Goal: Task Accomplishment & Management: Complete application form

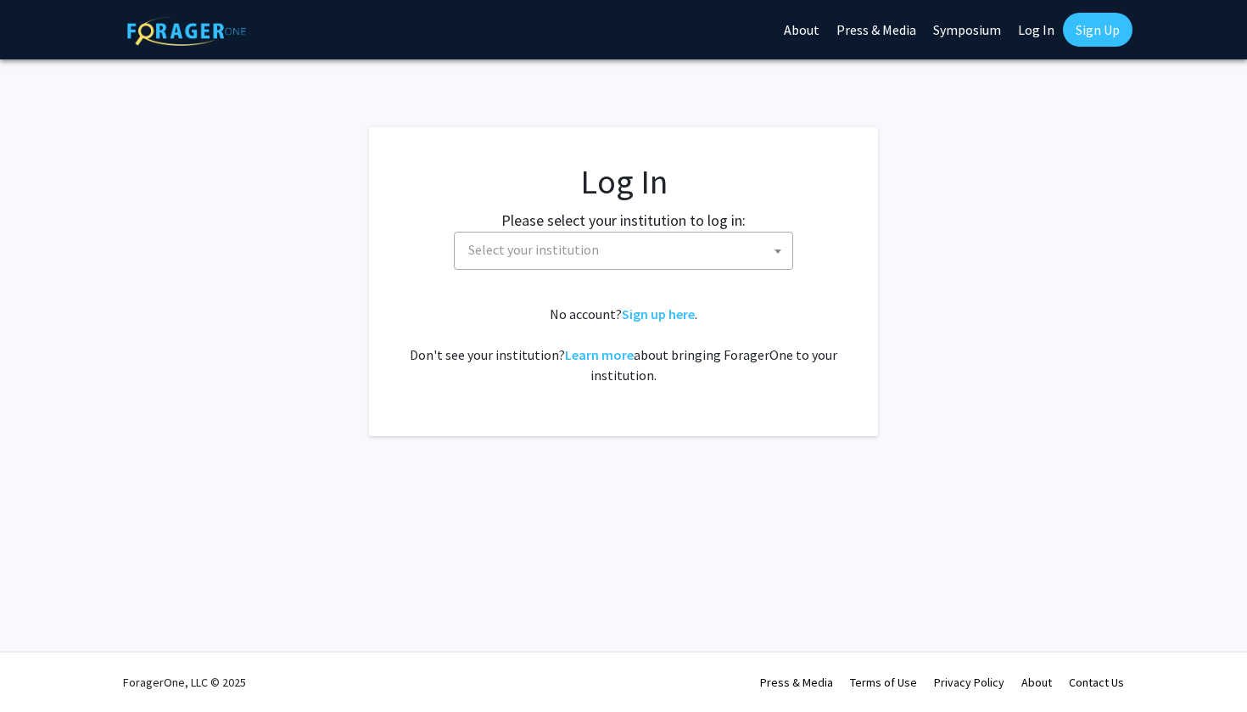
select select
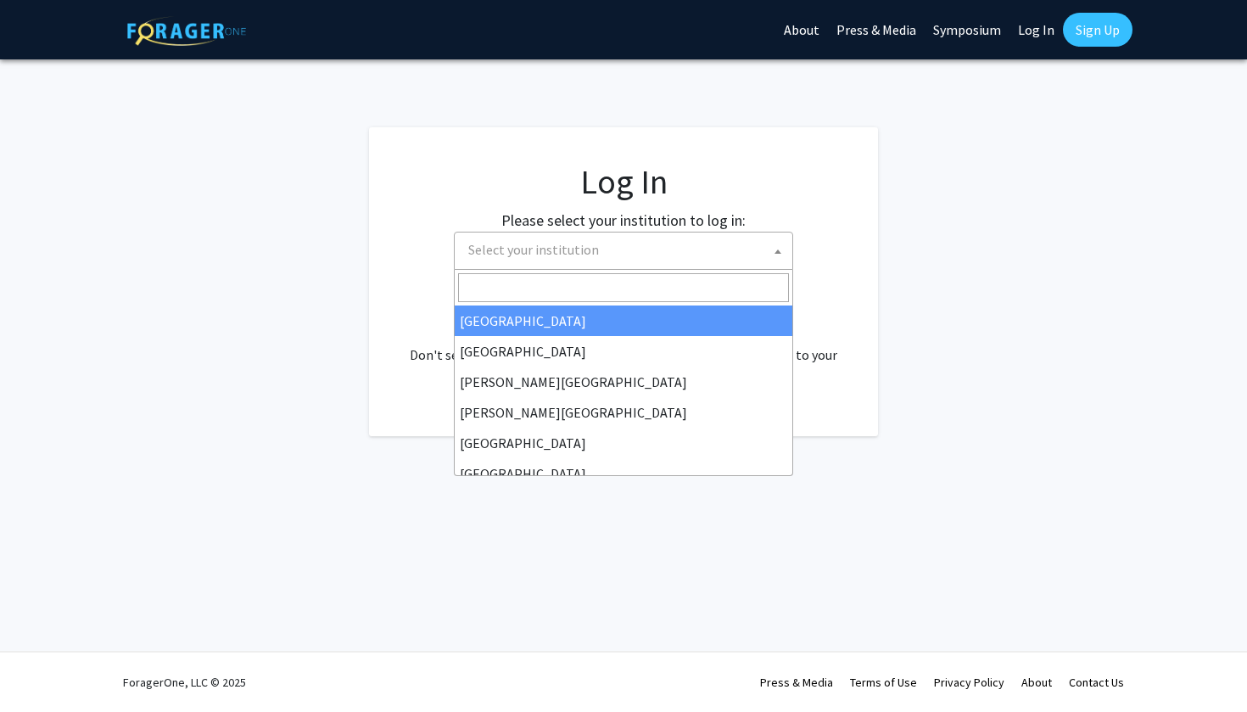
click at [699, 254] on span "Select your institution" at bounding box center [627, 250] width 331 height 35
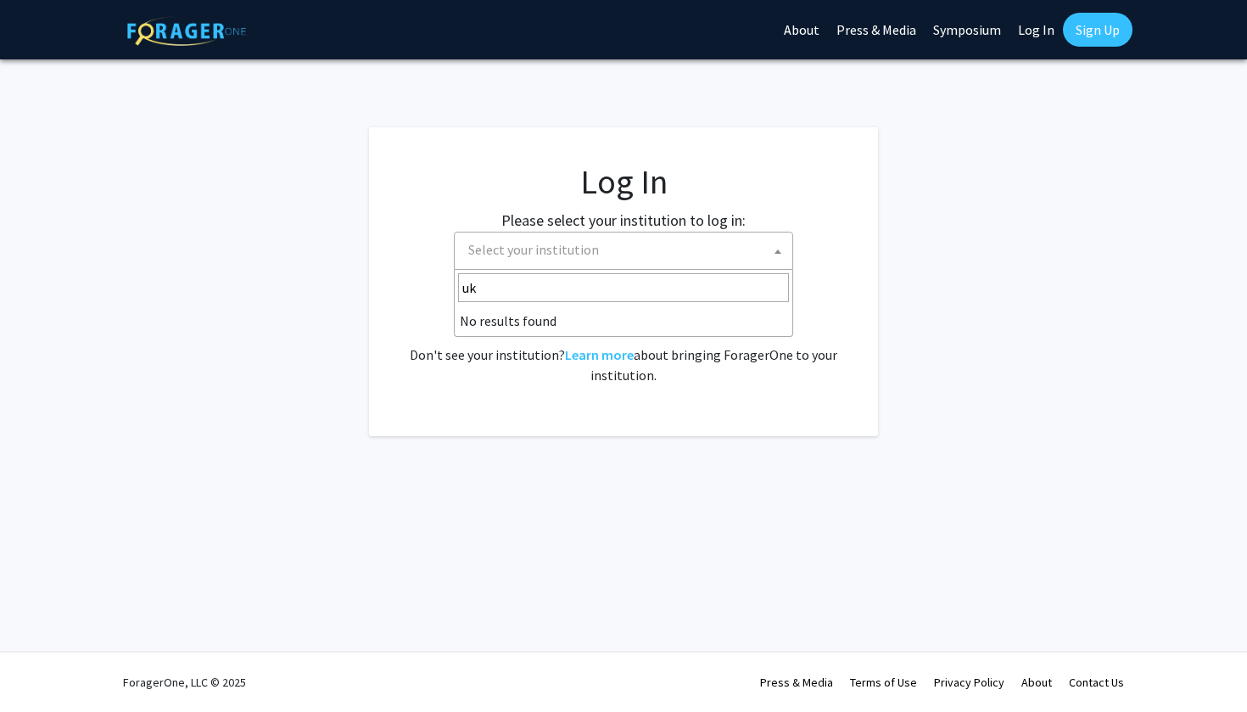
type input "u"
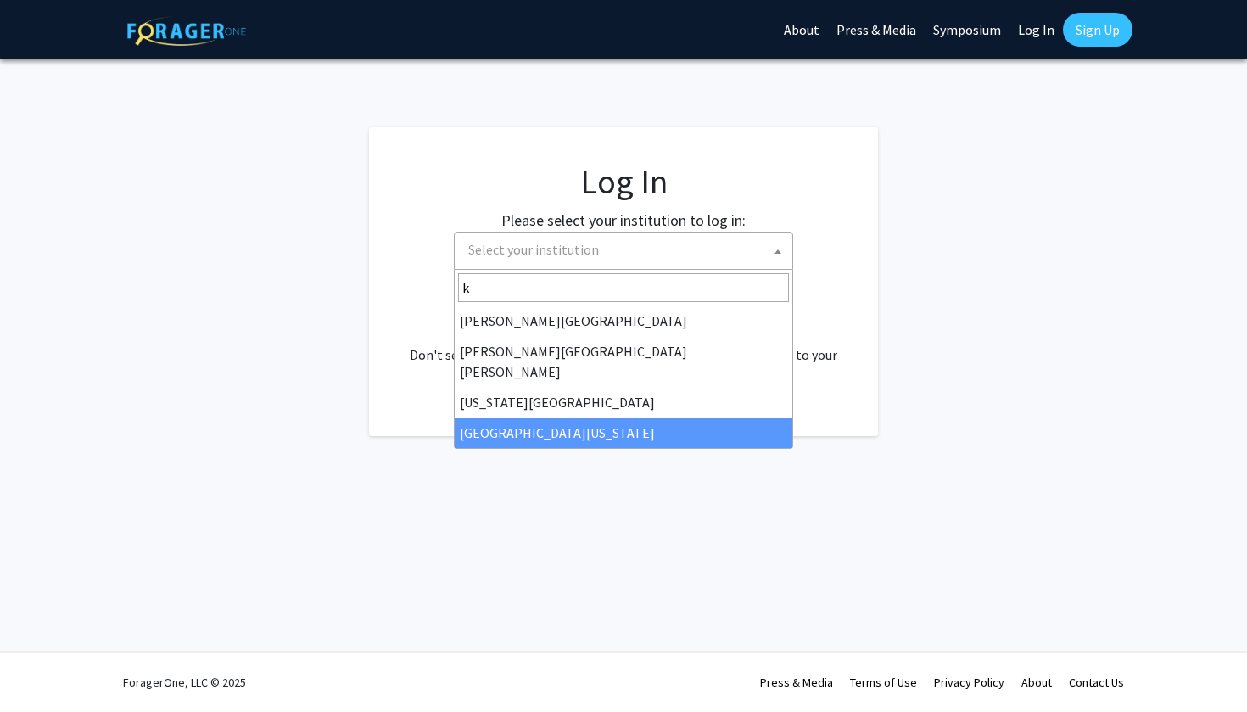
type input "k"
select select "13"
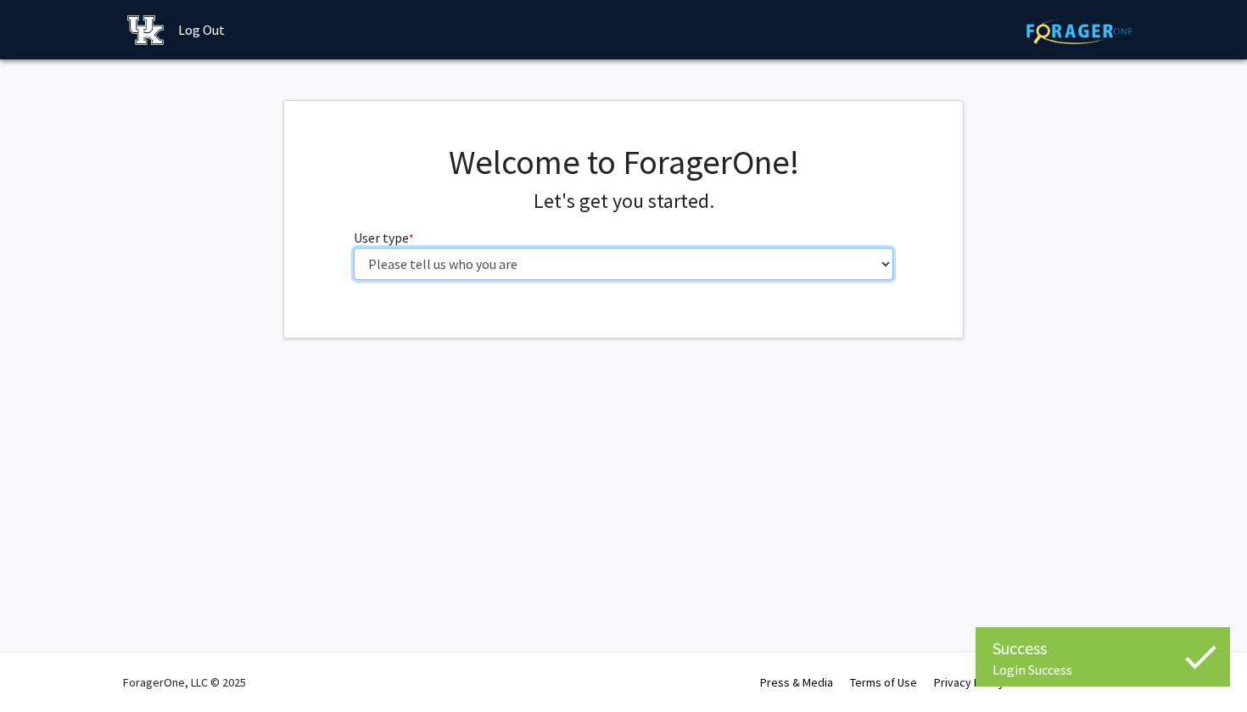
select select "1: undergrad"
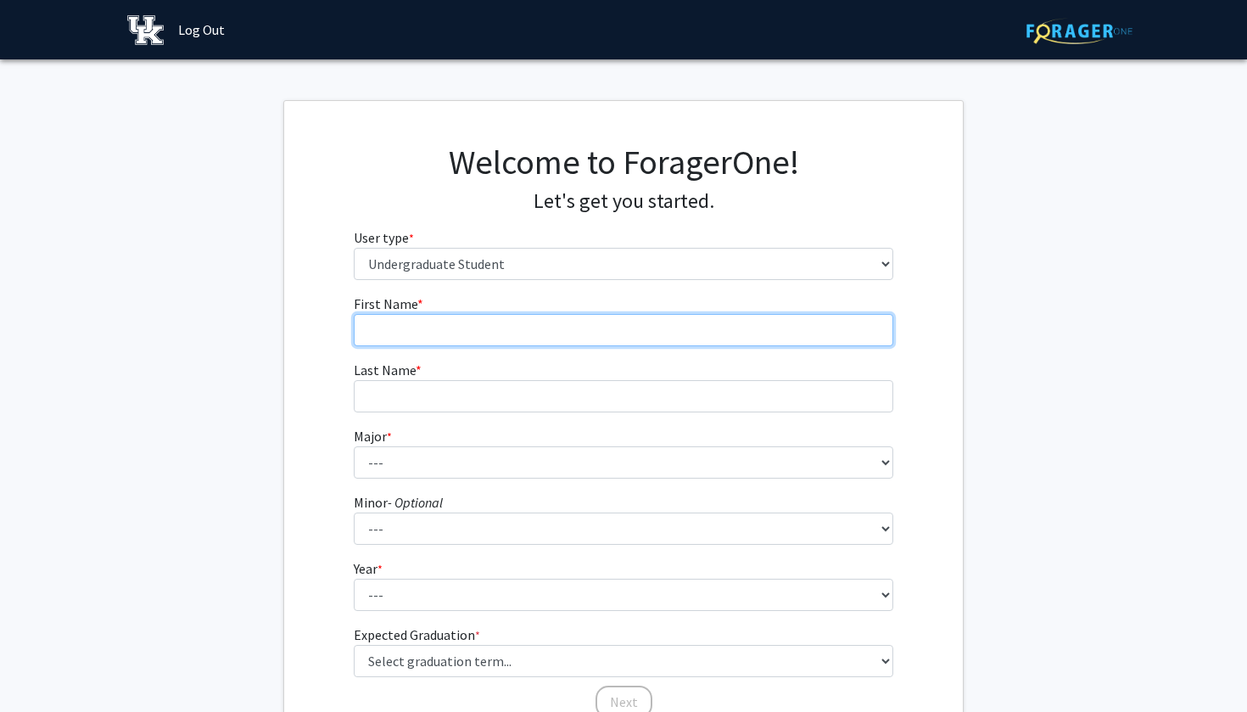
click at [448, 322] on input "First Name * required" at bounding box center [624, 330] width 541 height 32
type input "Achan"
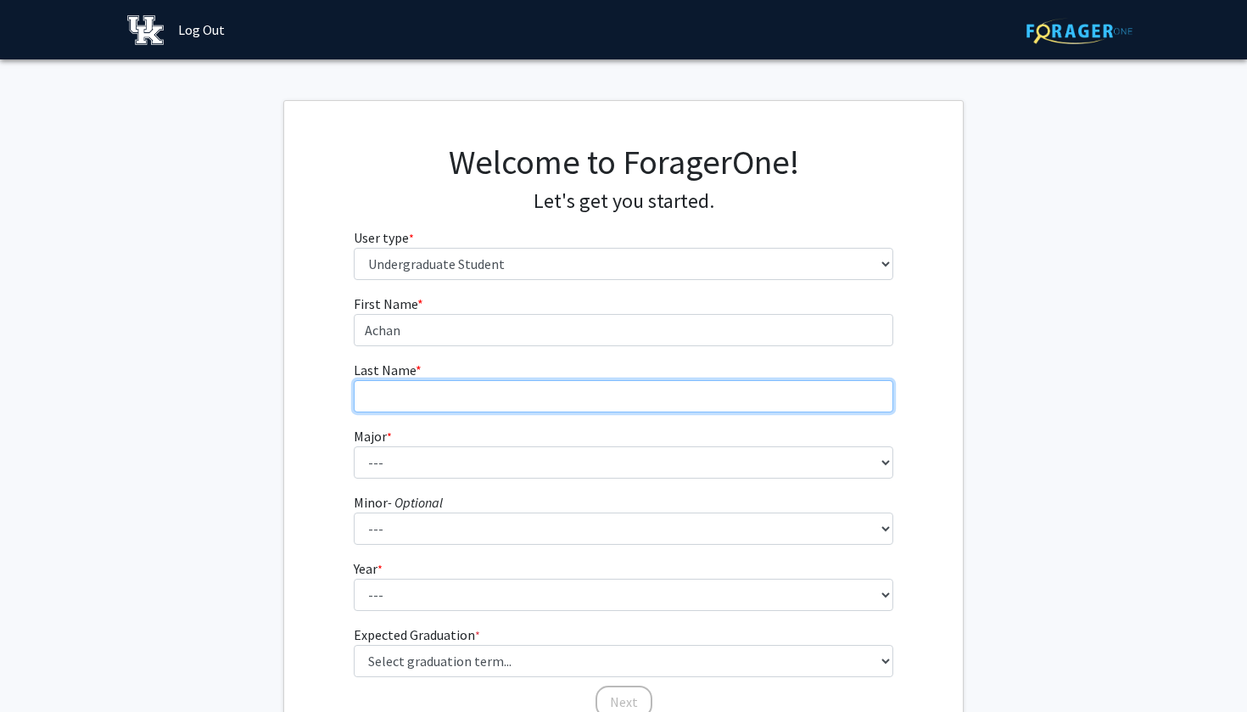
click at [423, 392] on input "Last Name * required" at bounding box center [624, 396] width 541 height 32
type input "Mangi"
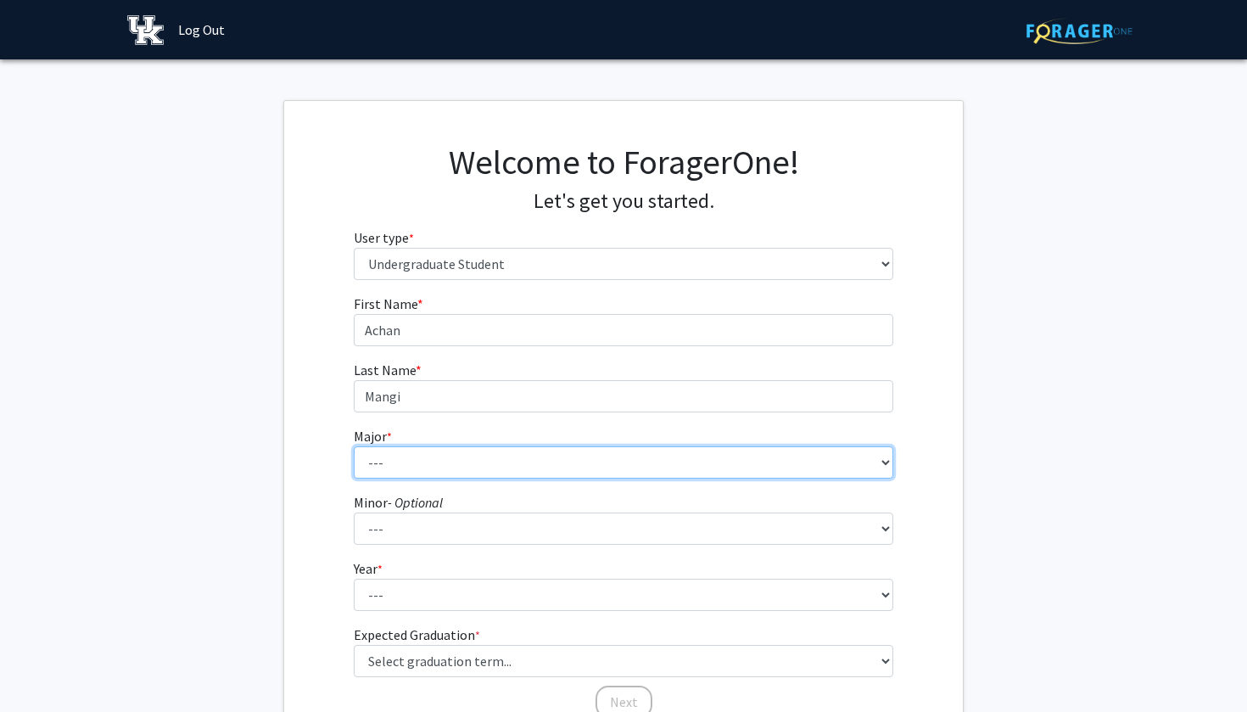
select select "1: 838"
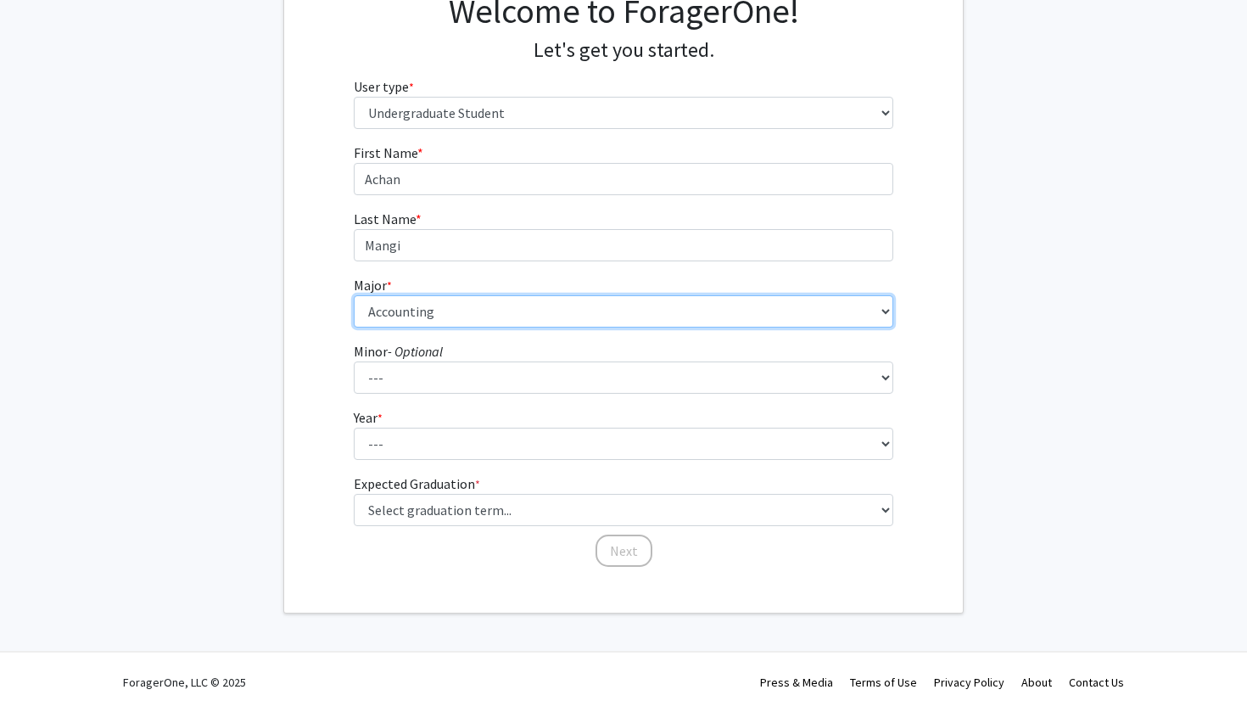
scroll to position [150, 0]
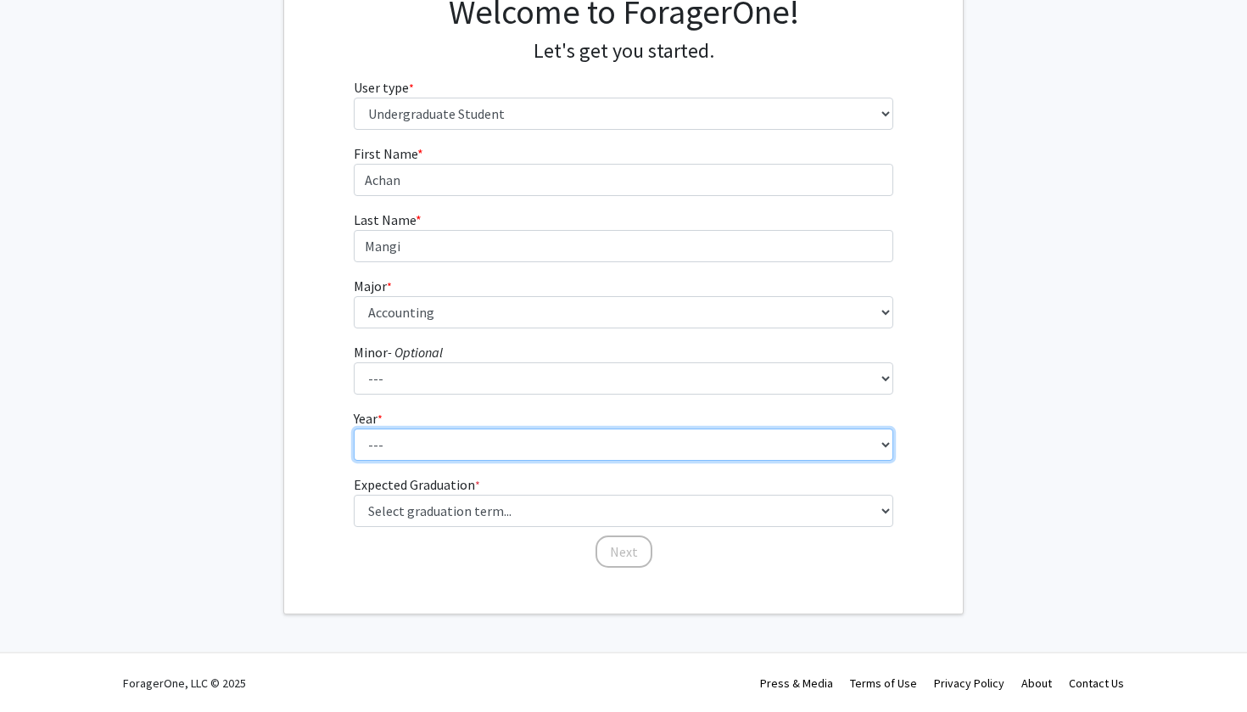
select select "2: sophomore"
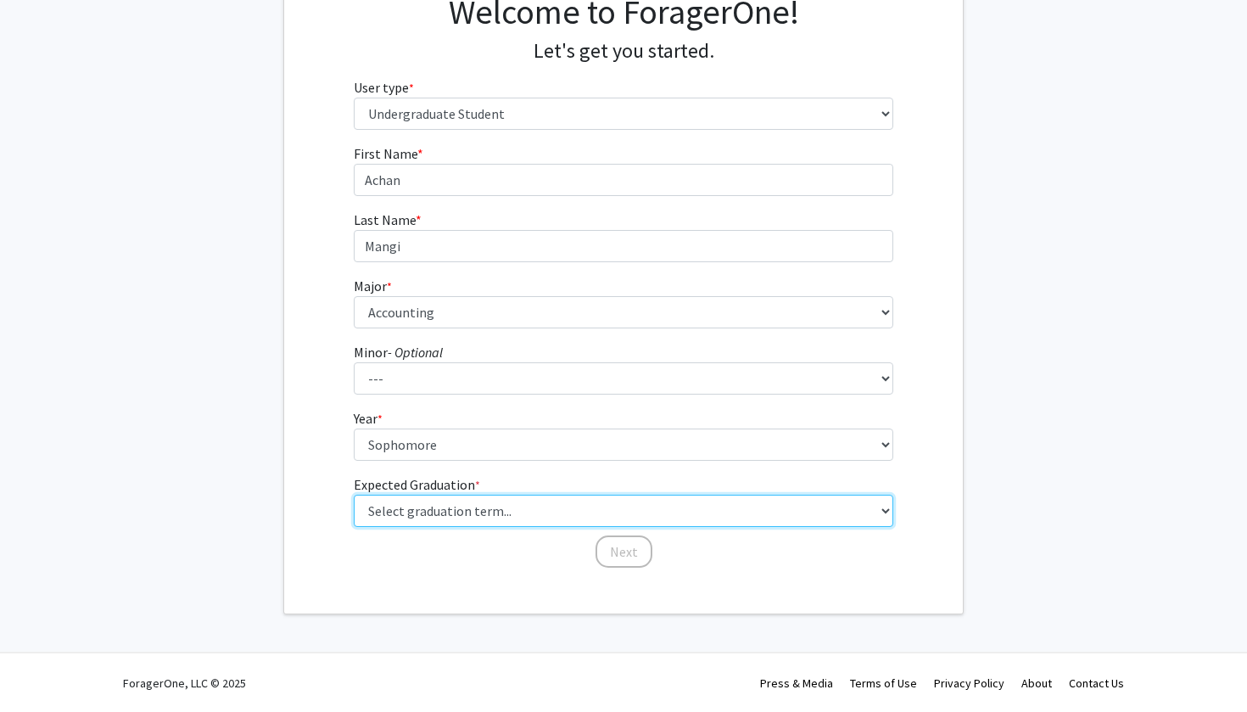
select select "13: spring_2028"
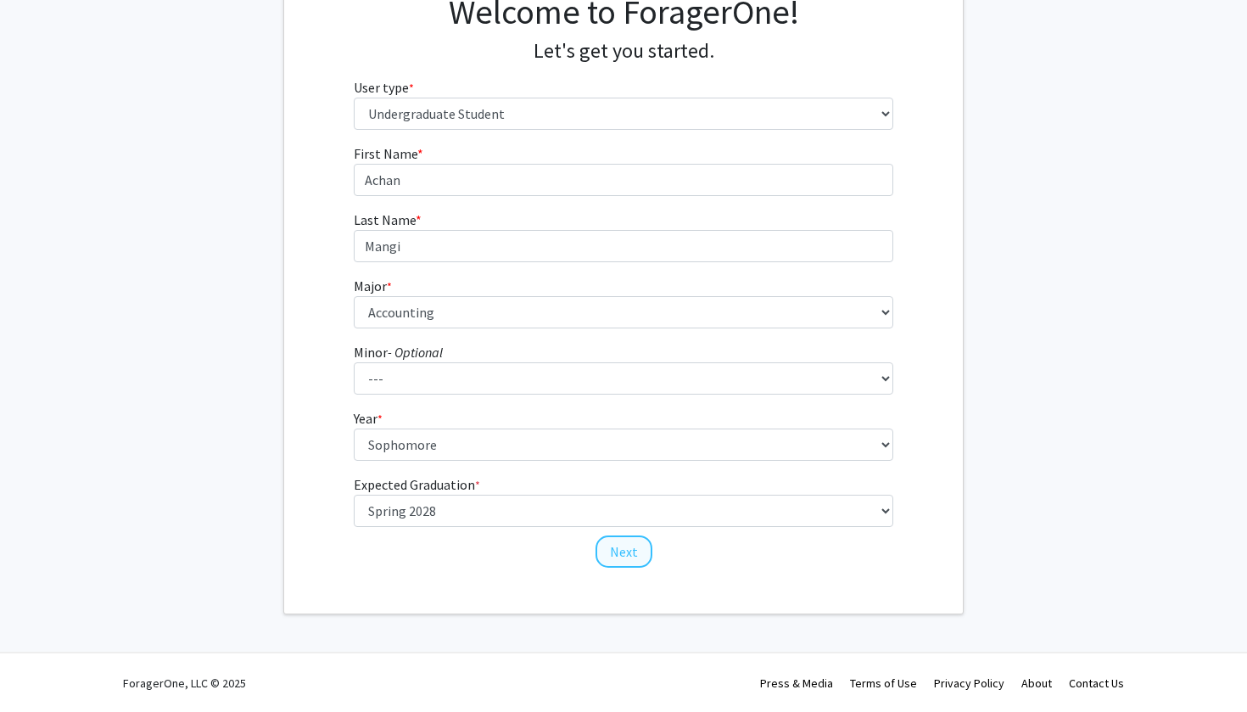
click at [630, 552] on button "Next" at bounding box center [624, 551] width 57 height 32
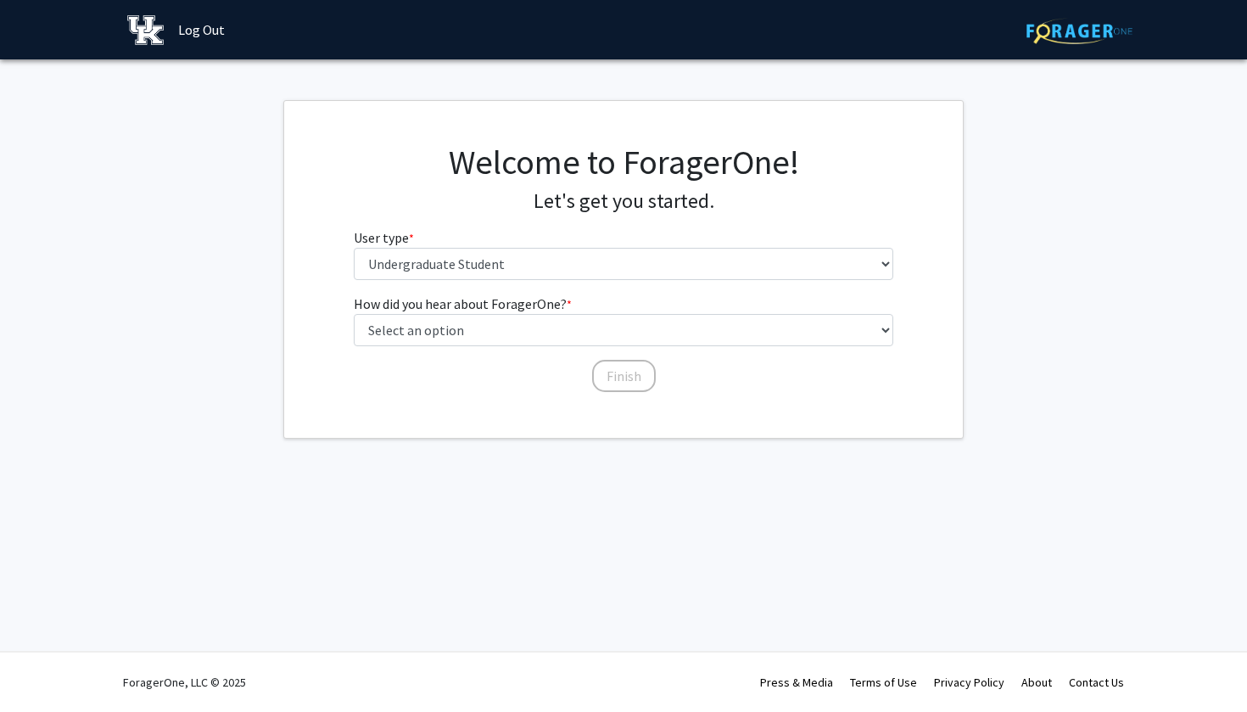
scroll to position [0, 0]
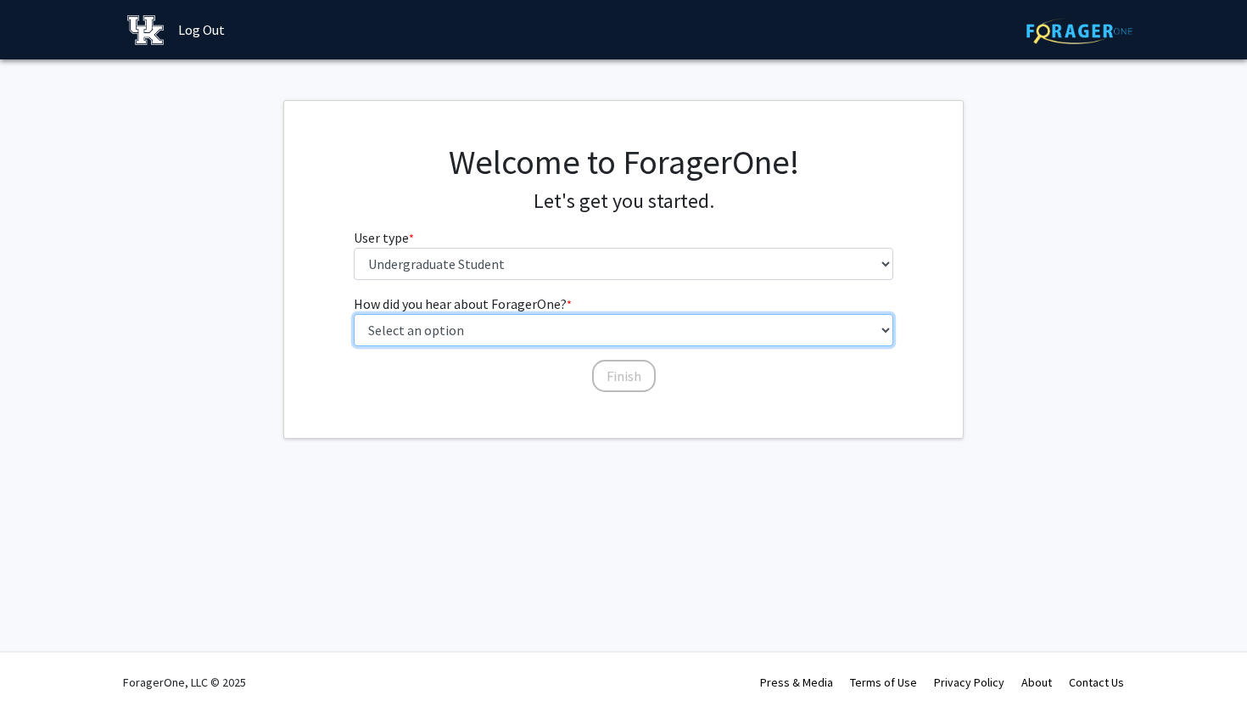
select select "3: university_website"
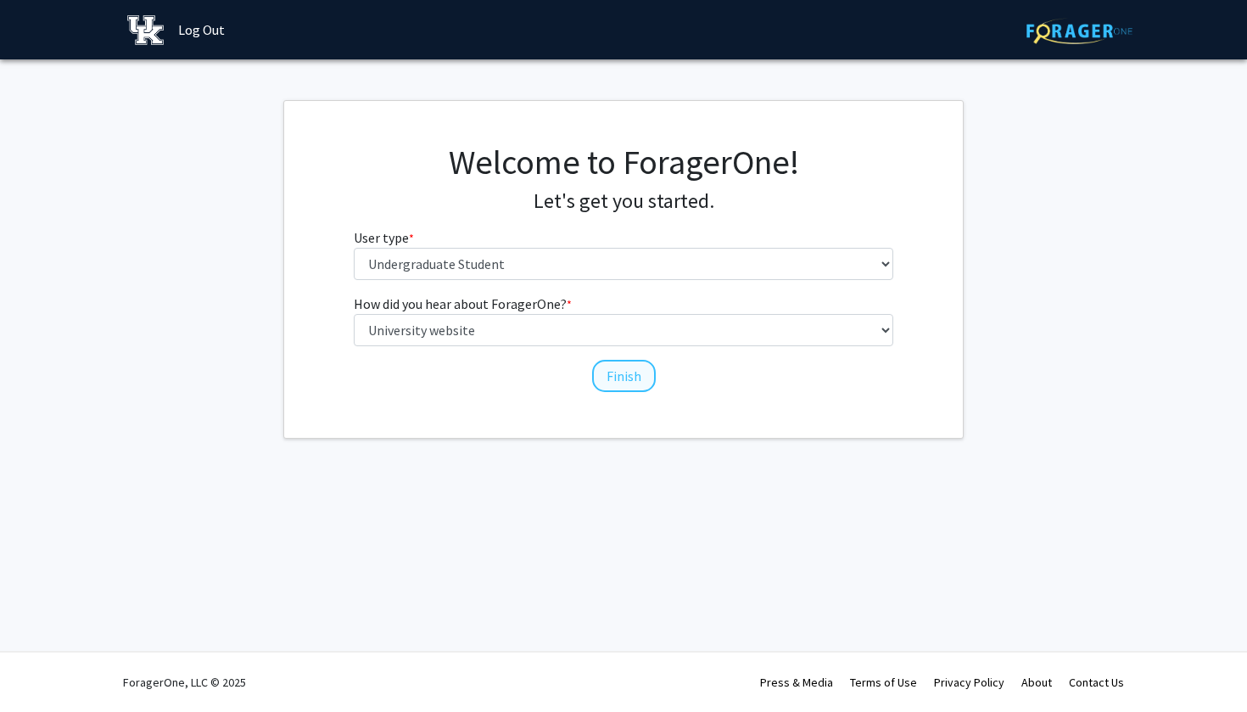
click at [616, 378] on button "Finish" at bounding box center [624, 376] width 64 height 32
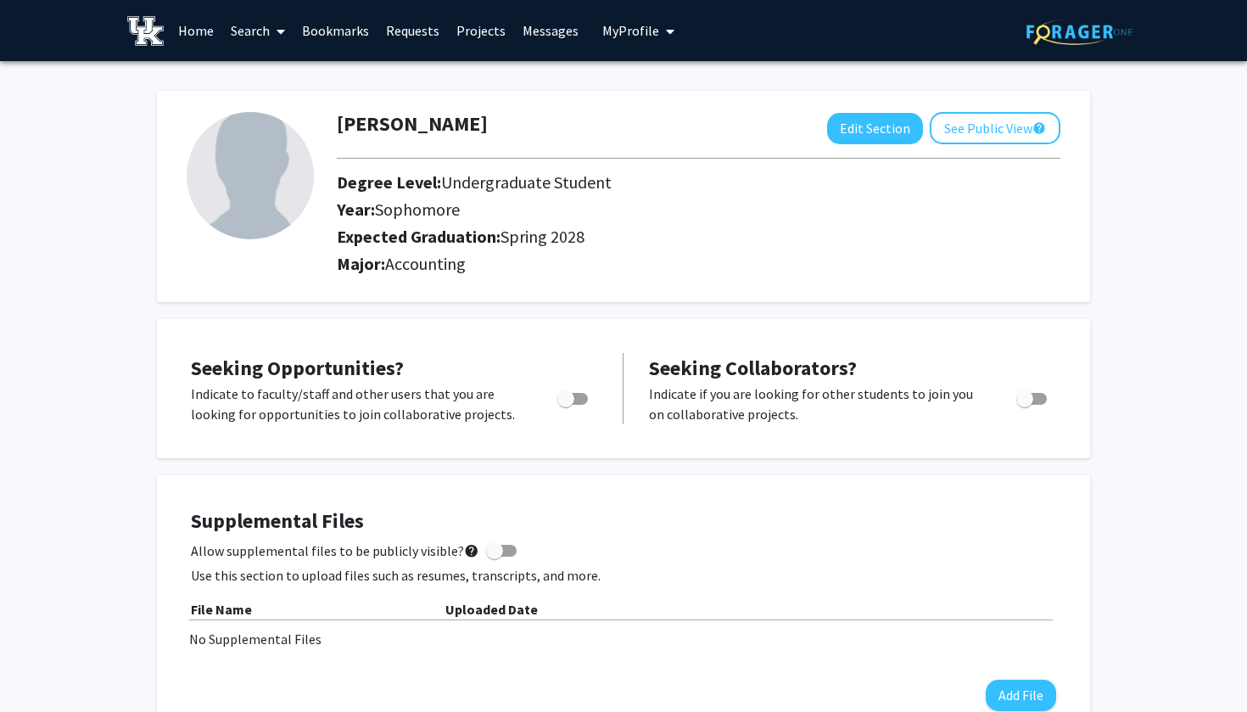
click at [253, 35] on link "Search" at bounding box center [257, 30] width 71 height 59
click at [289, 113] on span "Students" at bounding box center [274, 112] width 104 height 34
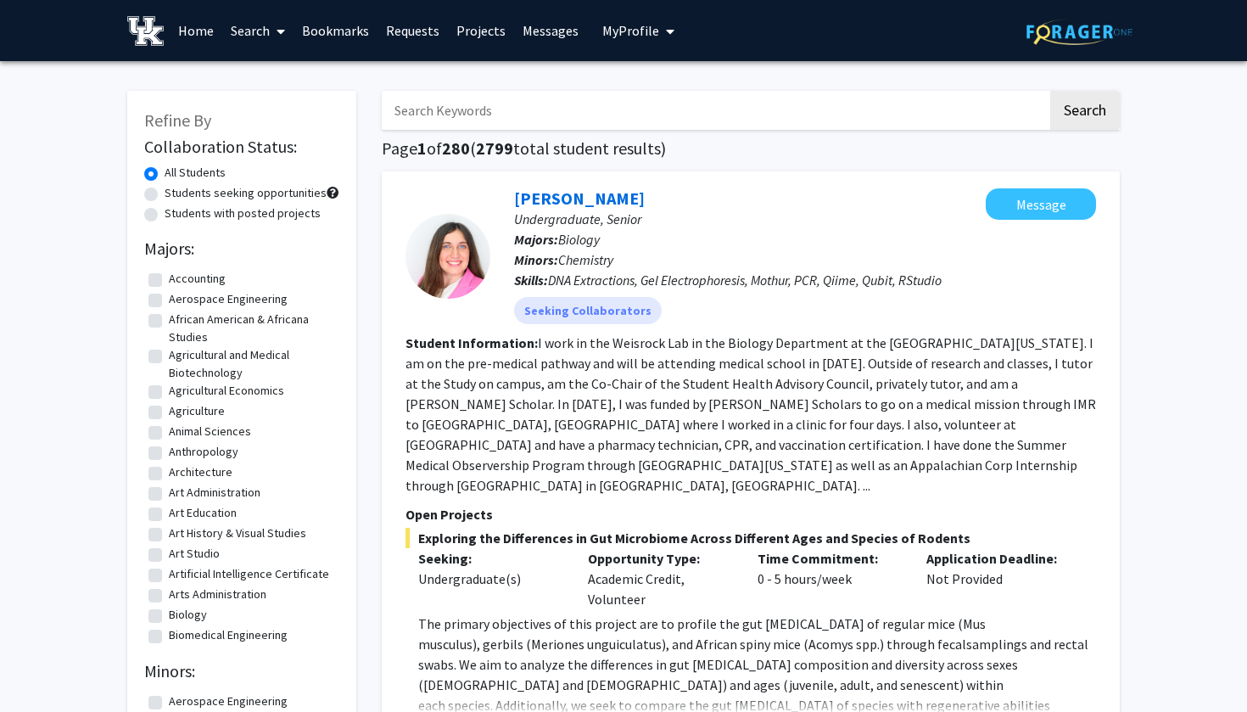
click at [169, 279] on label "Accounting" at bounding box center [197, 279] width 57 height 18
click at [169, 279] on input "Accounting" at bounding box center [174, 275] width 11 height 11
checkbox input "true"
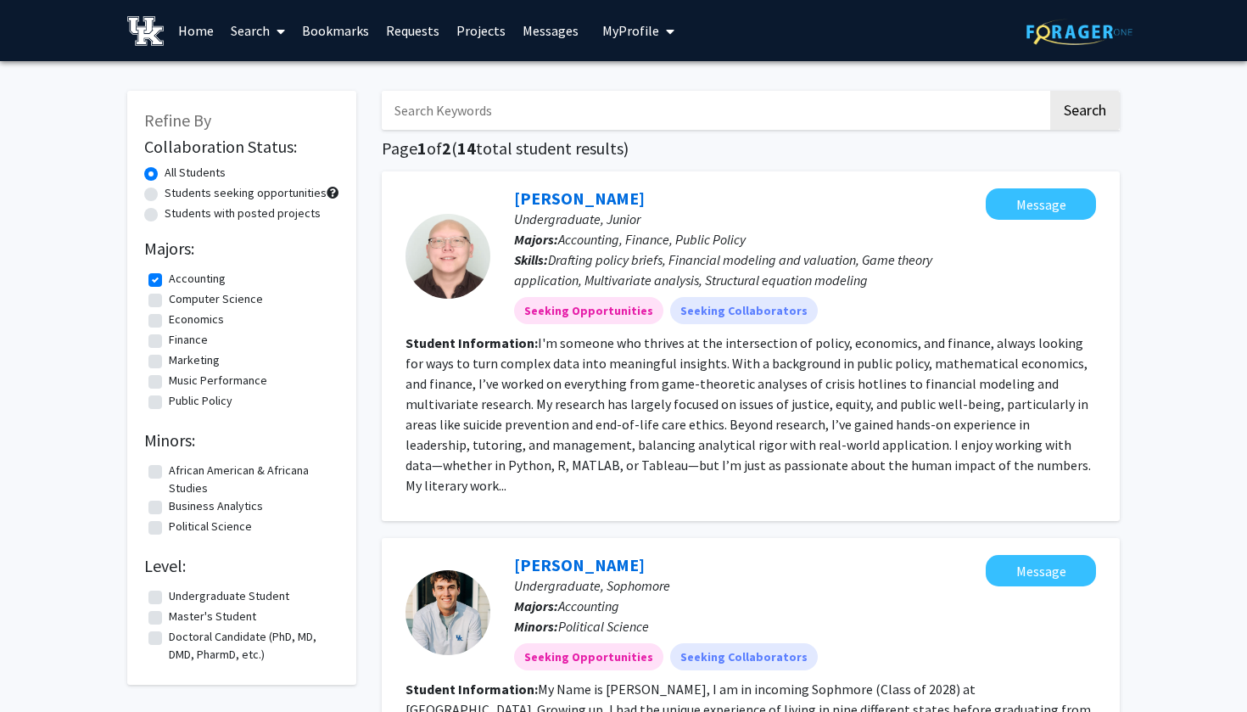
click at [162, 284] on fg-checkbox "Accounting Accounting" at bounding box center [241, 280] width 187 height 20
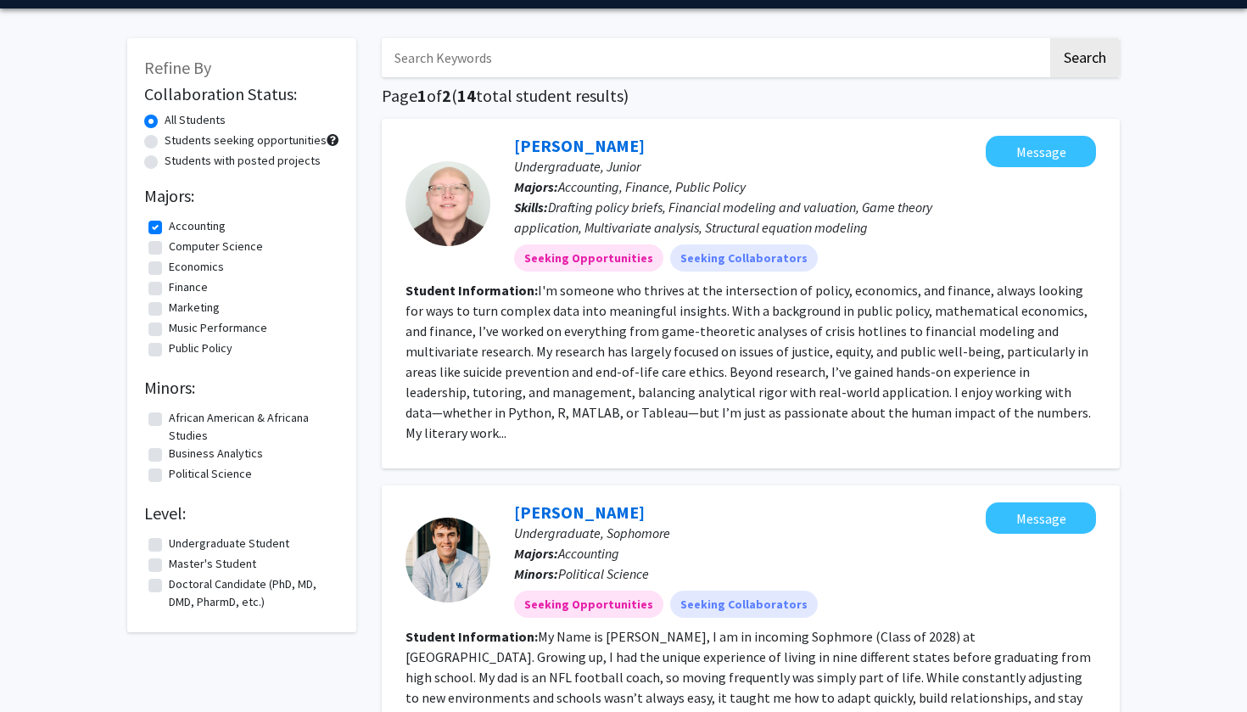
scroll to position [87, 0]
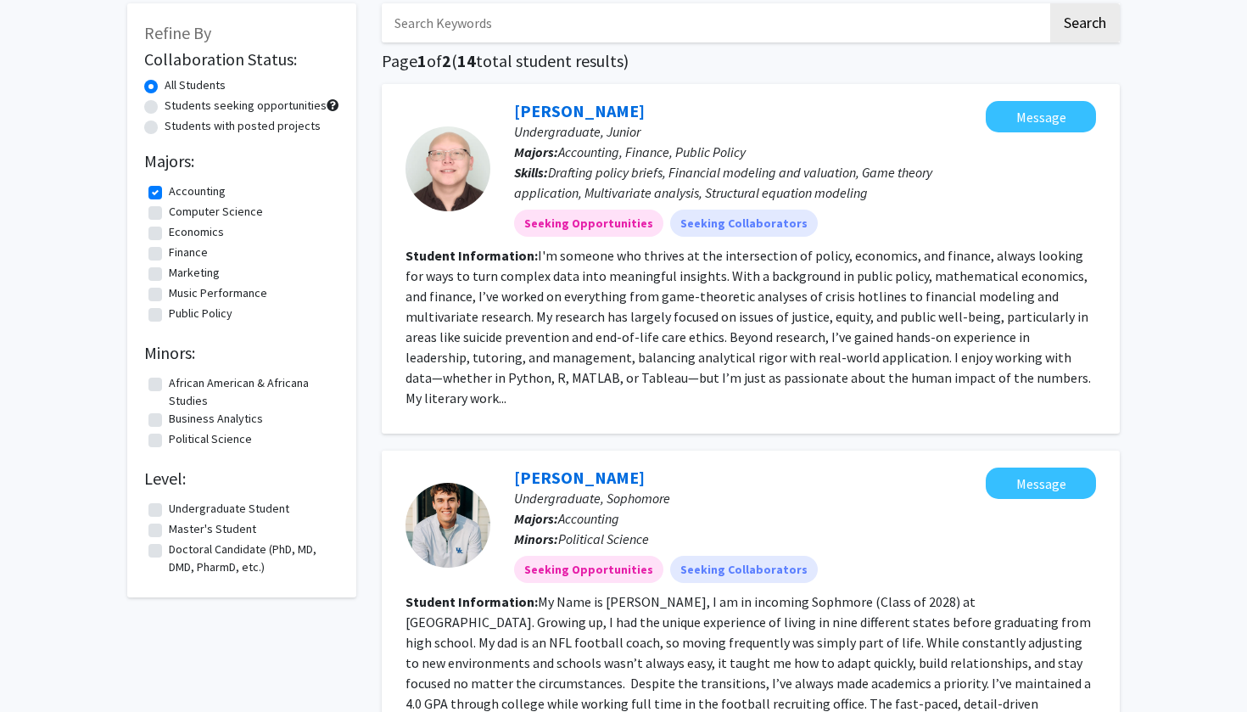
click at [169, 193] on label "Accounting" at bounding box center [197, 191] width 57 height 18
click at [169, 193] on input "Accounting" at bounding box center [174, 187] width 11 height 11
checkbox input "false"
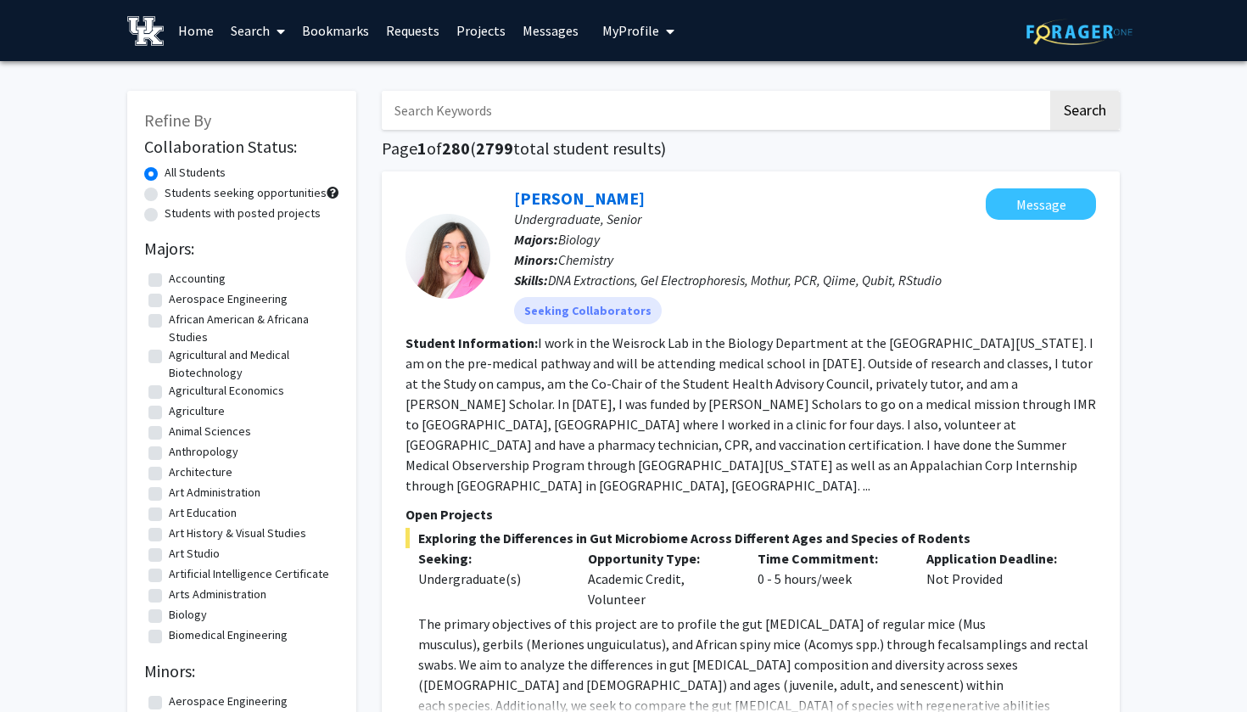
click at [255, 40] on link "Search" at bounding box center [257, 30] width 71 height 59
click at [262, 74] on span "Faculty/Staff" at bounding box center [284, 78] width 125 height 34
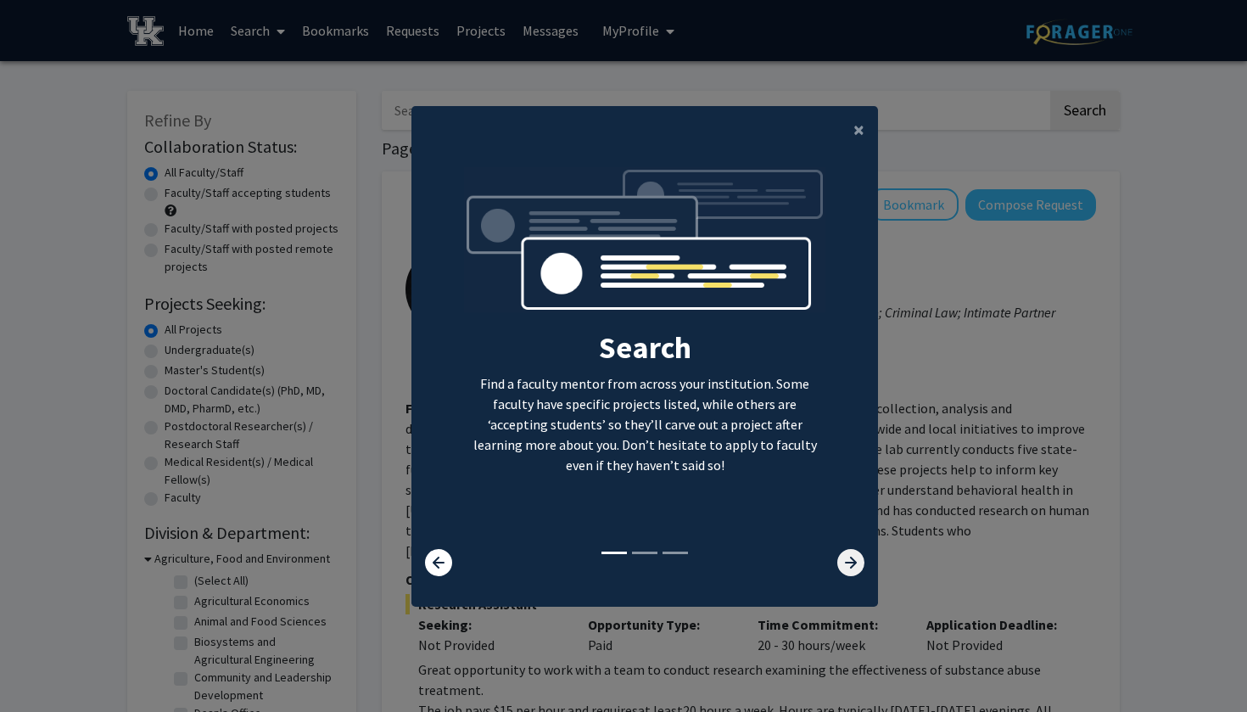
click at [847, 566] on icon at bounding box center [851, 562] width 27 height 27
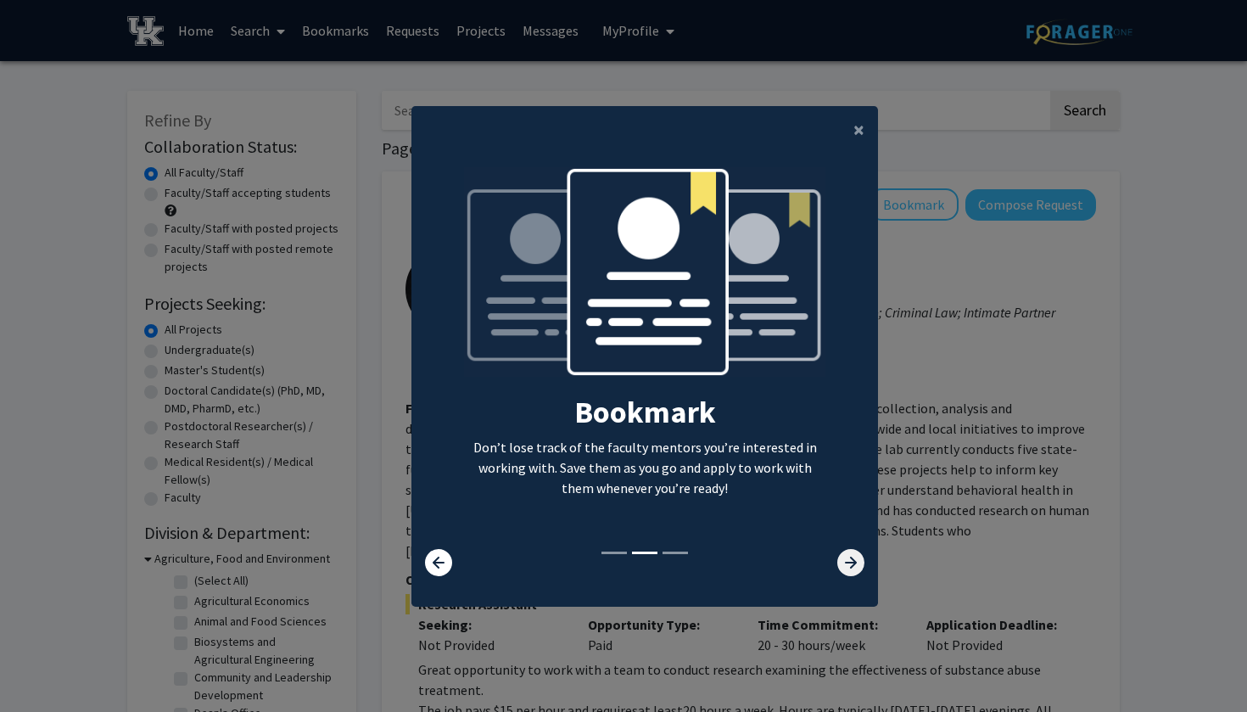
click at [847, 566] on icon at bounding box center [851, 562] width 27 height 27
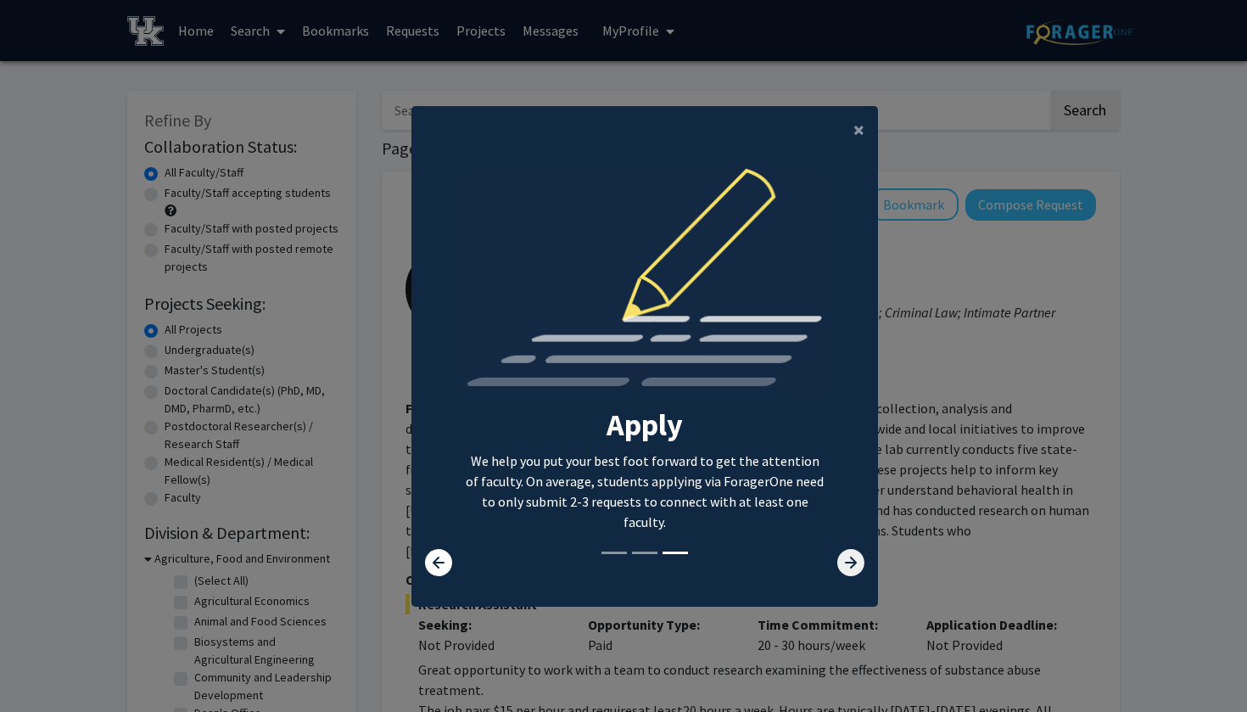
click at [847, 566] on icon at bounding box center [851, 562] width 27 height 27
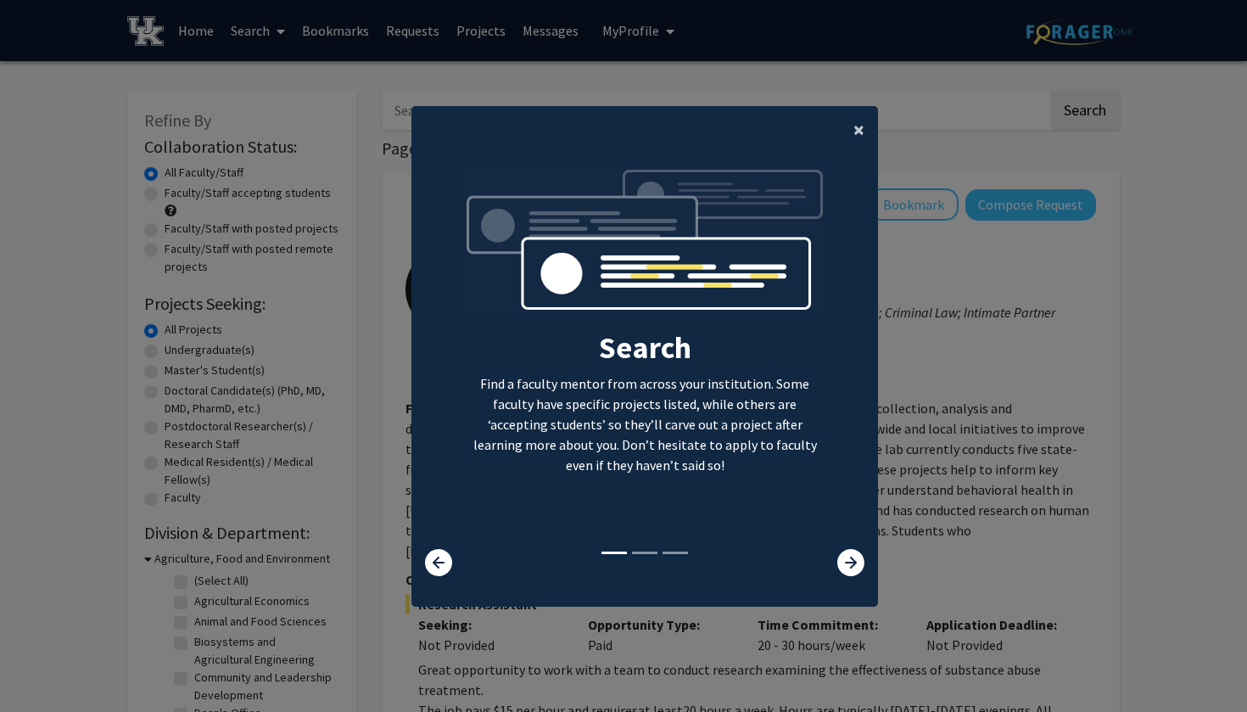
click at [855, 124] on span "×" at bounding box center [859, 129] width 11 height 26
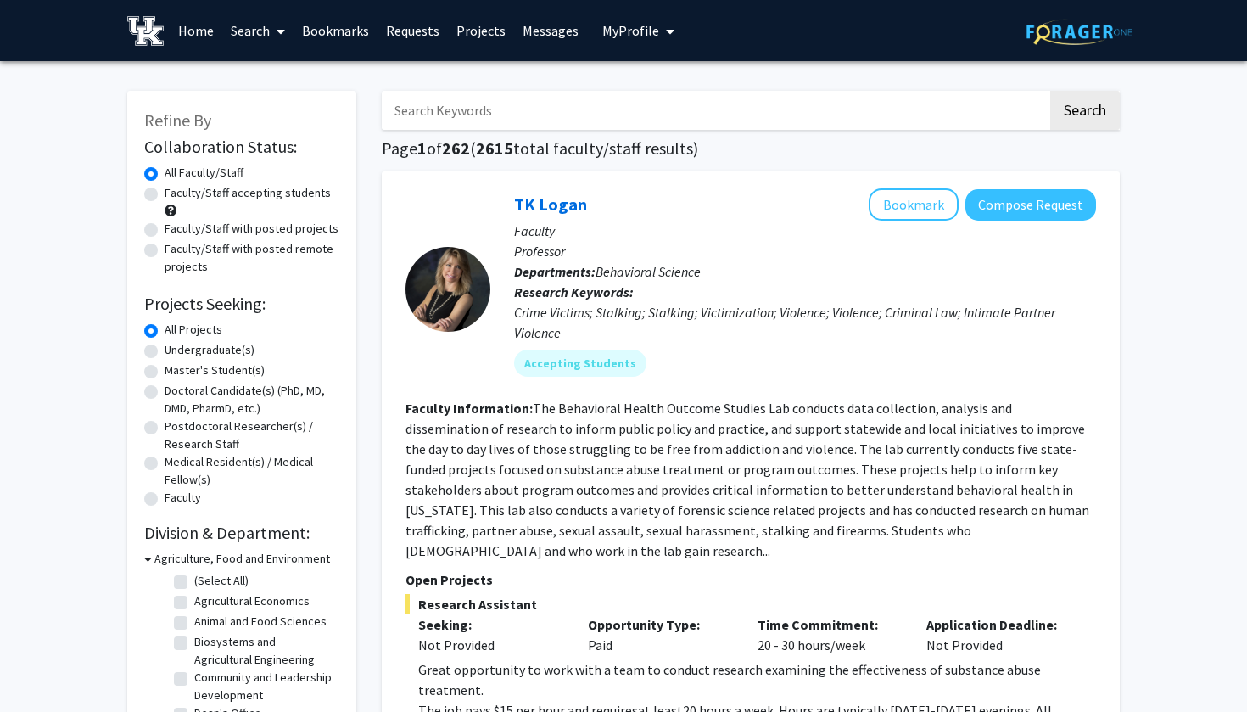
click at [165, 356] on label "Undergraduate(s)" at bounding box center [210, 350] width 90 height 18
click at [165, 352] on input "Undergraduate(s)" at bounding box center [170, 346] width 11 height 11
radio input "true"
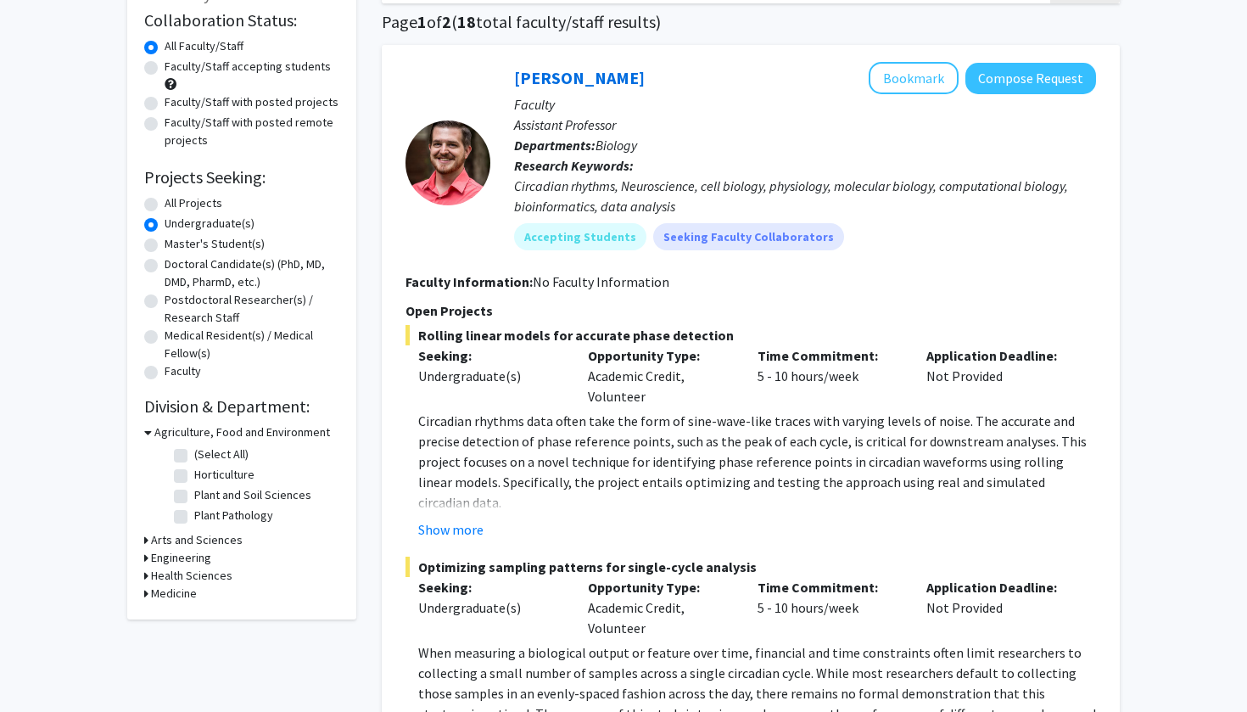
scroll to position [130, 0]
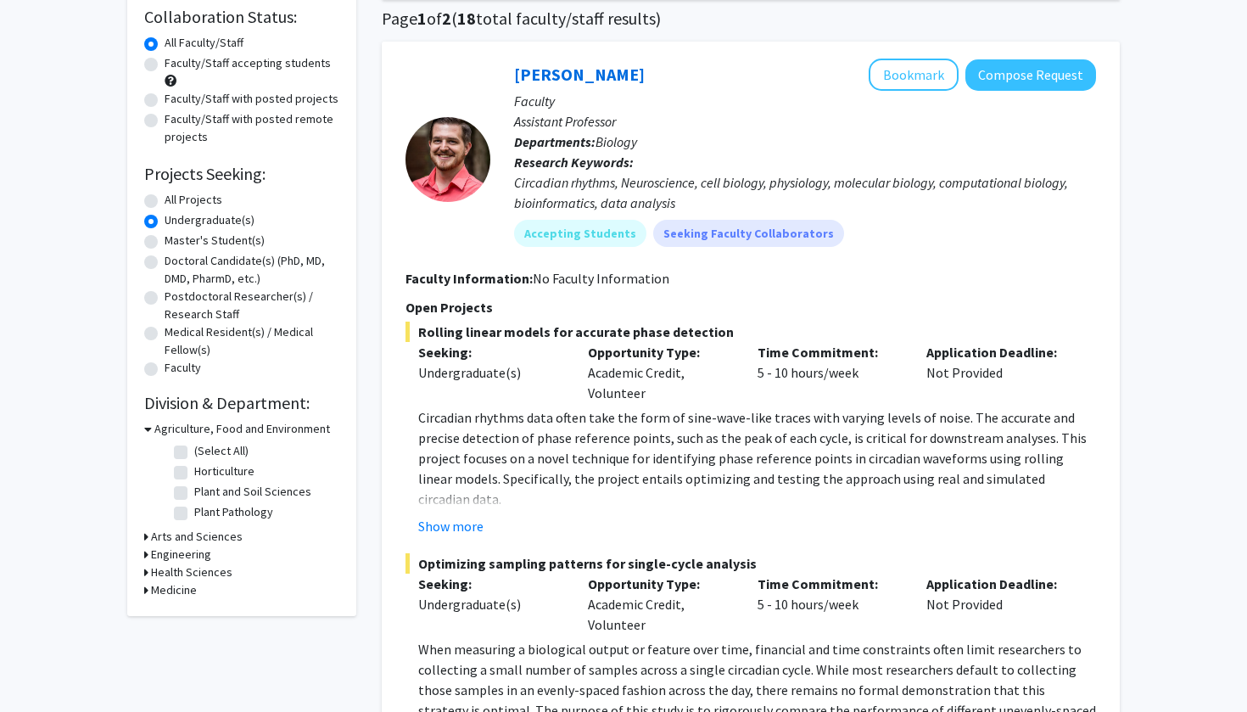
click at [188, 574] on h3 "Health Sciences" at bounding box center [191, 572] width 81 height 18
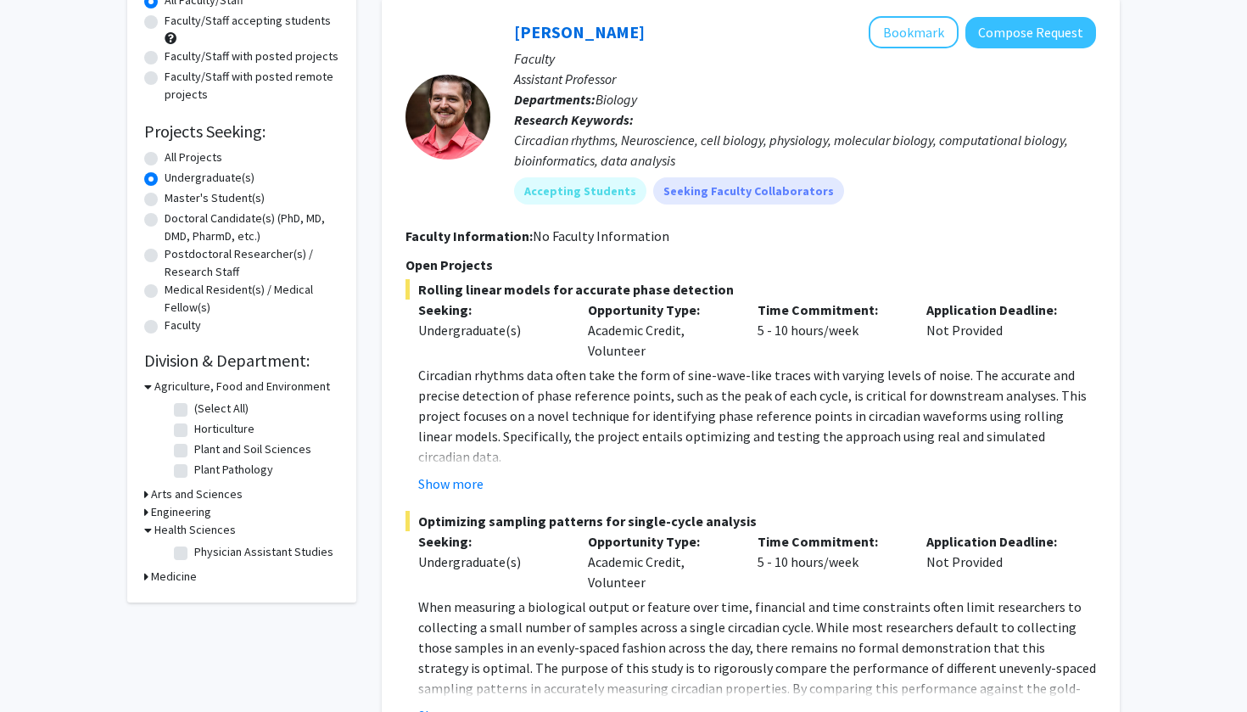
scroll to position [178, 0]
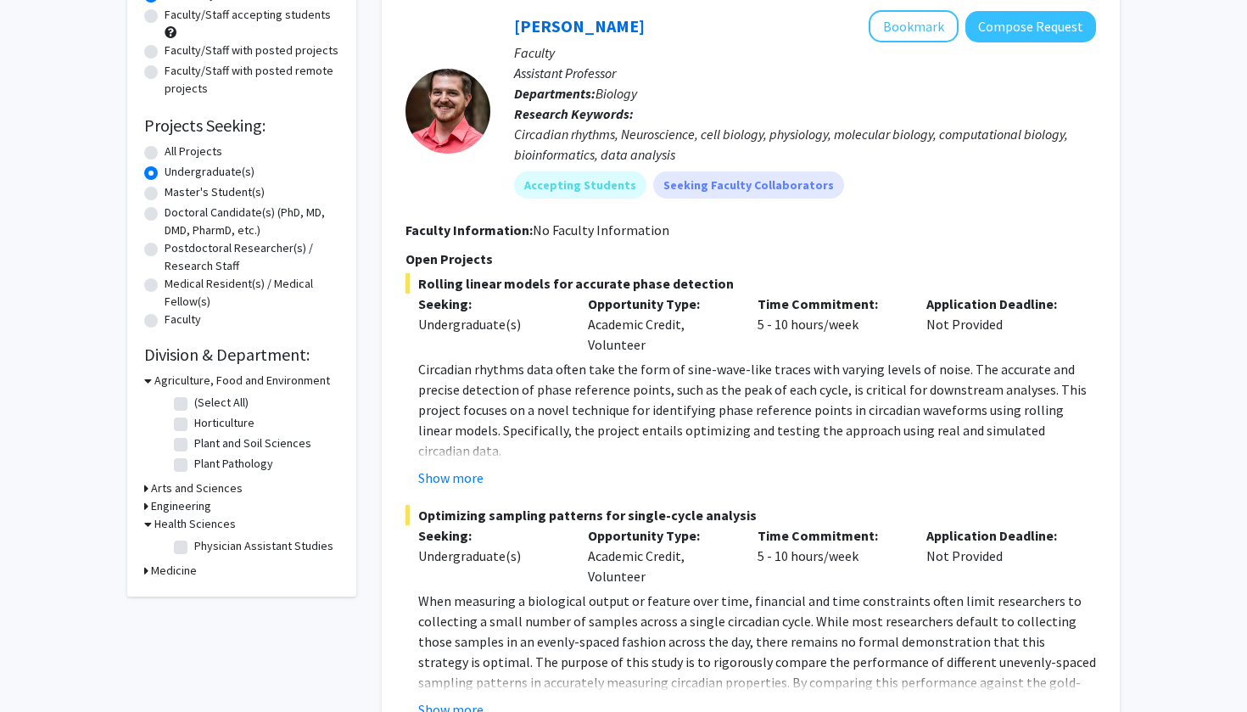
click at [188, 574] on h3 "Medicine" at bounding box center [174, 571] width 46 height 18
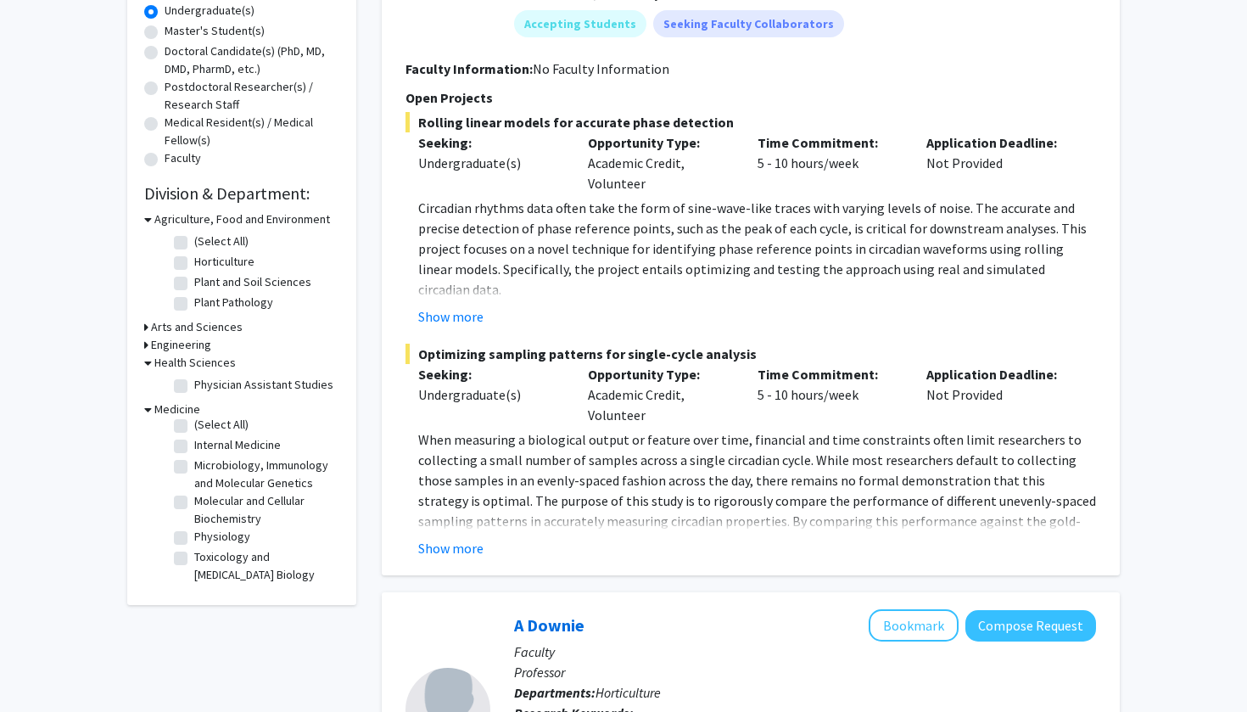
scroll to position [7, 0]
click at [155, 415] on h3 "Medicine" at bounding box center [177, 410] width 46 height 18
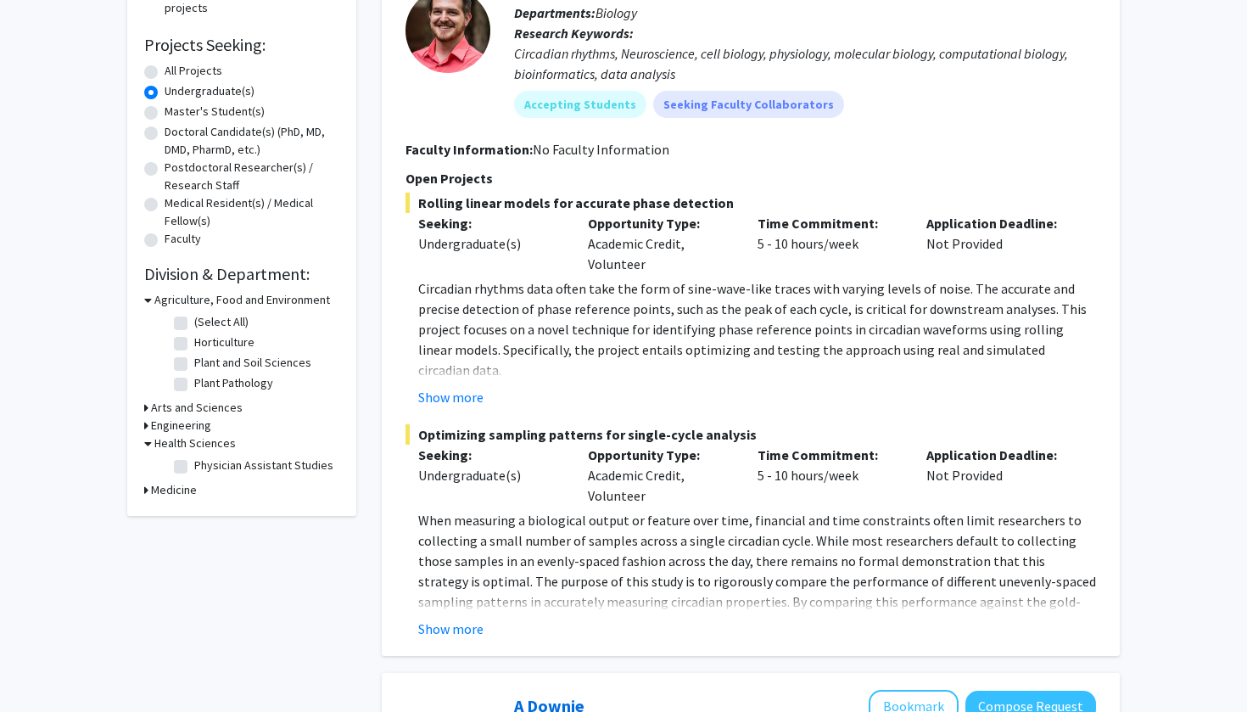
scroll to position [257, 0]
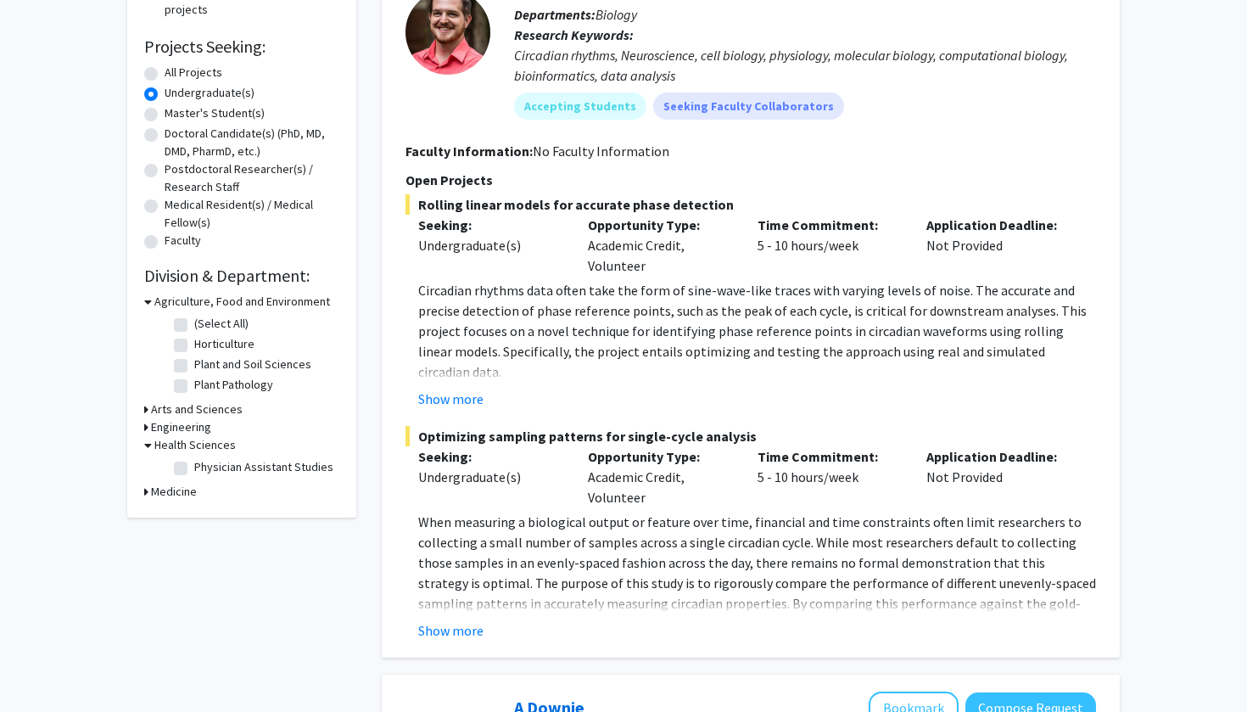
click at [188, 413] on h3 "Arts and Sciences" at bounding box center [197, 410] width 92 height 18
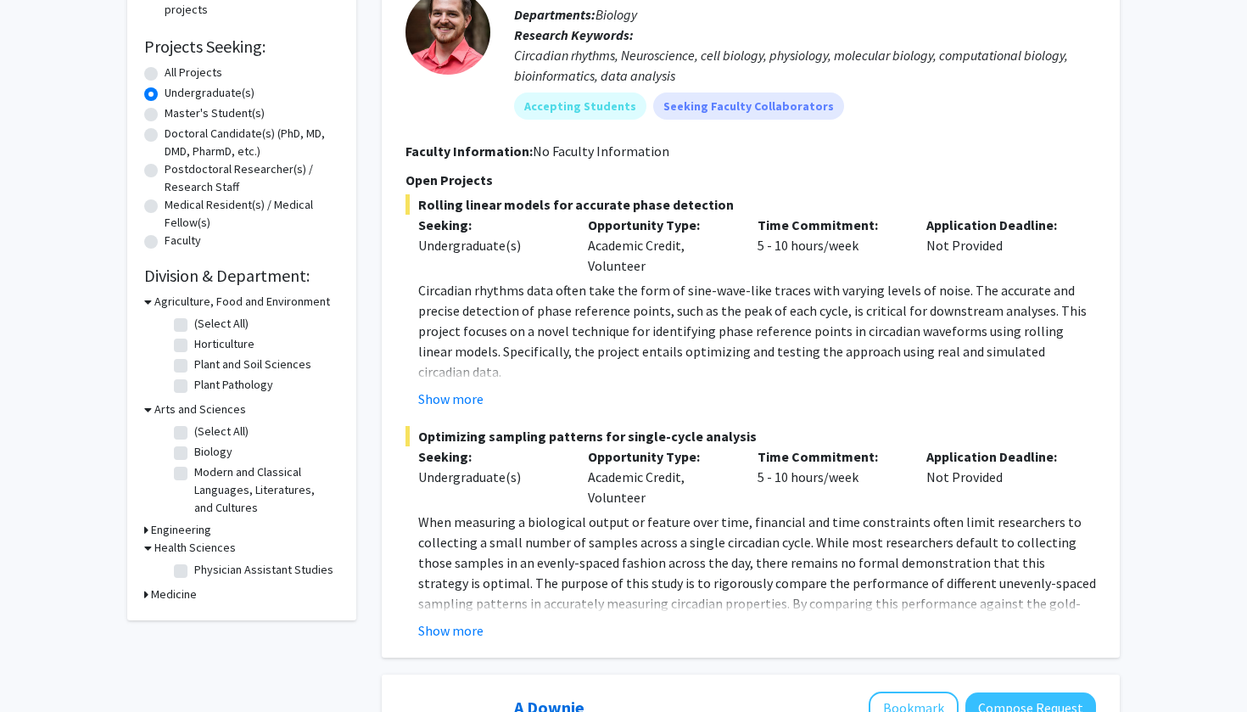
click at [176, 412] on h3 "Arts and Sciences" at bounding box center [200, 410] width 92 height 18
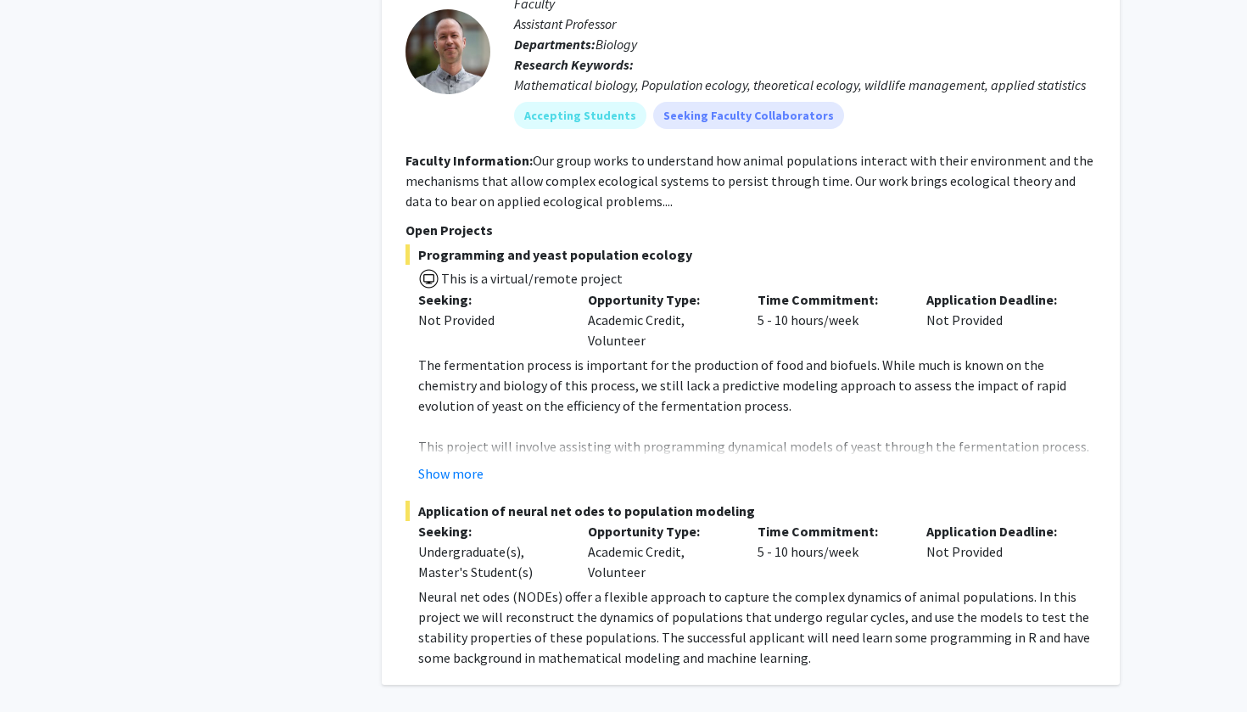
scroll to position [8110, 0]
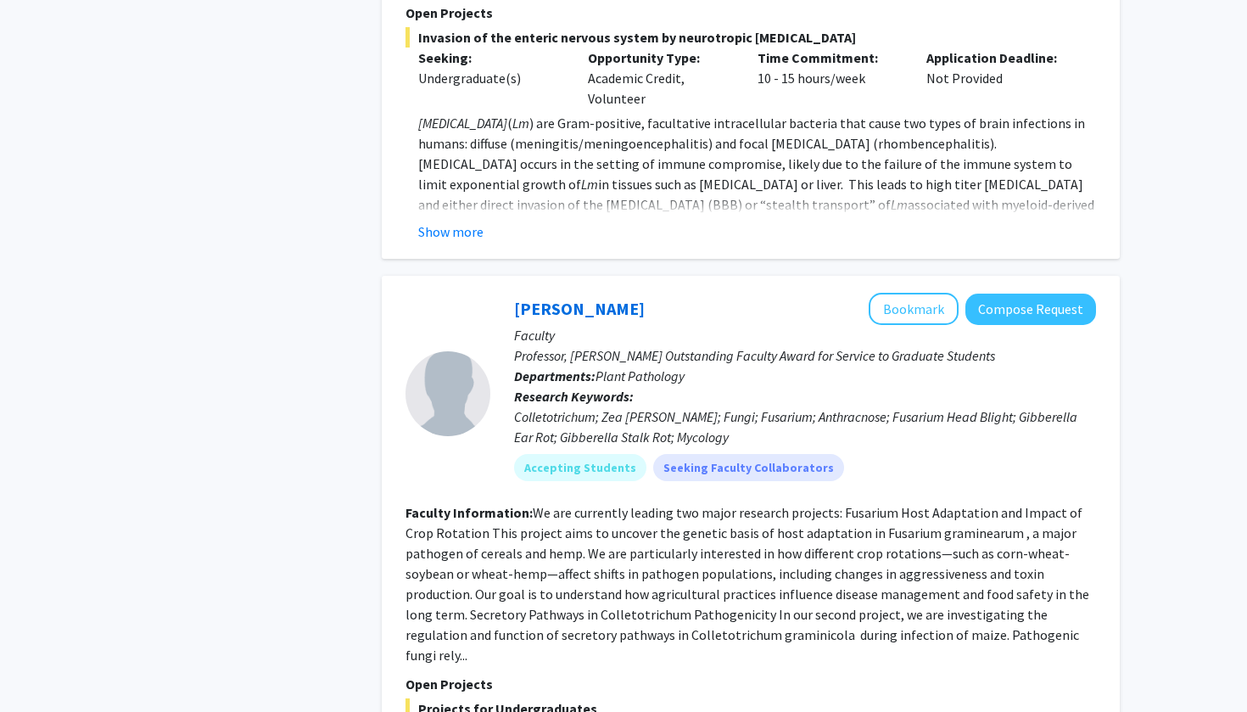
scroll to position [1266, 0]
click at [913, 292] on button "Bookmark" at bounding box center [914, 308] width 90 height 32
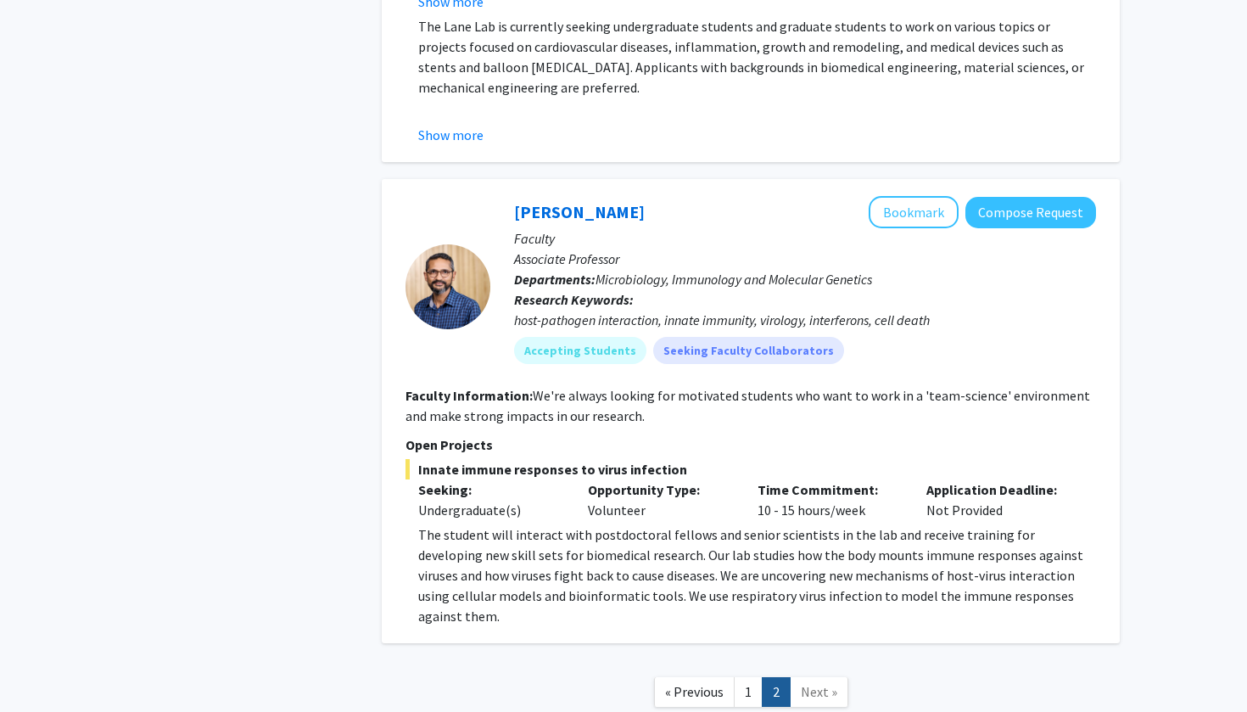
scroll to position [4438, 0]
click at [739, 679] on link "1" at bounding box center [748, 694] width 29 height 30
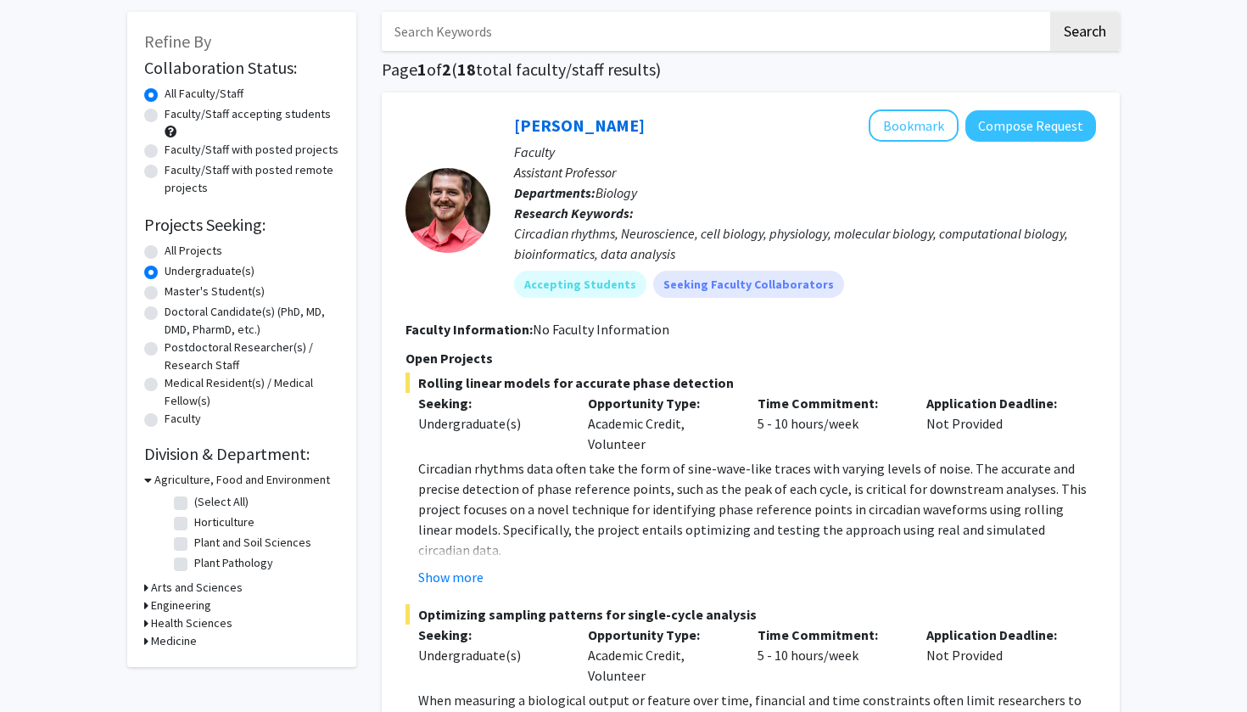
scroll to position [68, 0]
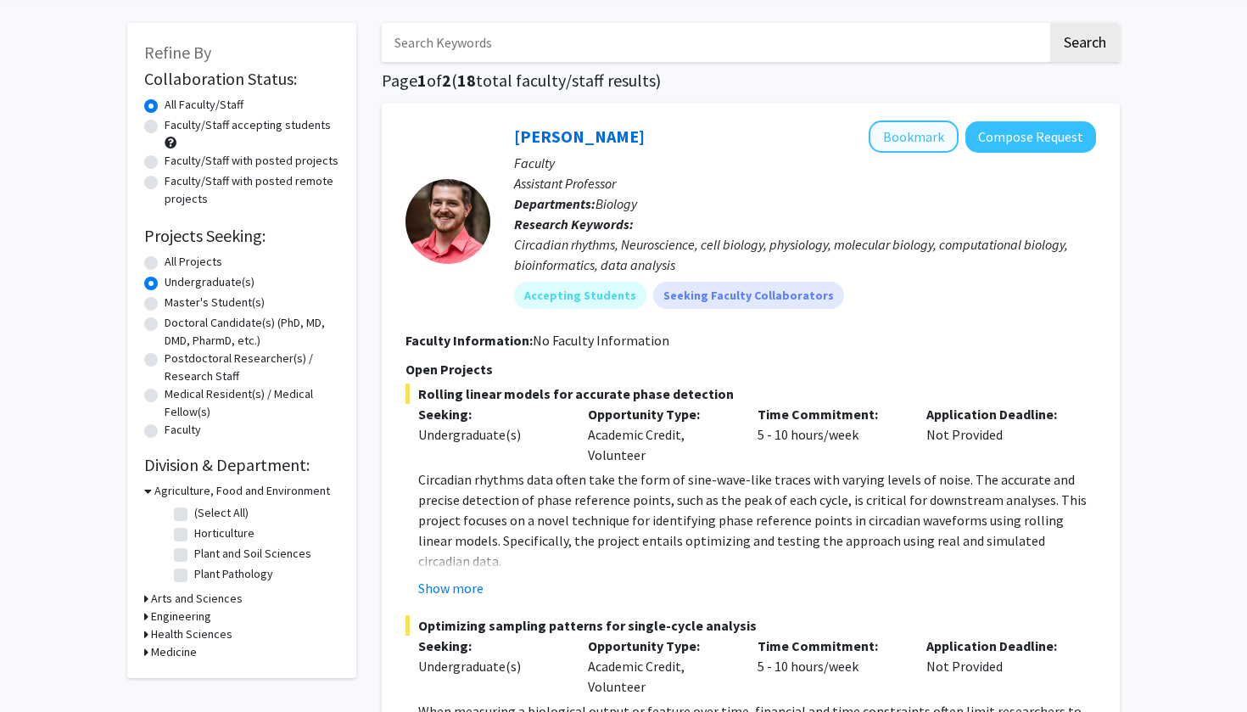
click at [916, 143] on button "Bookmark" at bounding box center [914, 136] width 90 height 32
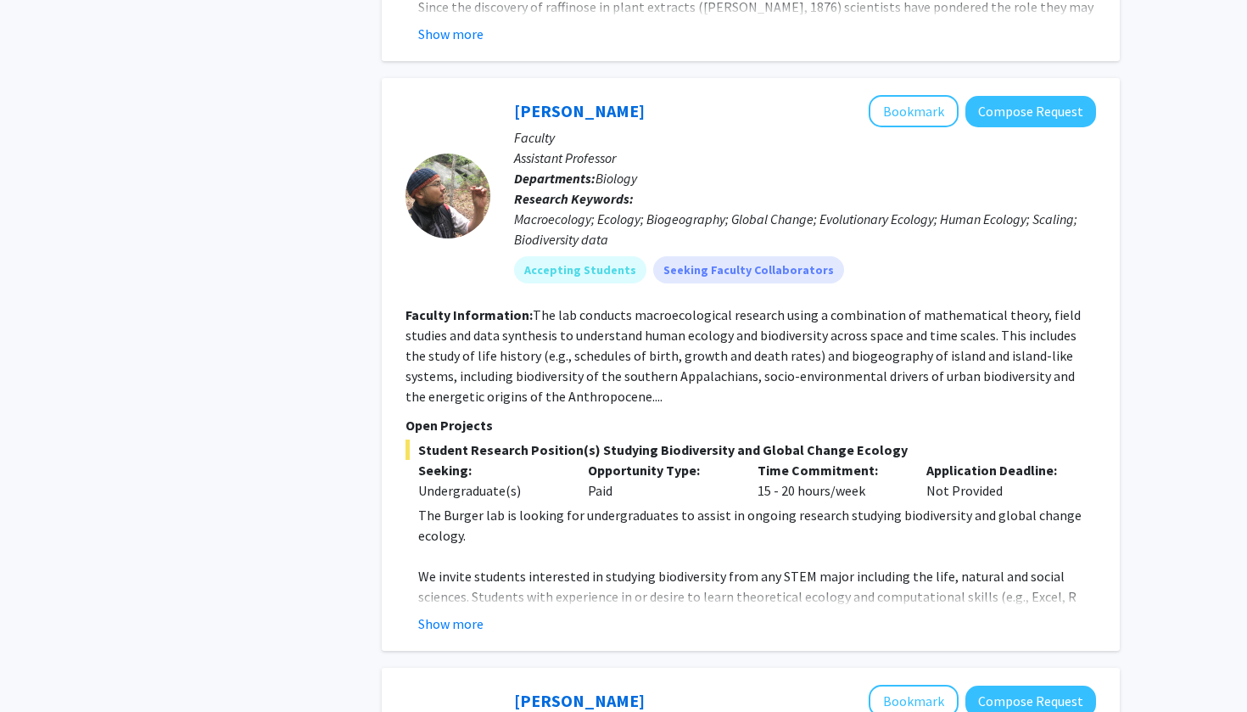
scroll to position [1717, 0]
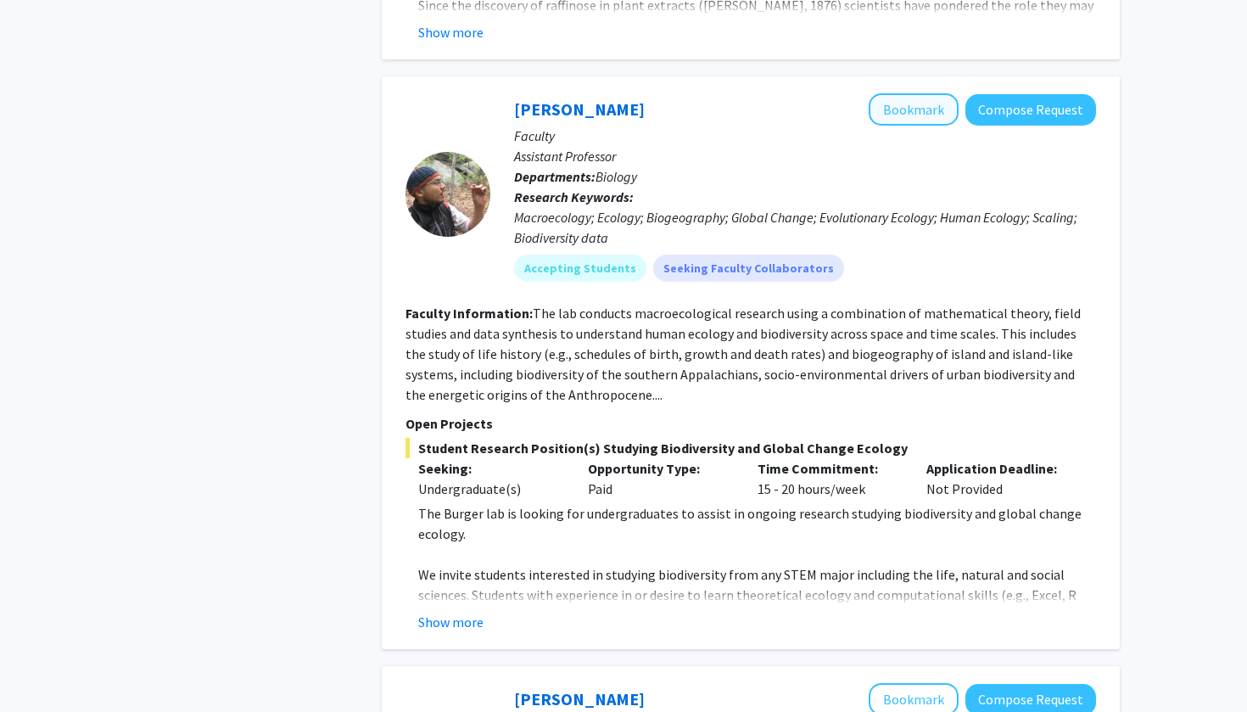
click at [889, 98] on button "Bookmark" at bounding box center [914, 109] width 90 height 32
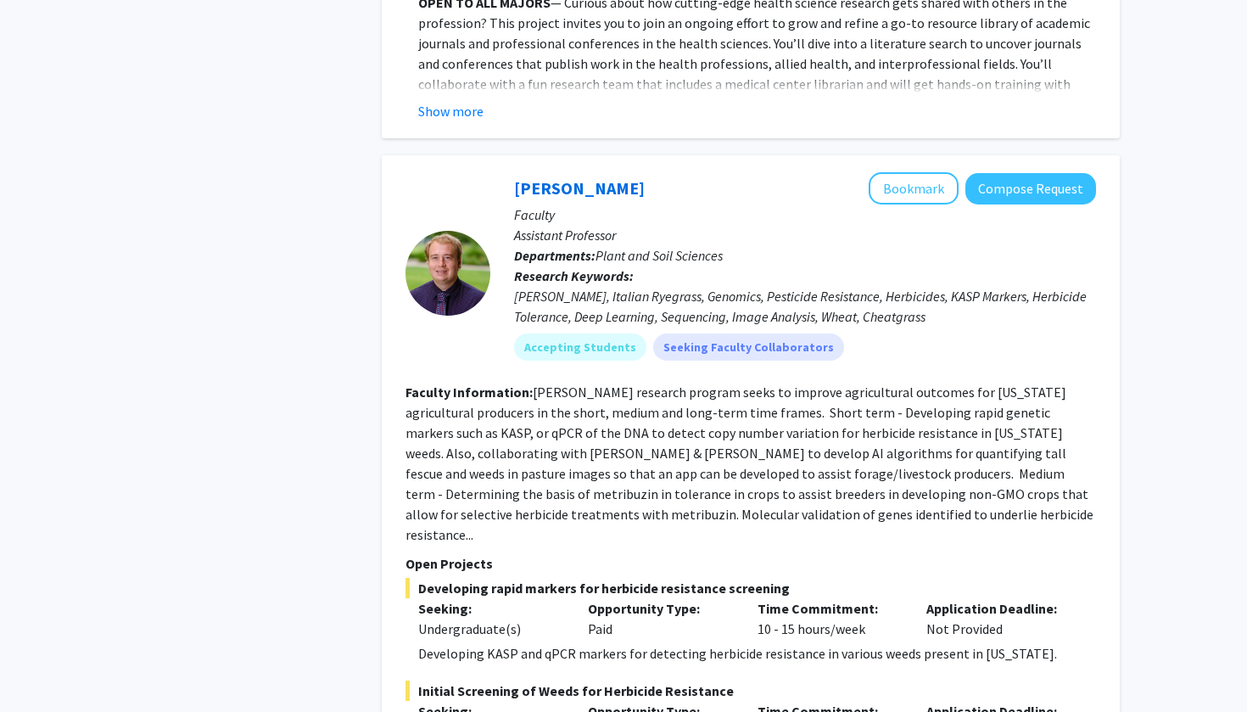
scroll to position [2939, 0]
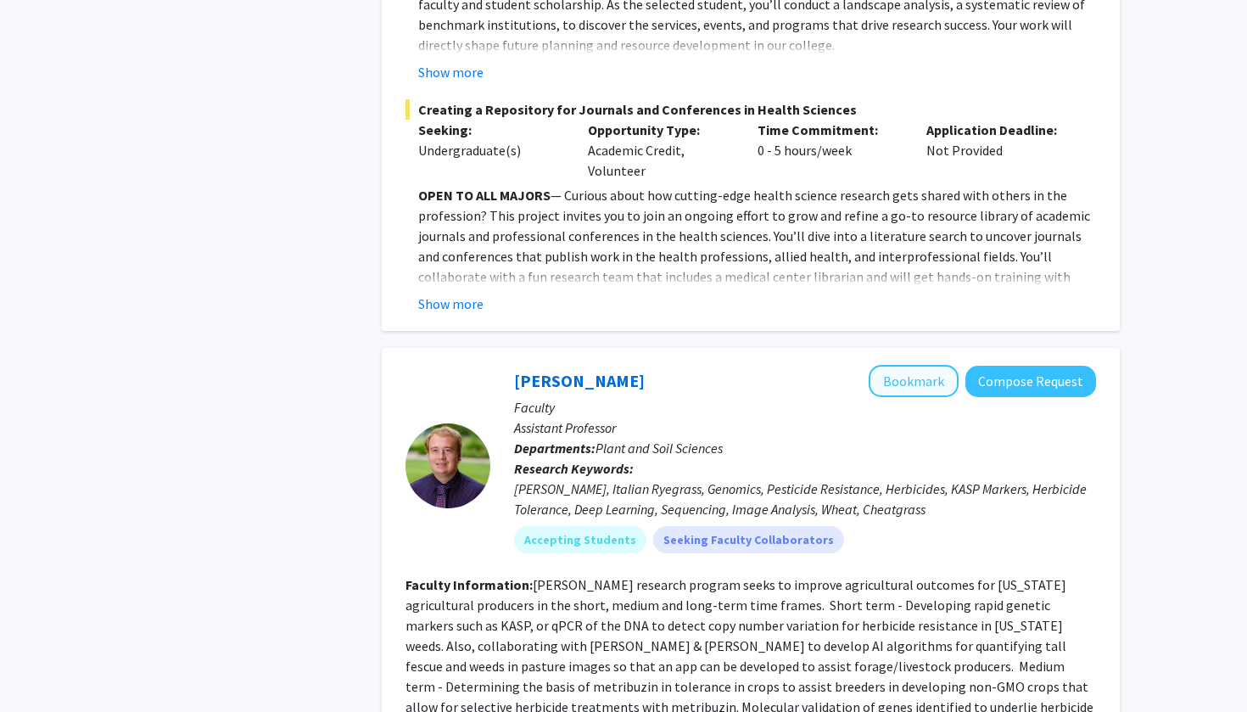
click at [927, 365] on button "Bookmark" at bounding box center [914, 381] width 90 height 32
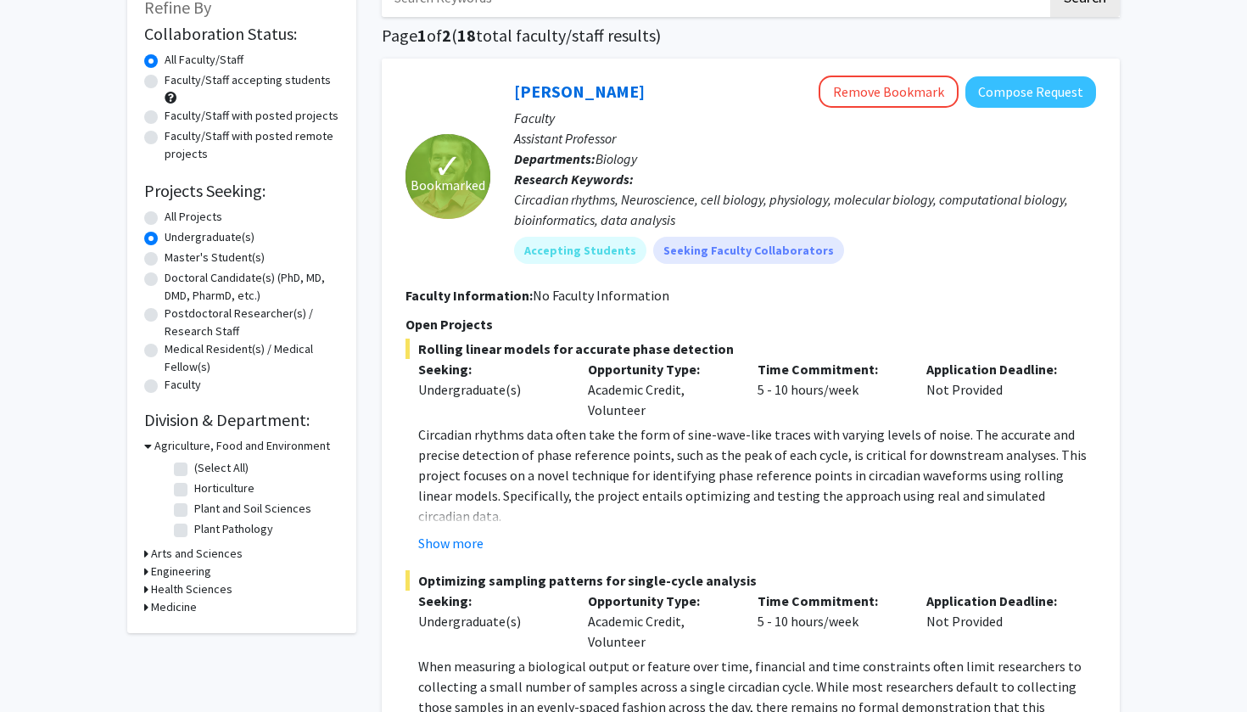
scroll to position [115, 0]
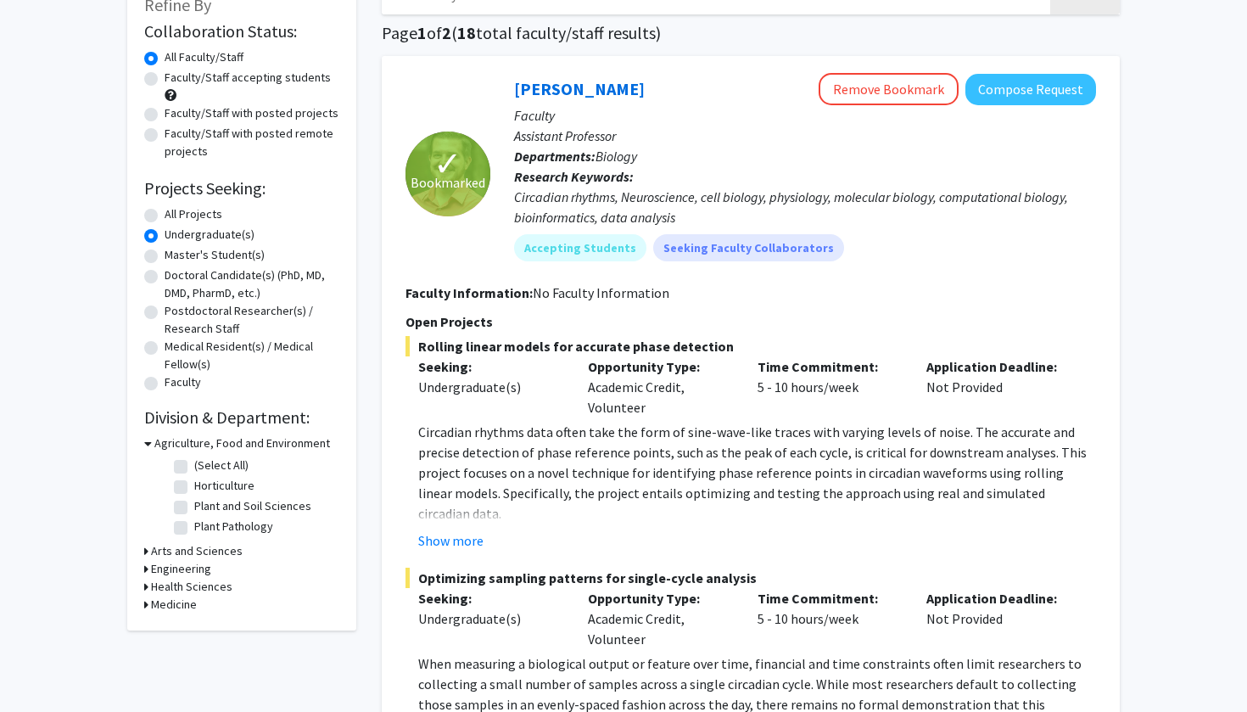
click at [165, 240] on label "Undergraduate(s)" at bounding box center [210, 235] width 90 height 18
click at [165, 237] on input "Undergraduate(s)" at bounding box center [170, 231] width 11 height 11
click at [165, 237] on label "Undergraduate(s)" at bounding box center [210, 235] width 90 height 18
click at [165, 237] on input "Undergraduate(s)" at bounding box center [170, 231] width 11 height 11
click at [165, 237] on label "Undergraduate(s)" at bounding box center [210, 235] width 90 height 18
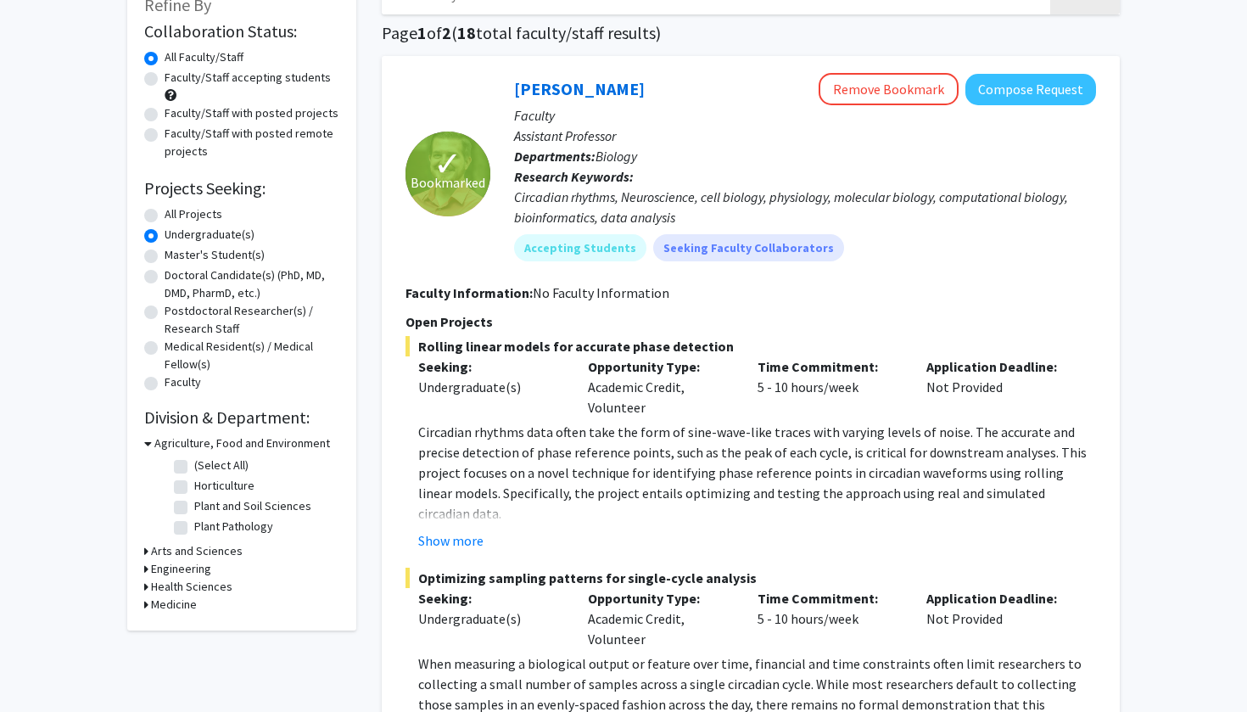
click at [165, 237] on input "Undergraduate(s)" at bounding box center [170, 231] width 11 height 11
click at [165, 221] on label "All Projects" at bounding box center [194, 214] width 58 height 18
click at [165, 216] on input "All Projects" at bounding box center [170, 210] width 11 height 11
radio input "true"
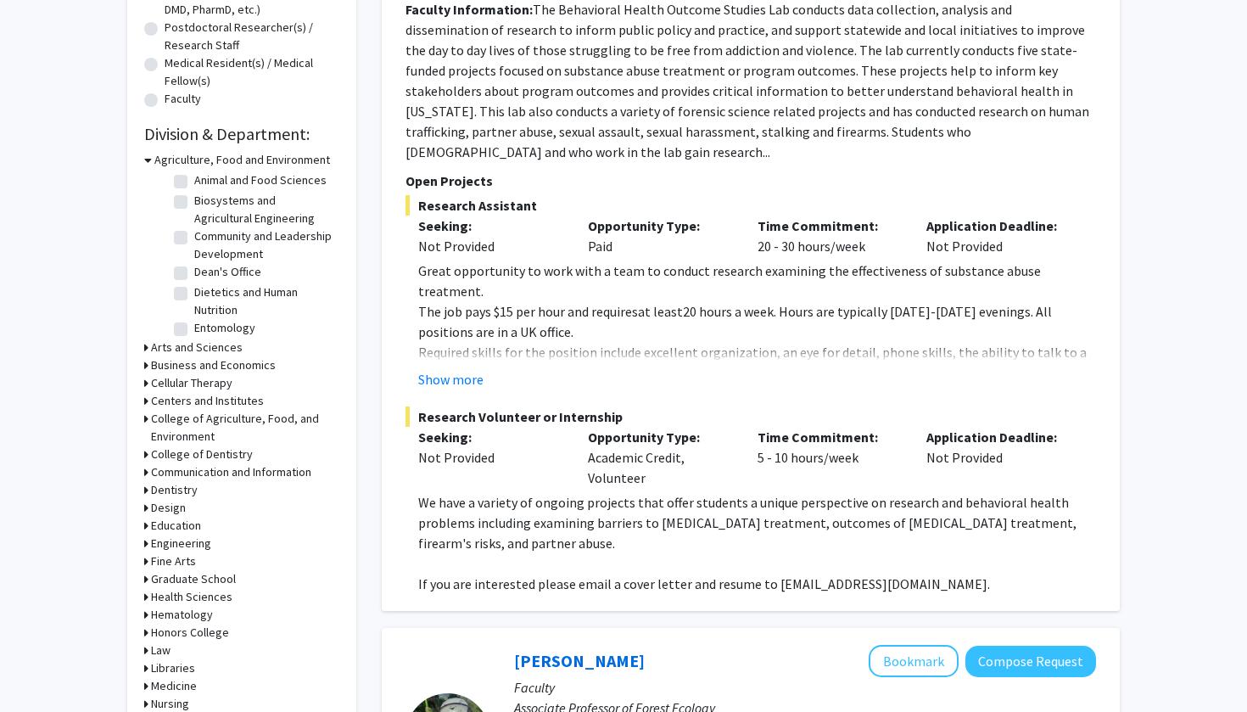
scroll to position [387, 0]
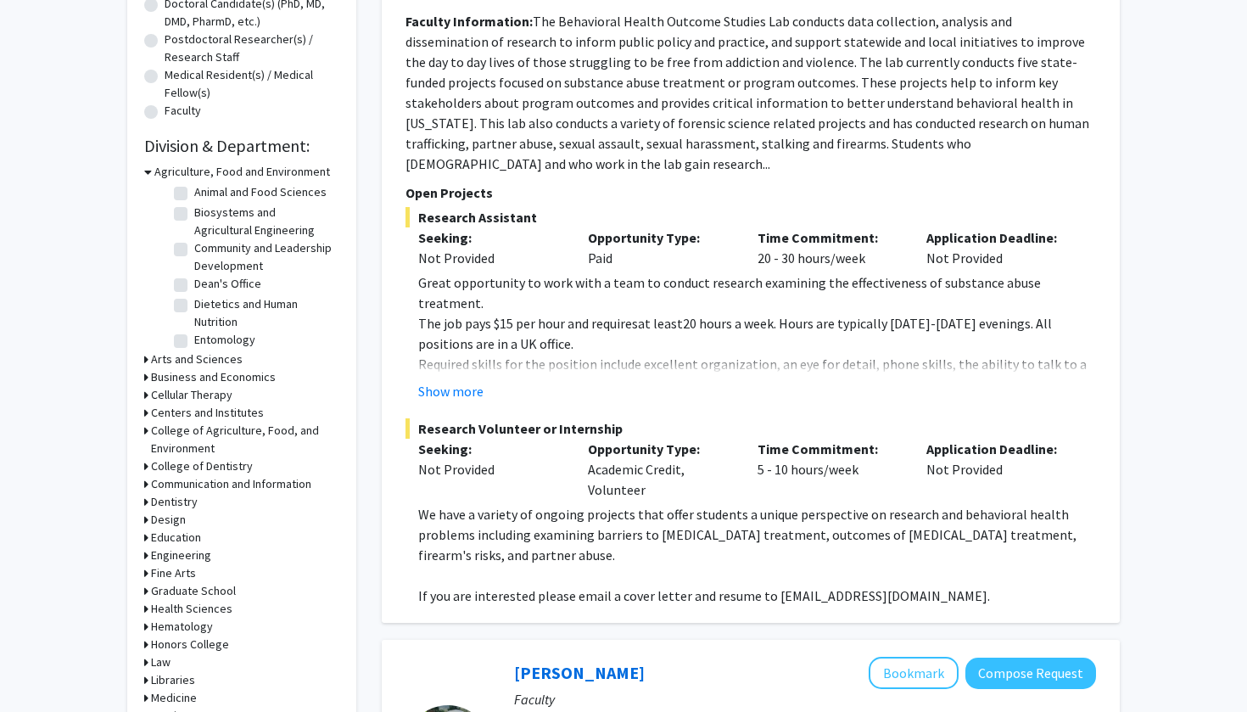
click at [159, 172] on h3 "Agriculture, Food and Environment" at bounding box center [242, 172] width 176 height 18
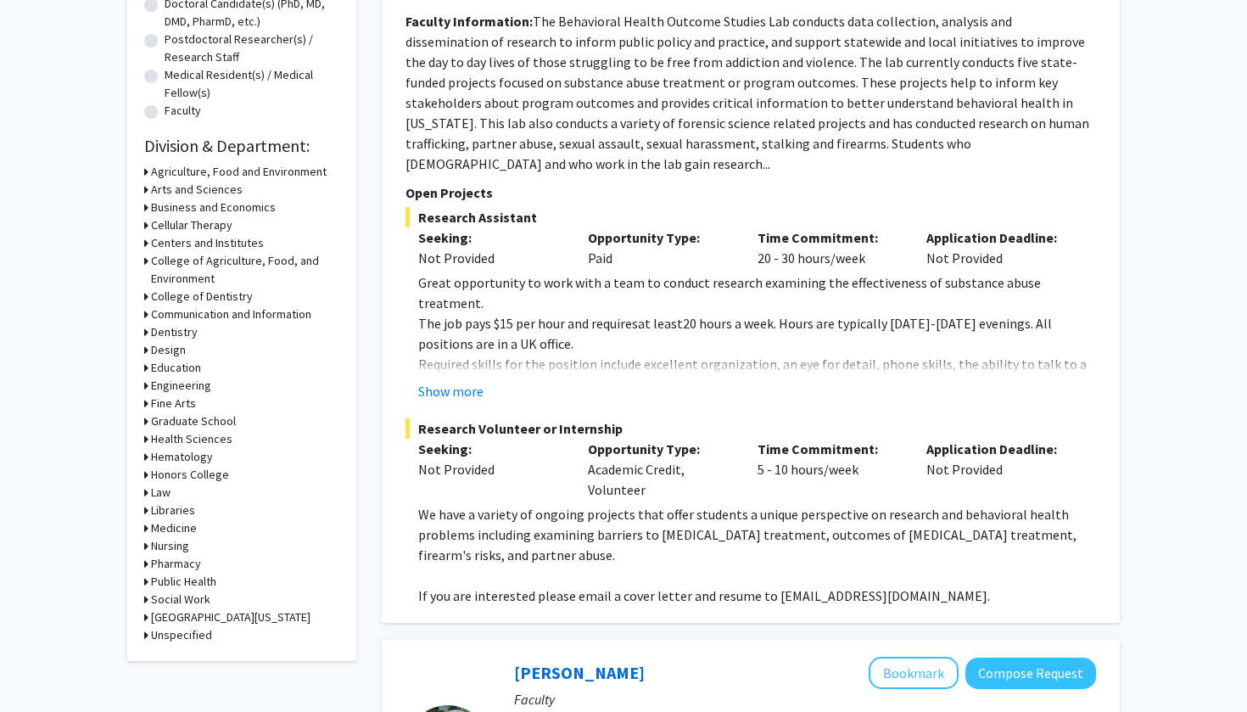
click at [167, 210] on h3 "Business and Economics" at bounding box center [213, 208] width 125 height 18
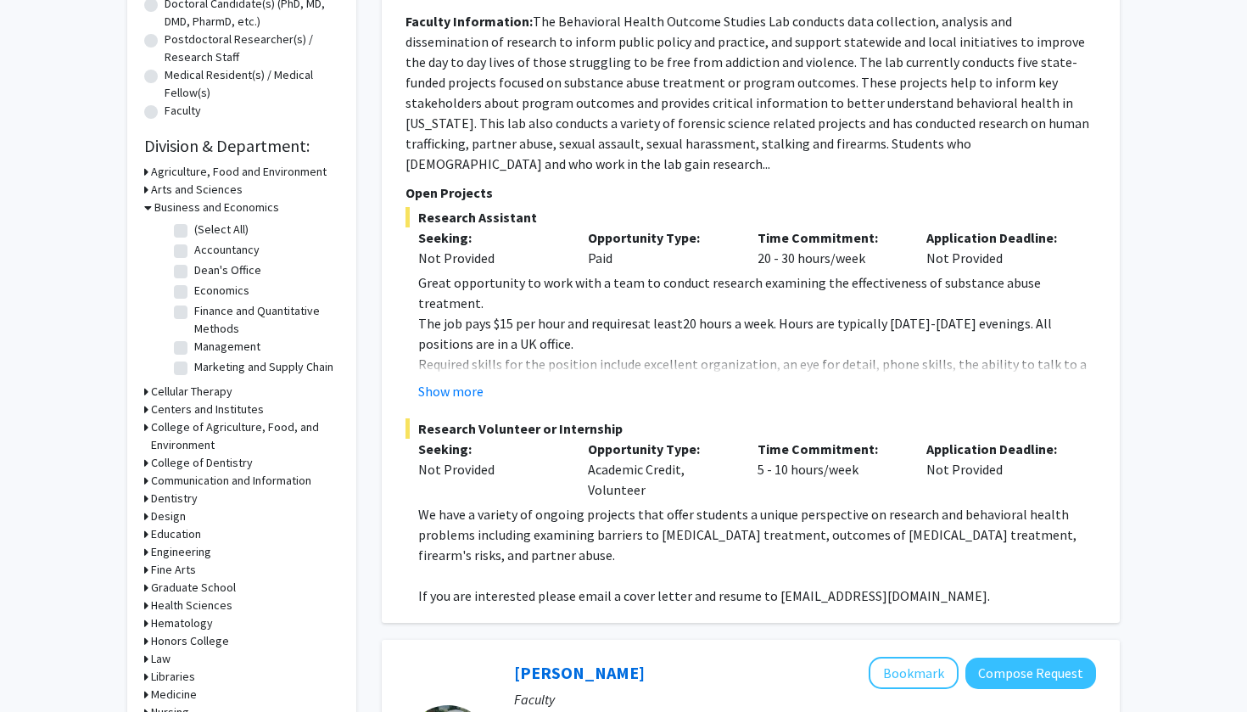
click at [194, 254] on label "Accountancy" at bounding box center [226, 250] width 65 height 18
click at [194, 252] on input "Accountancy" at bounding box center [199, 246] width 11 height 11
checkbox input "true"
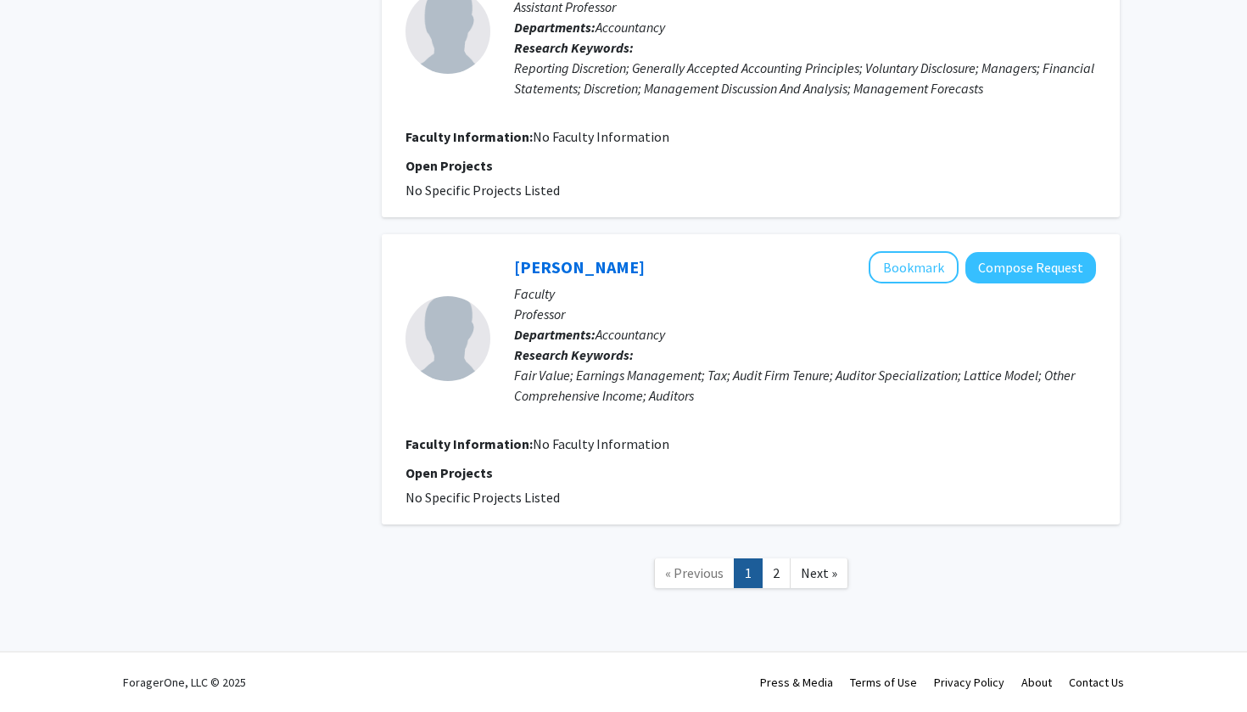
scroll to position [2581, 0]
click at [775, 576] on link "2" at bounding box center [776, 573] width 29 height 30
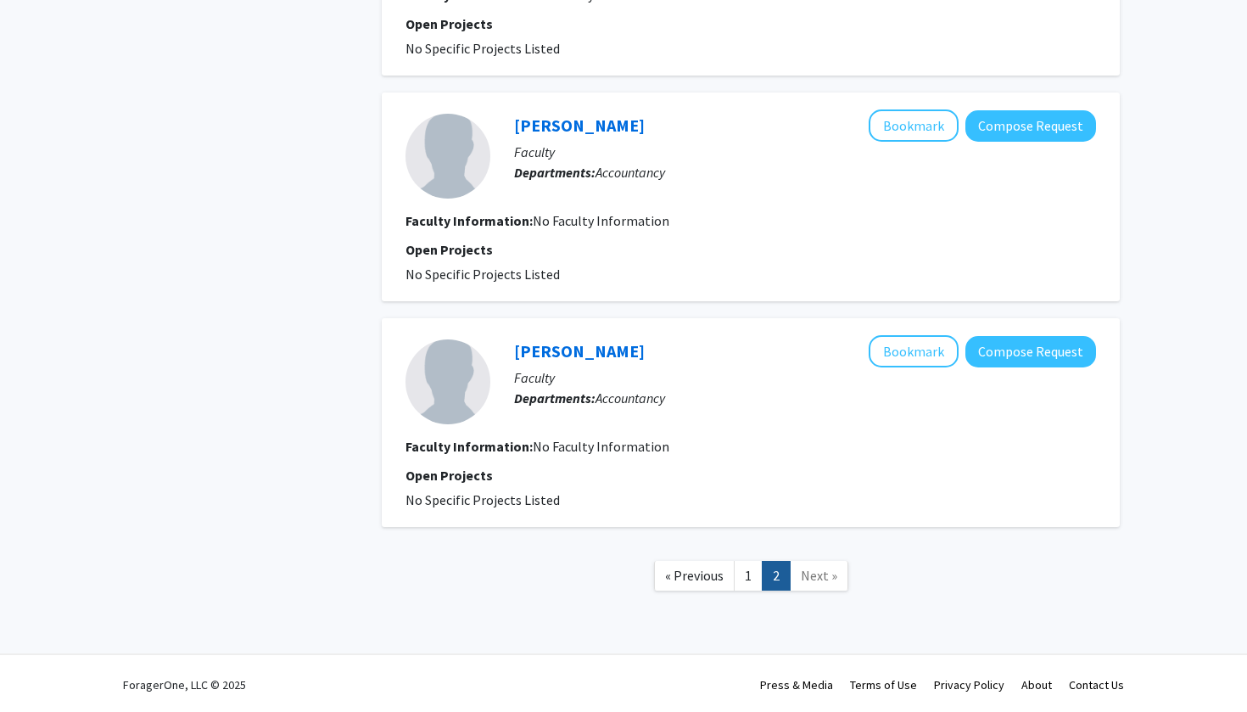
scroll to position [1229, 0]
click at [705, 574] on span "« Previous" at bounding box center [694, 574] width 59 height 17
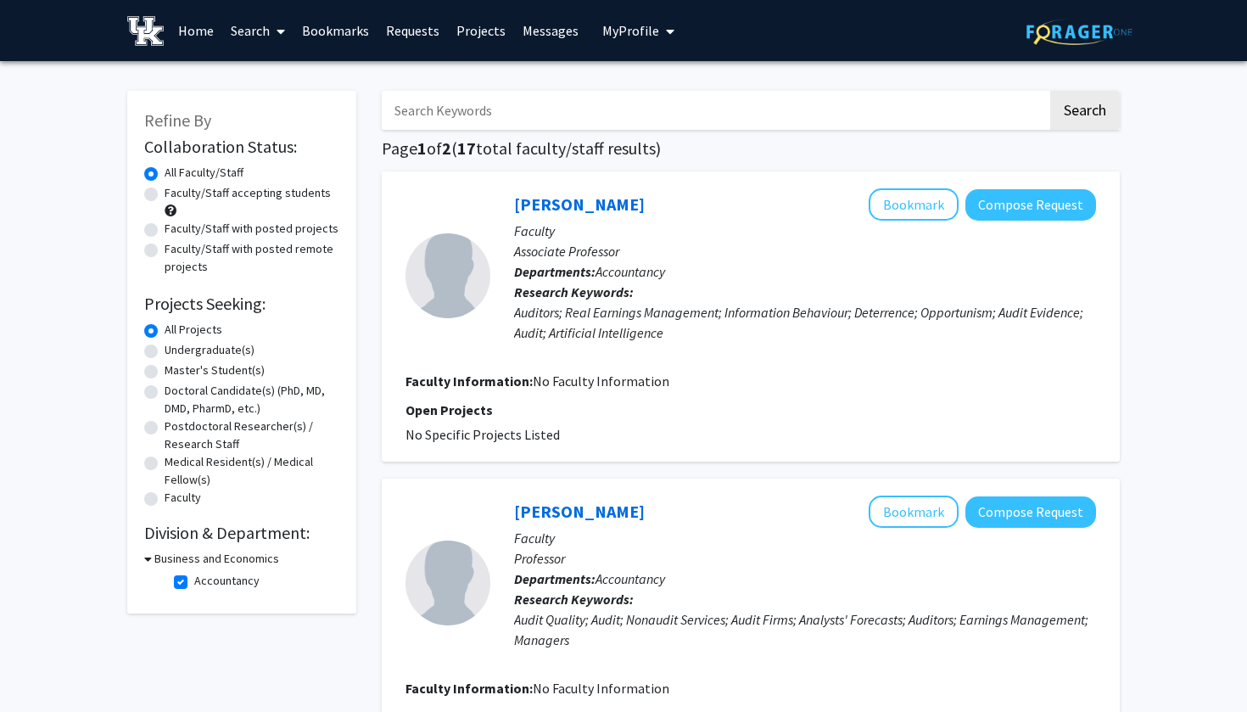
click at [194, 580] on label "Accountancy" at bounding box center [226, 581] width 65 height 18
click at [194, 580] on input "Accountancy" at bounding box center [199, 577] width 11 height 11
checkbox input "false"
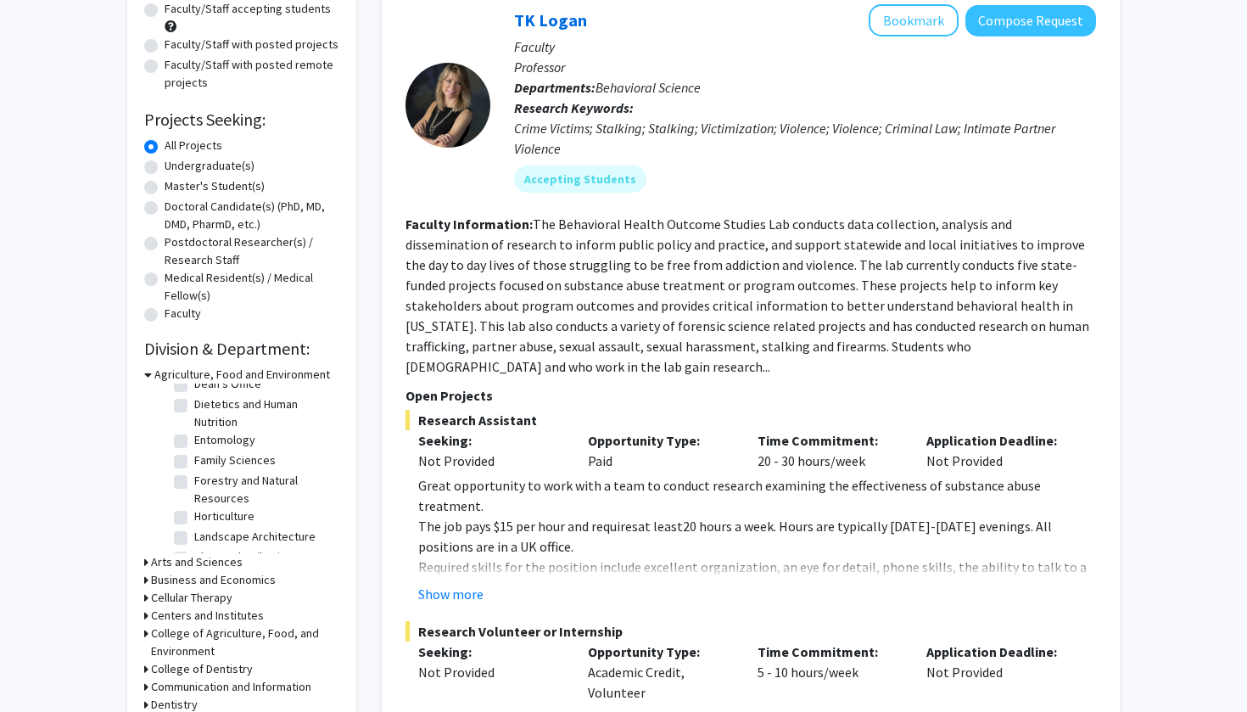
scroll to position [149, 0]
click at [194, 478] on label "Forestry and Natural Resources" at bounding box center [264, 486] width 141 height 36
click at [194, 478] on input "Forestry and Natural Resources" at bounding box center [199, 473] width 11 height 11
checkbox input "true"
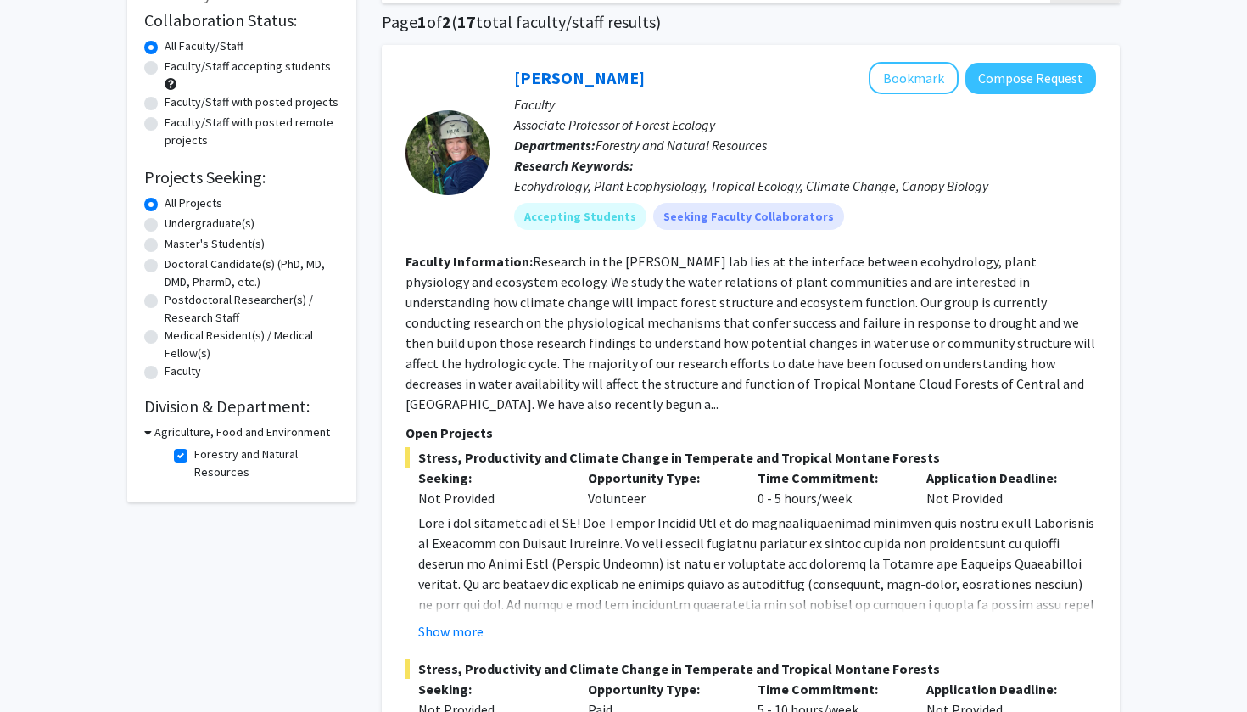
scroll to position [121, 0]
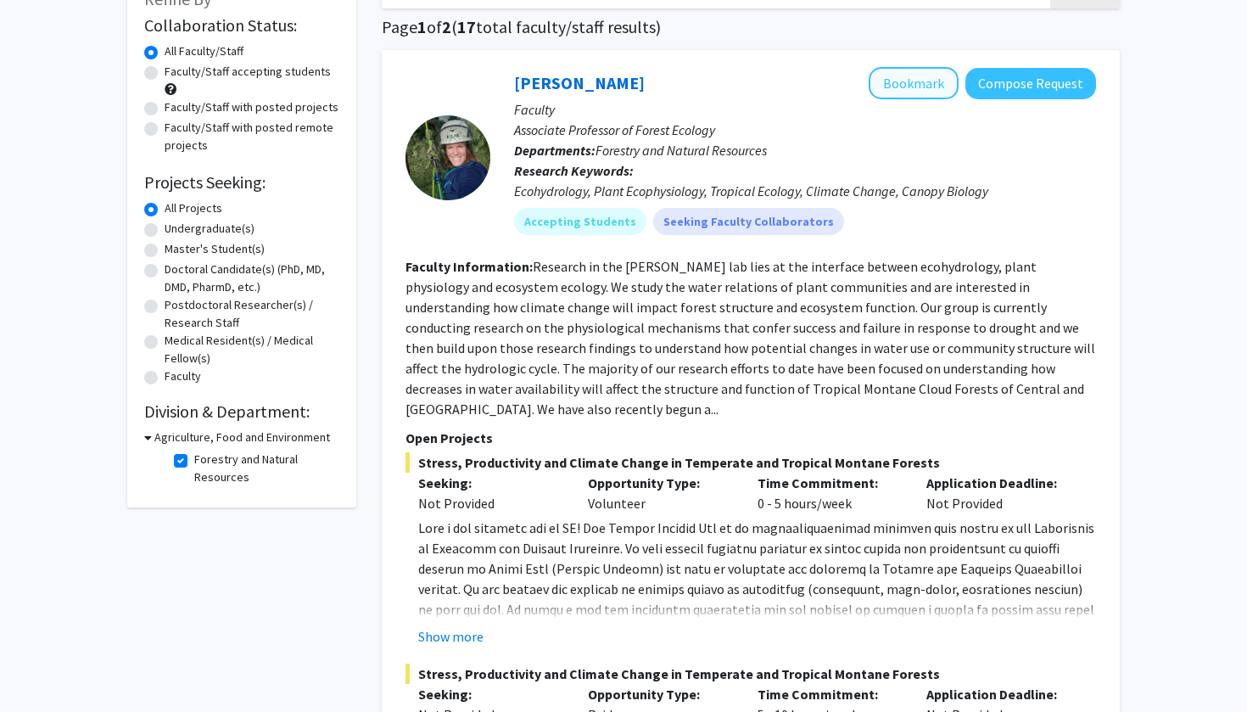
click at [893, 92] on button "Bookmark" at bounding box center [914, 83] width 90 height 32
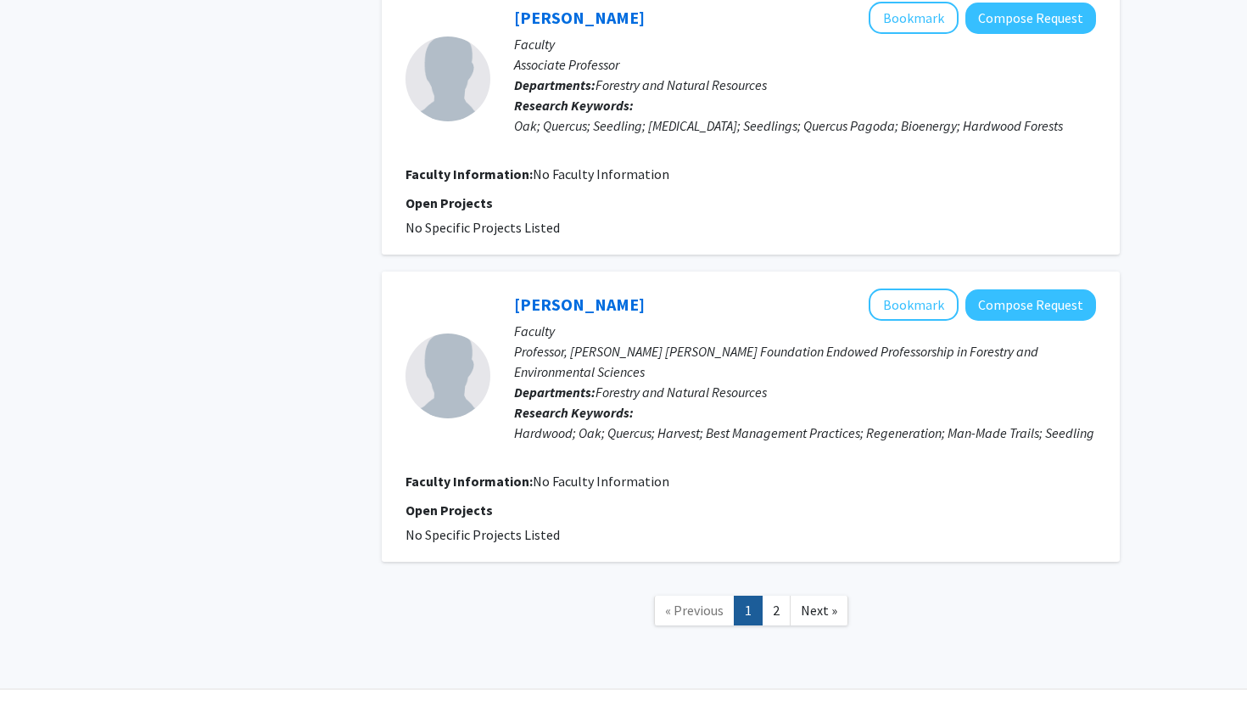
scroll to position [3680, 0]
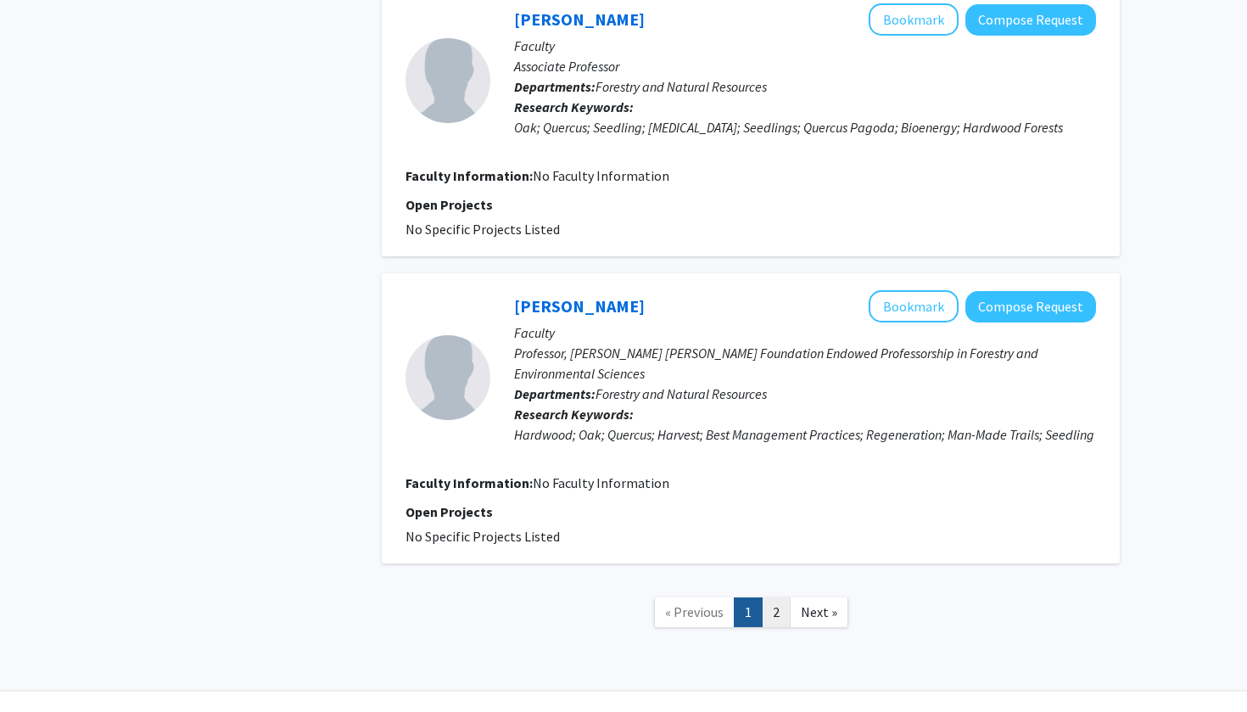
click at [785, 597] on link "2" at bounding box center [776, 612] width 29 height 30
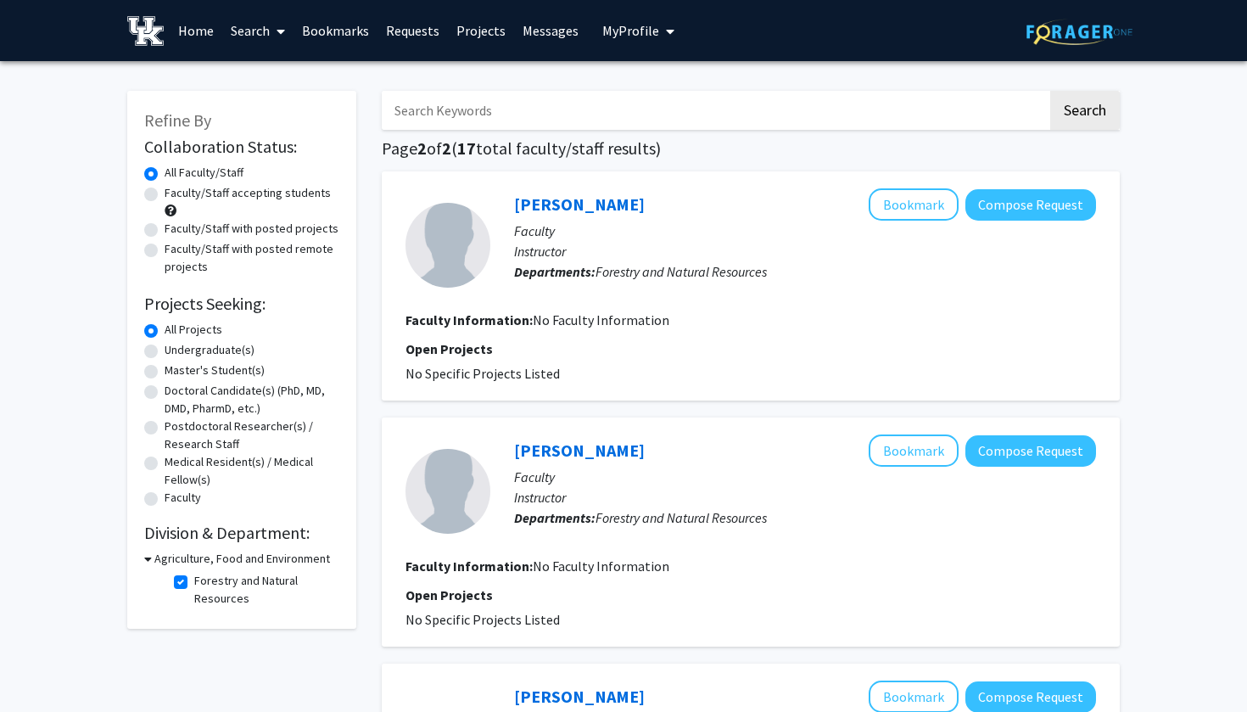
click at [188, 585] on fg-checkbox "Forestry and Natural Resources Forestry and Natural Resources" at bounding box center [254, 590] width 161 height 36
click at [194, 585] on label "Forestry and Natural Resources" at bounding box center [264, 590] width 141 height 36
click at [194, 583] on input "Forestry and Natural Resources" at bounding box center [199, 577] width 11 height 11
checkbox input "false"
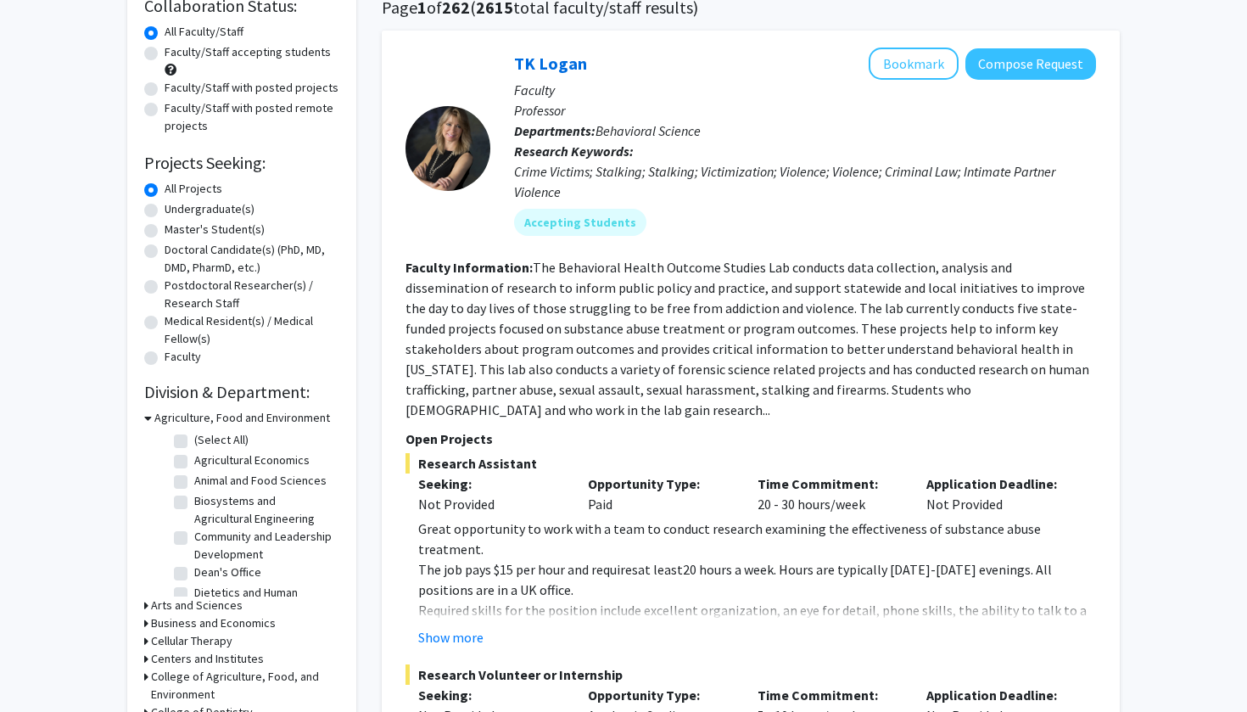
click at [230, 490] on label "Animal and Food Sciences" at bounding box center [260, 481] width 132 height 18
click at [205, 483] on input "Animal and Food Sciences" at bounding box center [199, 477] width 11 height 11
checkbox input "true"
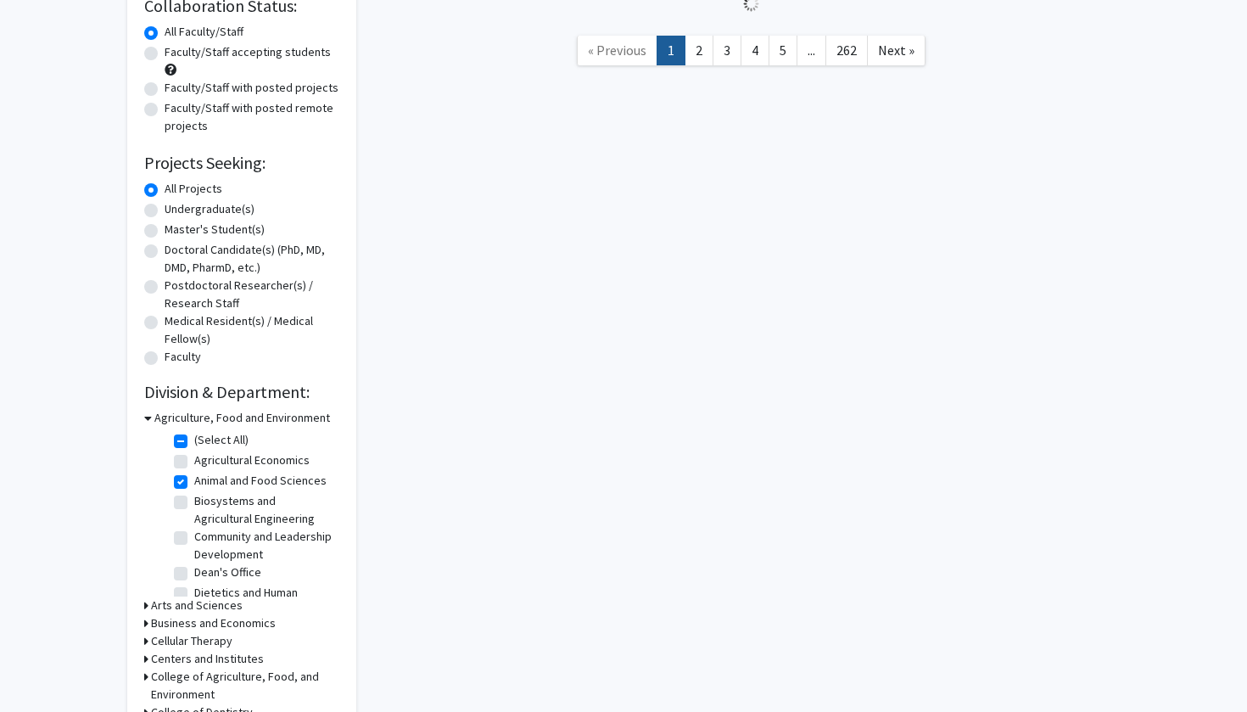
checkbox input "true"
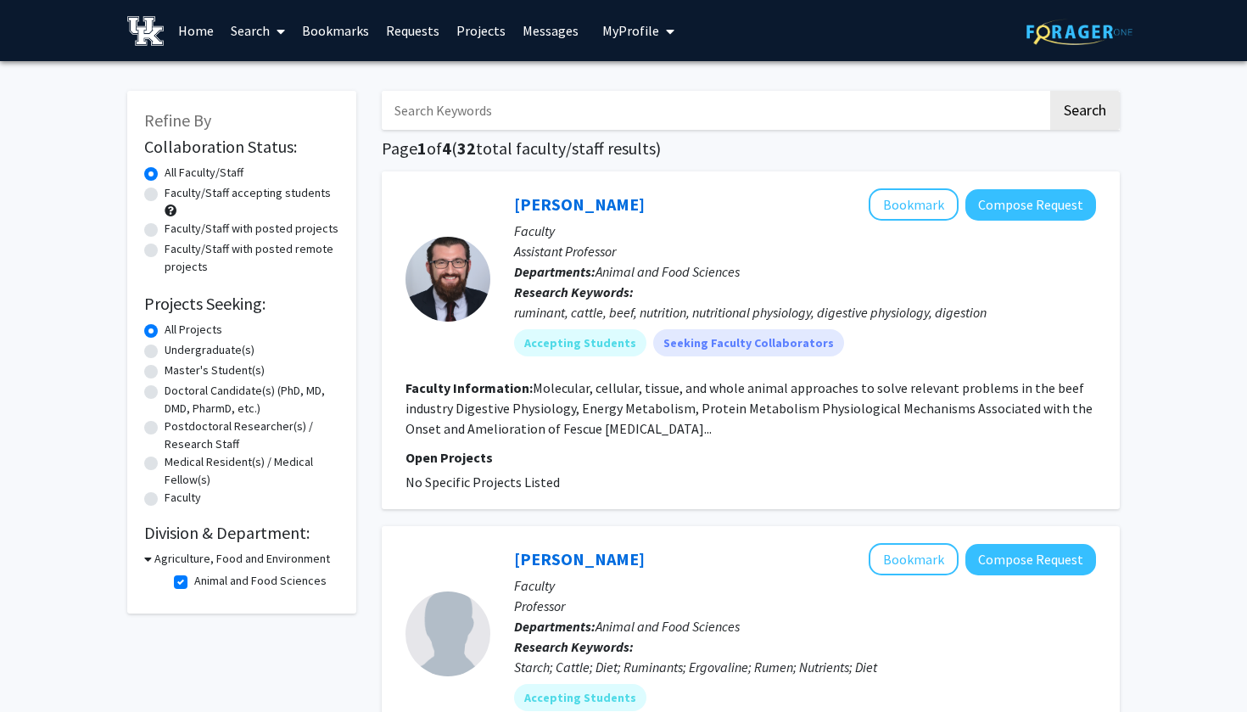
click at [194, 586] on label "Animal and Food Sciences" at bounding box center [260, 581] width 132 height 18
click at [194, 583] on input "Animal and Food Sciences" at bounding box center [199, 577] width 11 height 11
checkbox input "false"
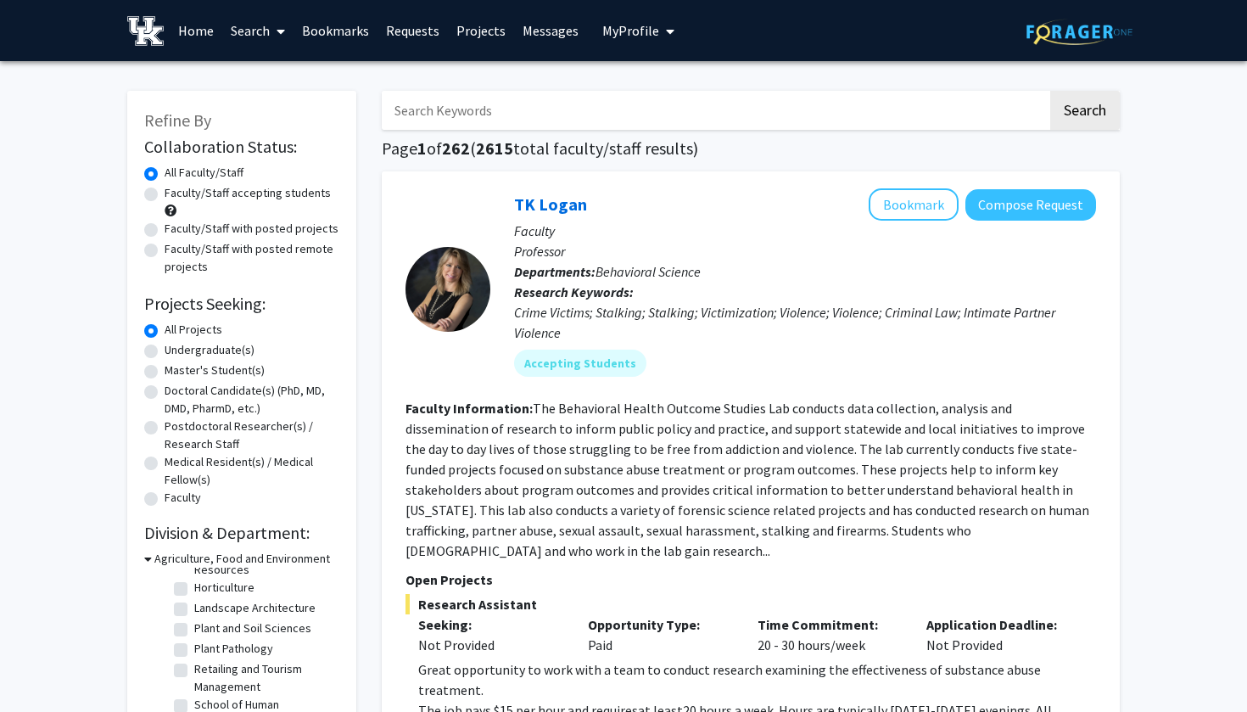
scroll to position [261, 0]
click at [194, 642] on label "Plant Pathology" at bounding box center [233, 645] width 79 height 18
click at [194, 642] on input "Plant Pathology" at bounding box center [199, 641] width 11 height 11
checkbox input "true"
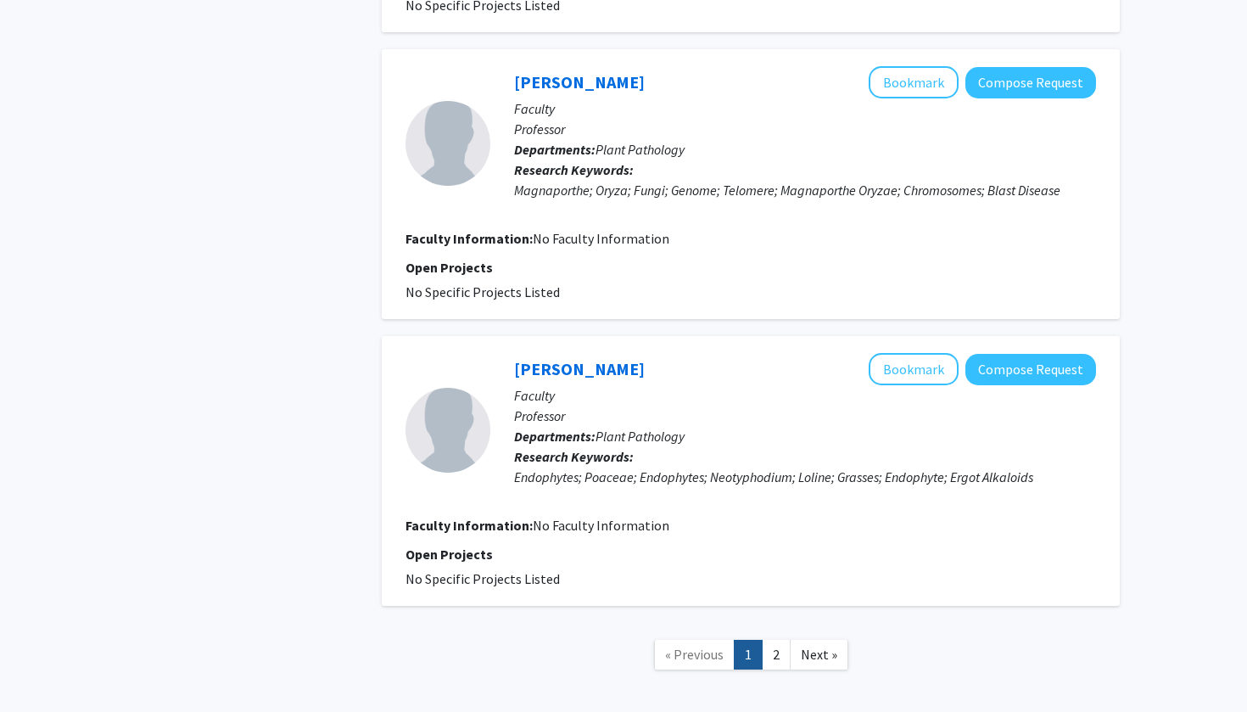
scroll to position [3101, 0]
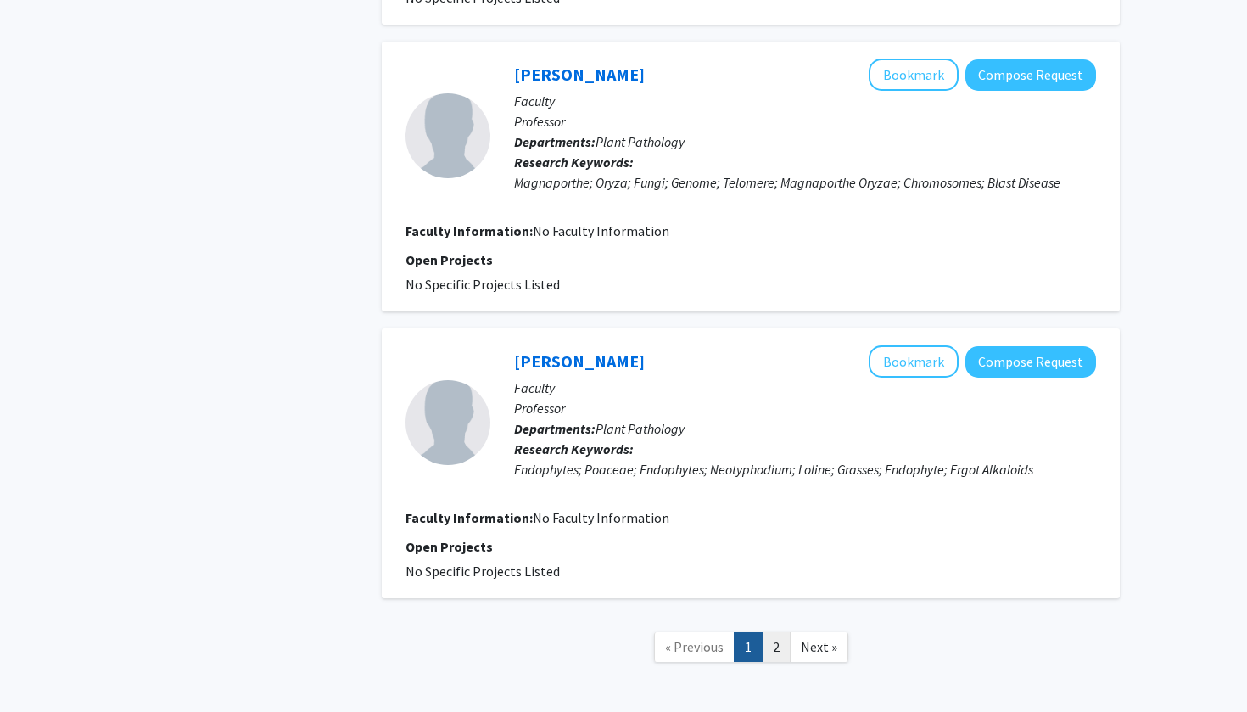
click at [770, 632] on link "2" at bounding box center [776, 647] width 29 height 30
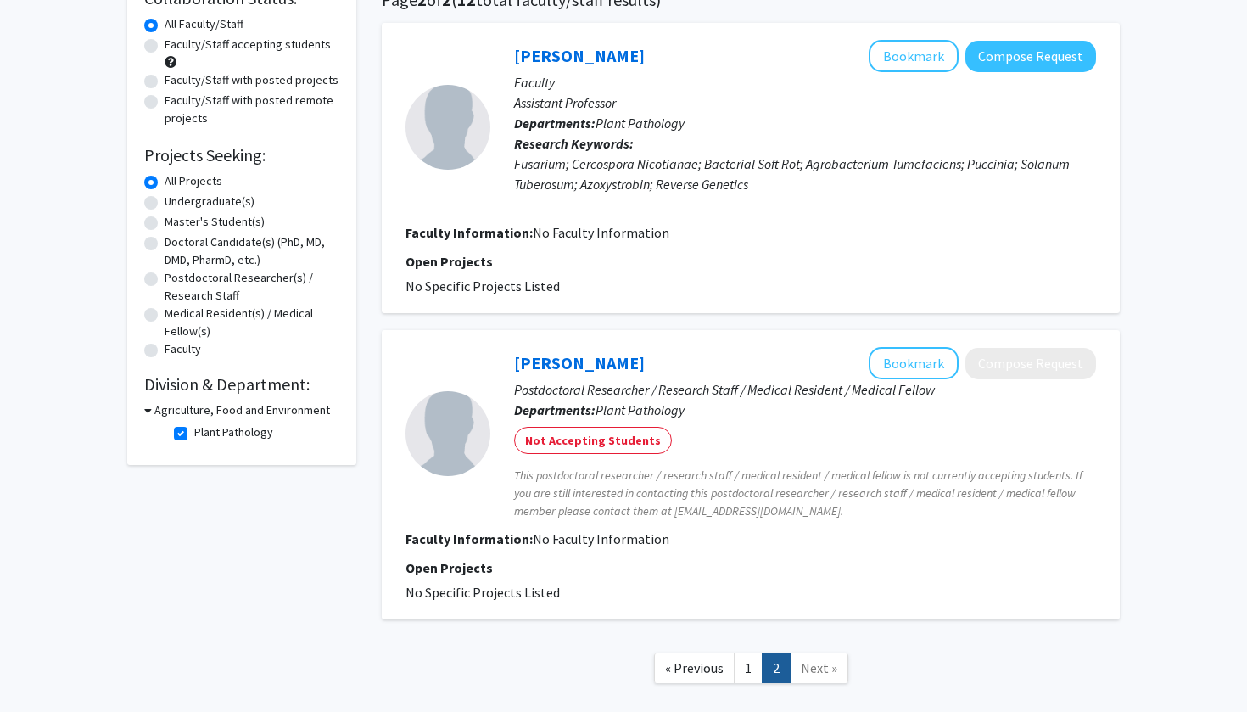
scroll to position [146, 0]
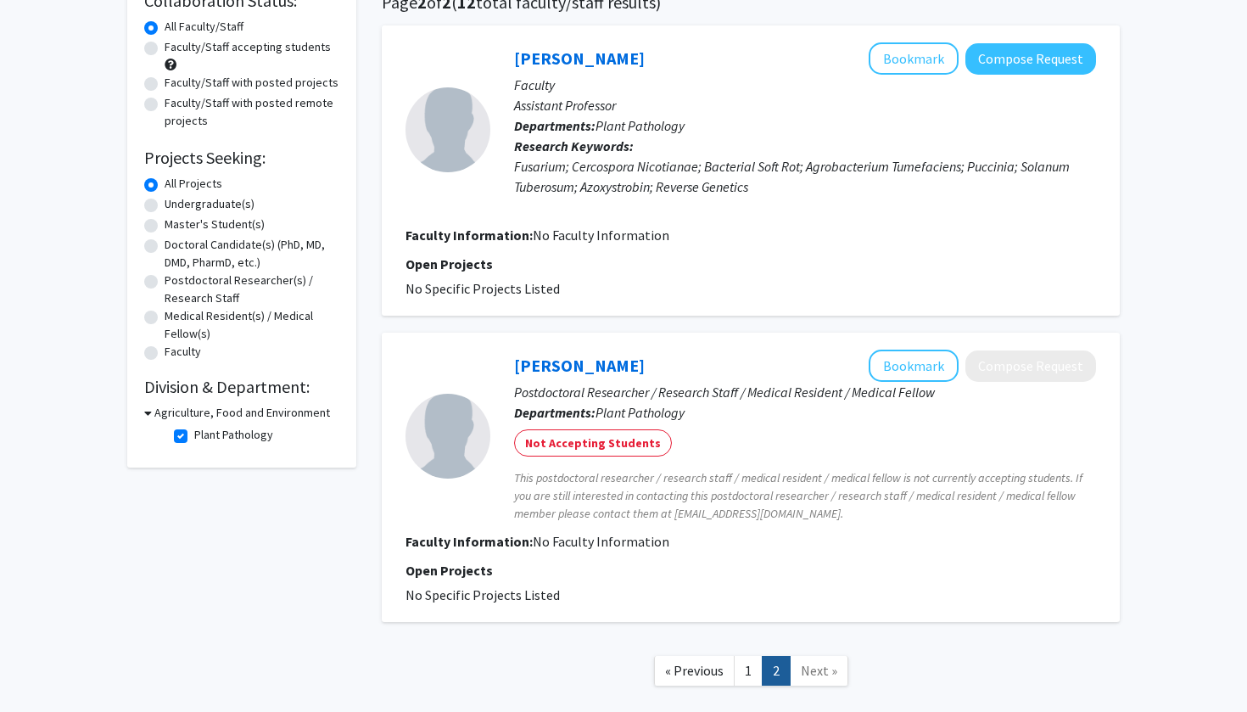
click at [188, 442] on fg-checkbox "Plant Pathology Plant Pathology" at bounding box center [254, 436] width 161 height 20
click at [194, 440] on label "Plant Pathology" at bounding box center [233, 435] width 79 height 18
click at [194, 437] on input "Plant Pathology" at bounding box center [199, 431] width 11 height 11
checkbox input "false"
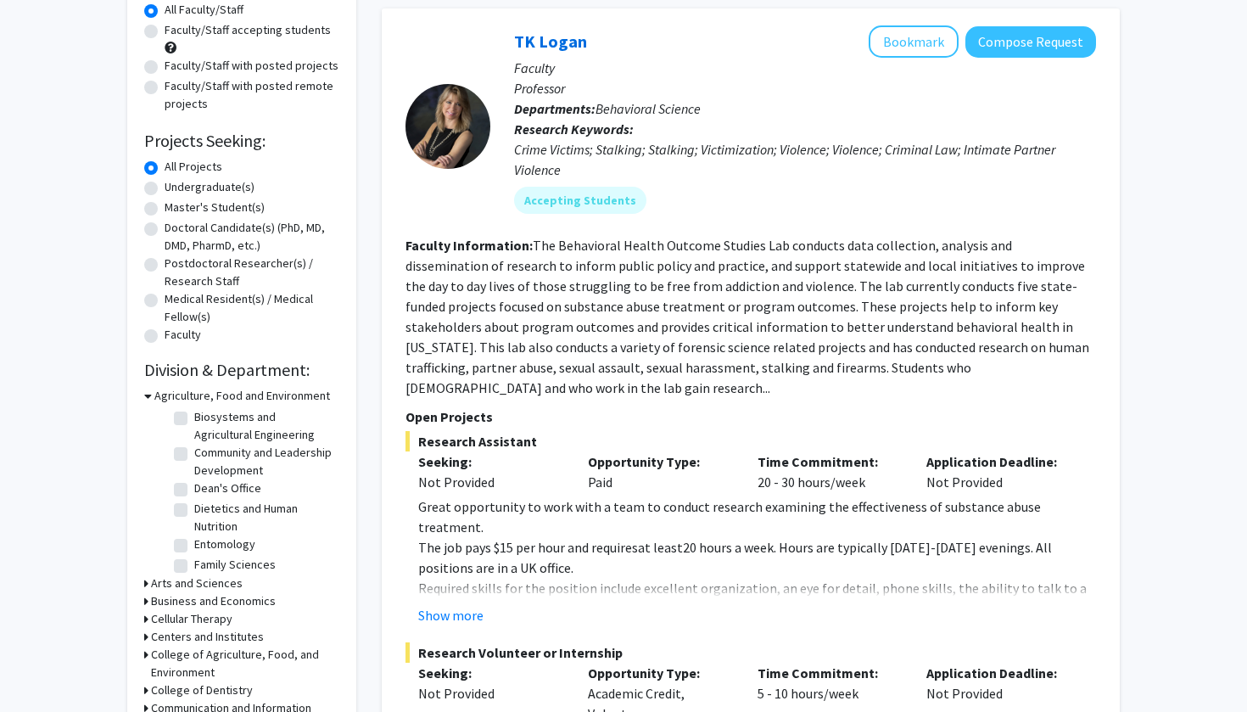
scroll to position [64, 0]
click at [230, 451] on label "Community and Leadership Development" at bounding box center [264, 460] width 141 height 36
click at [205, 451] on input "Community and Leadership Development" at bounding box center [199, 447] width 11 height 11
checkbox input "true"
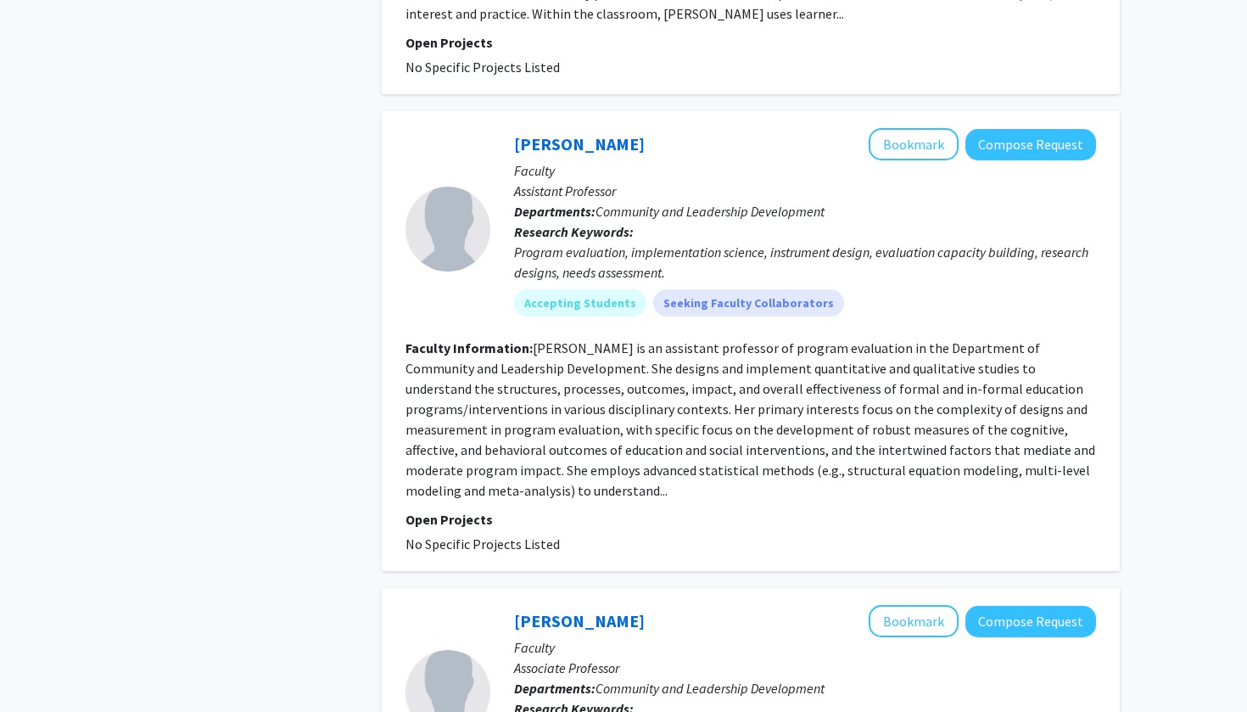
scroll to position [796, 0]
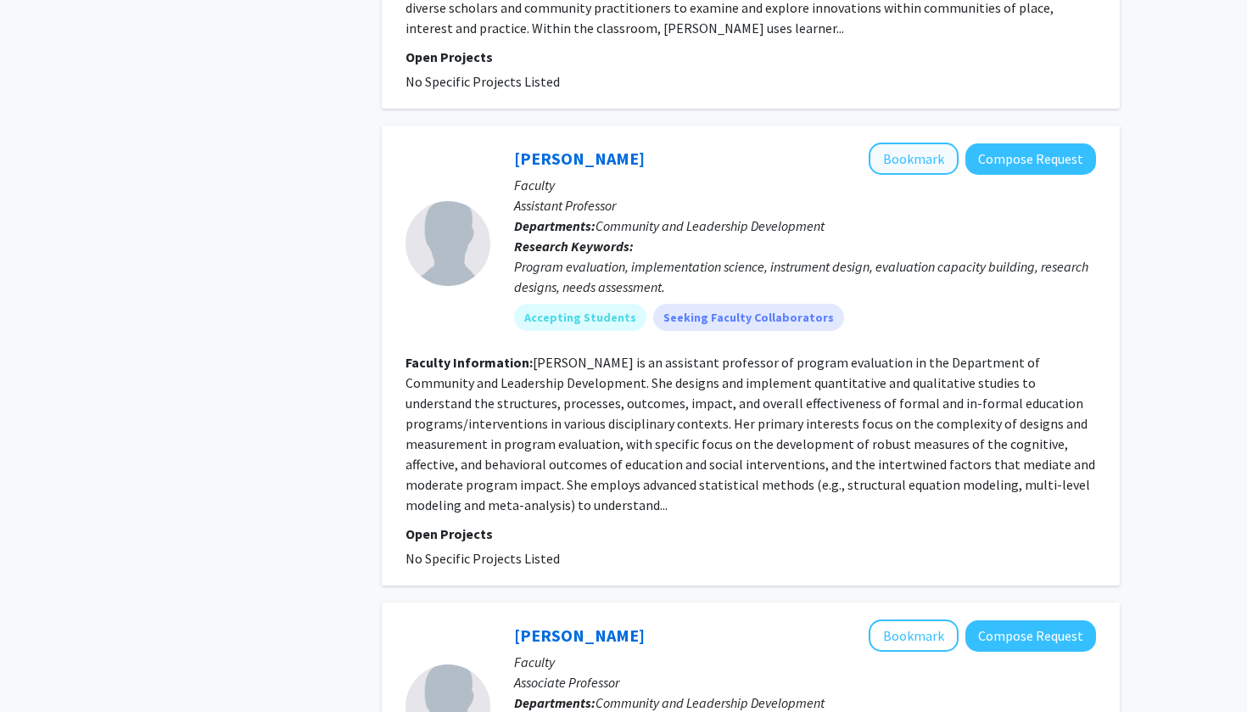
click at [889, 143] on button "Bookmark" at bounding box center [914, 159] width 90 height 32
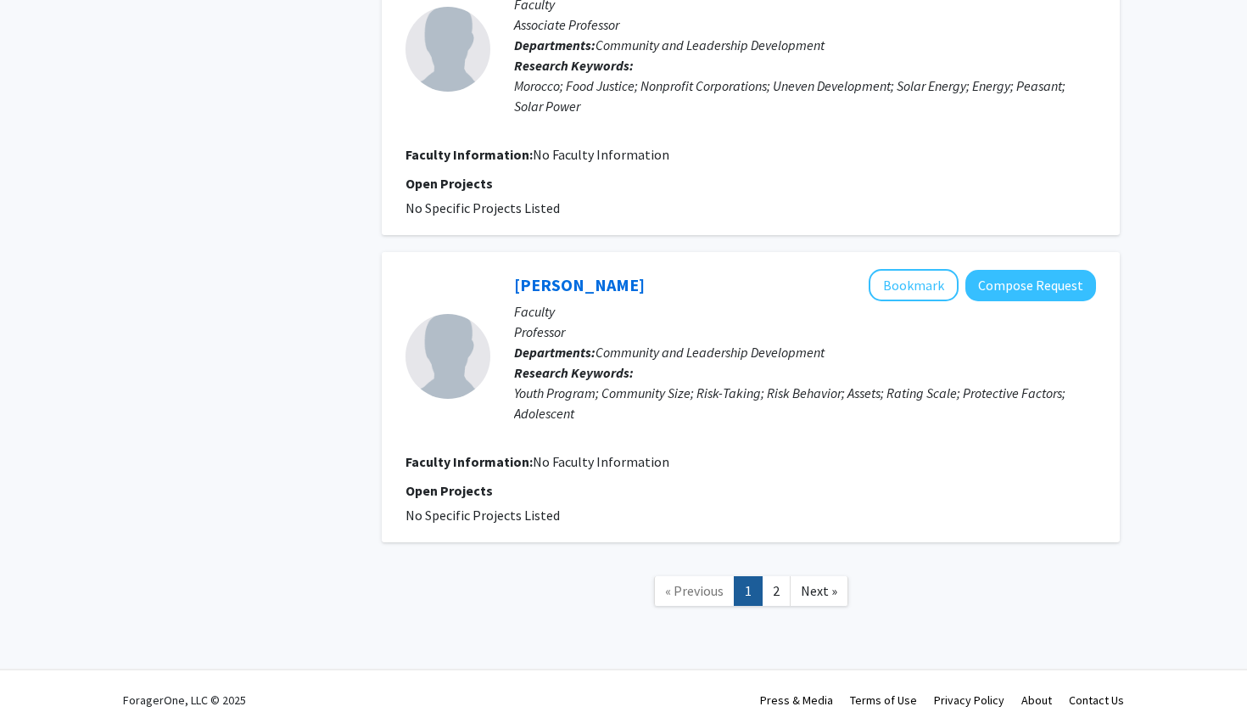
scroll to position [2989, 0]
click at [770, 577] on link "2" at bounding box center [776, 592] width 29 height 30
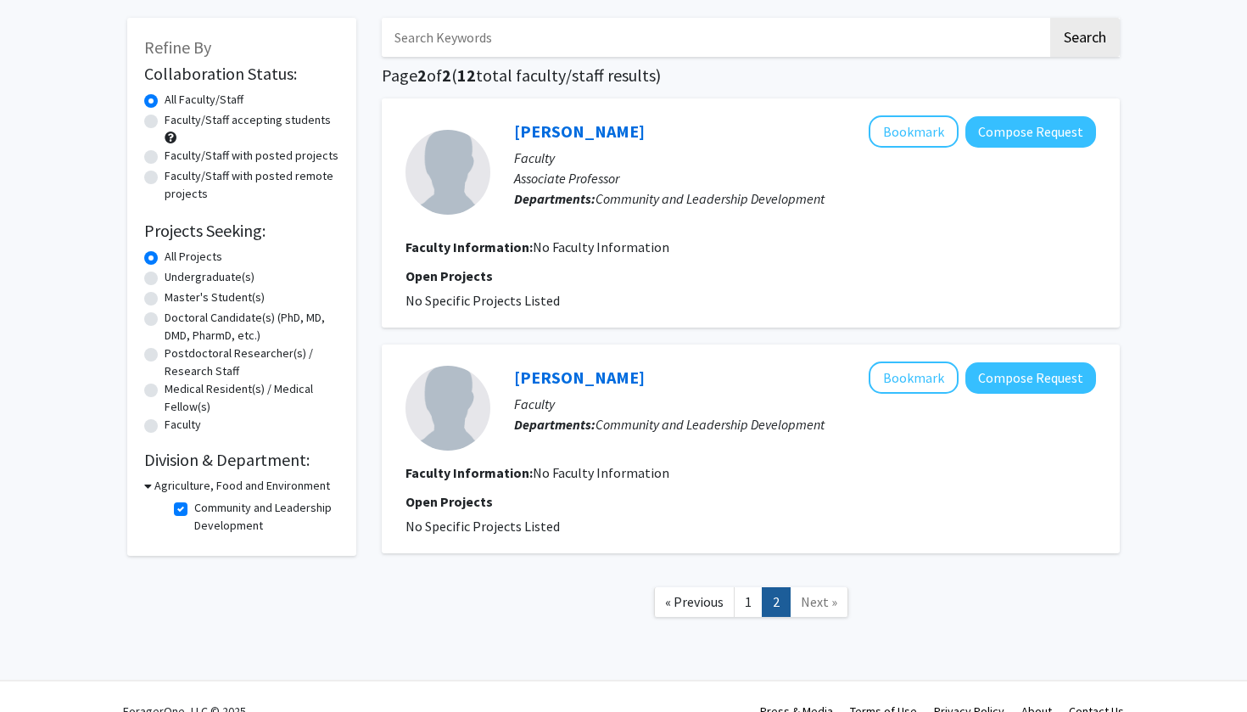
scroll to position [76, 0]
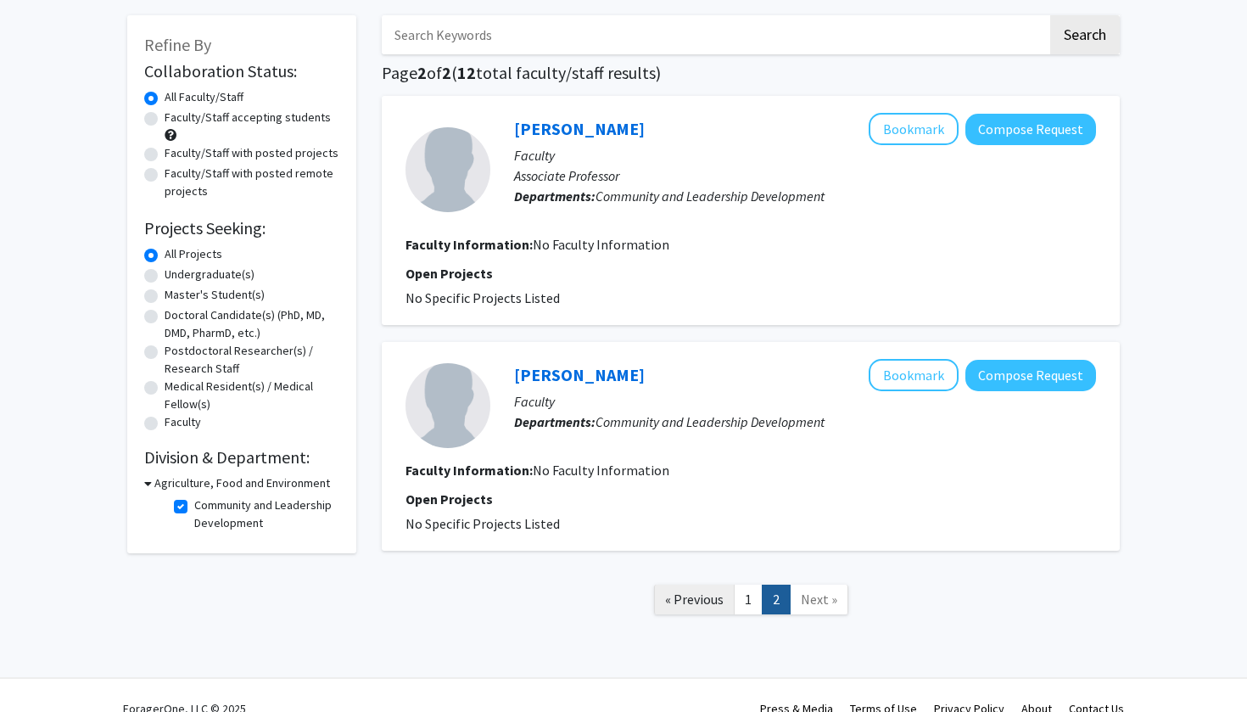
click at [716, 601] on span "« Previous" at bounding box center [694, 599] width 59 height 17
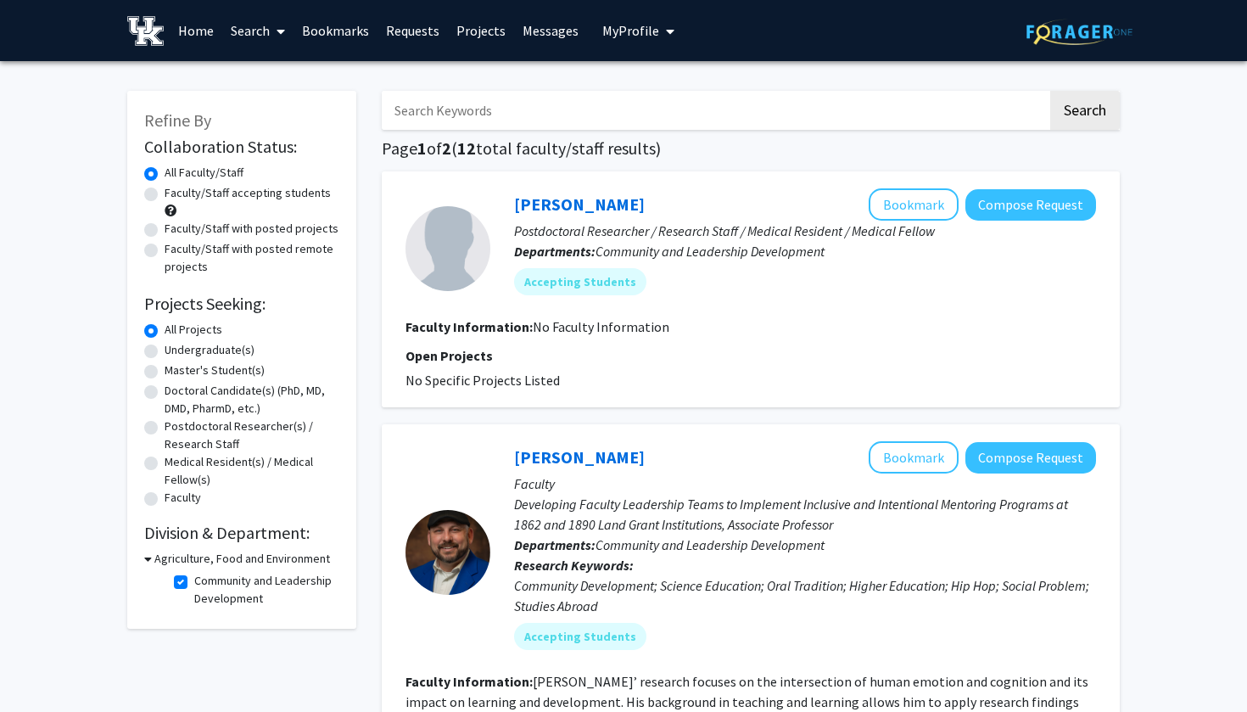
click at [194, 586] on label "Community and Leadership Development" at bounding box center [264, 590] width 141 height 36
click at [194, 583] on input "Community and Leadership Development" at bounding box center [199, 577] width 11 height 11
checkbox input "false"
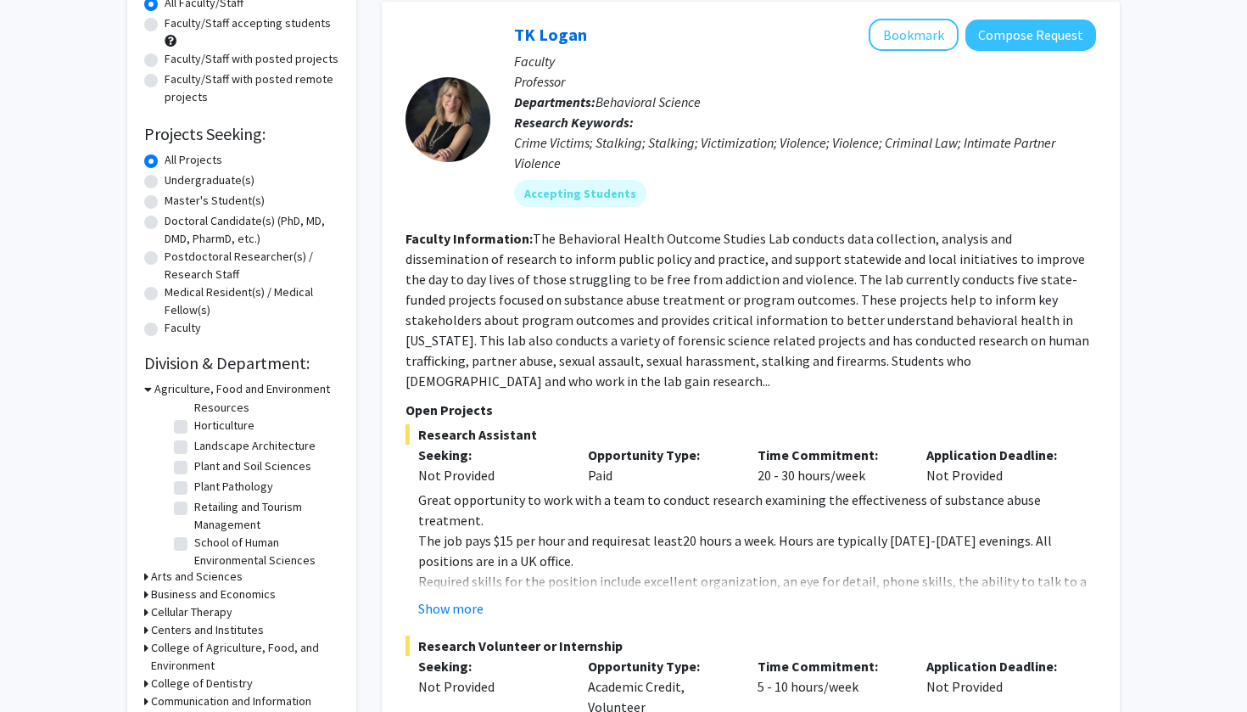
scroll to position [251, 0]
click at [194, 451] on label "Landscape Architecture" at bounding box center [254, 445] width 121 height 18
click at [194, 447] on input "Landscape Architecture" at bounding box center [199, 441] width 11 height 11
checkbox input "true"
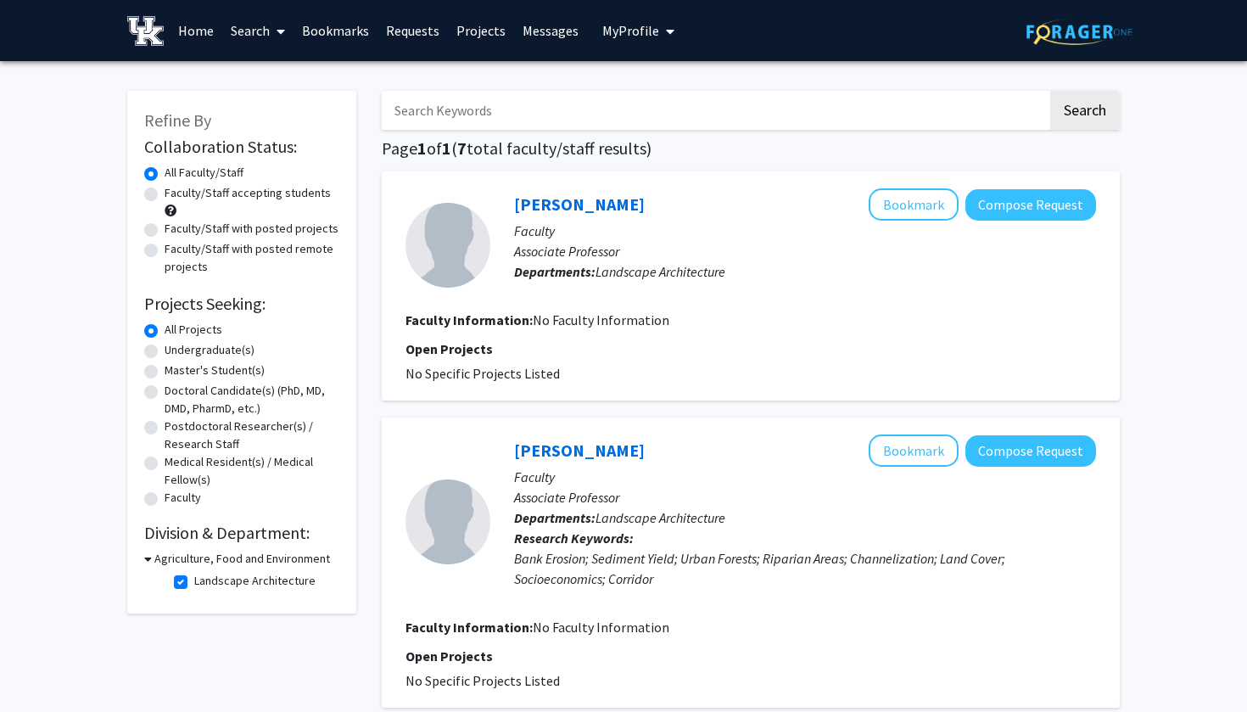
click at [188, 580] on fg-checkbox "Landscape Architecture Landscape Architecture" at bounding box center [254, 582] width 161 height 20
click at [194, 584] on label "Landscape Architecture" at bounding box center [254, 581] width 121 height 18
click at [194, 583] on input "Landscape Architecture" at bounding box center [199, 577] width 11 height 11
checkbox input "false"
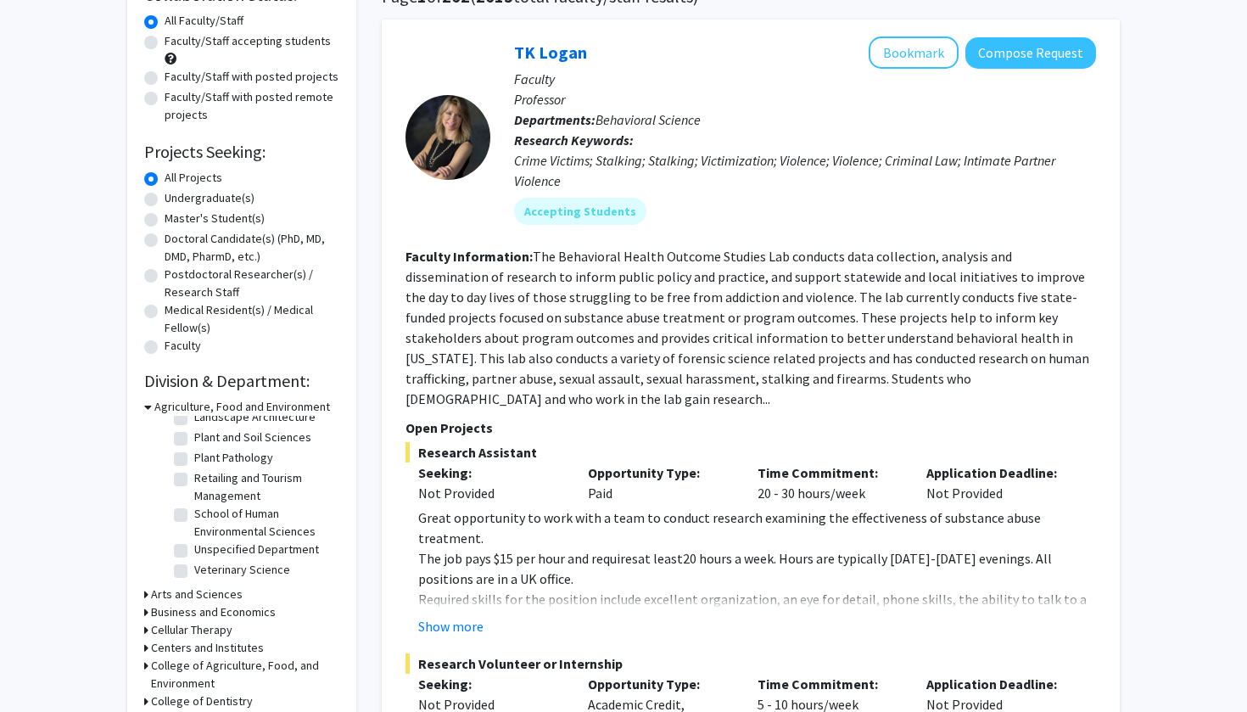
scroll to position [155, 0]
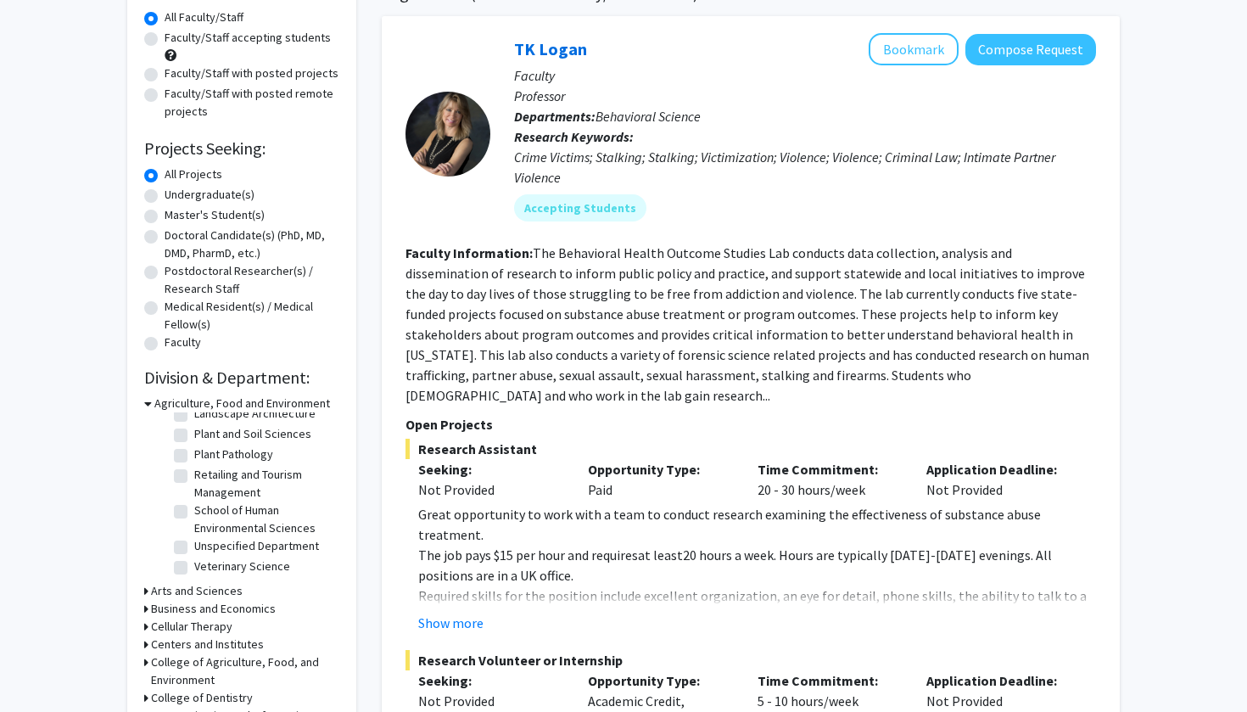
click at [205, 593] on h3 "Arts and Sciences" at bounding box center [197, 591] width 92 height 18
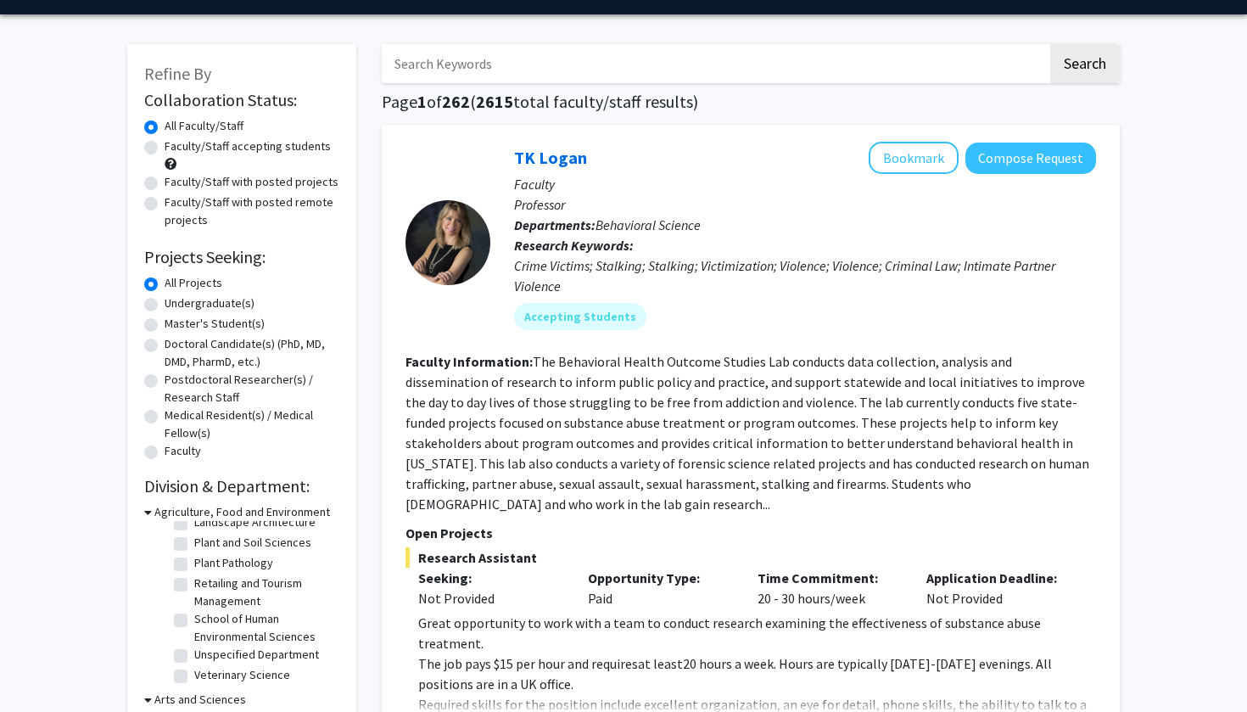
scroll to position [46, 0]
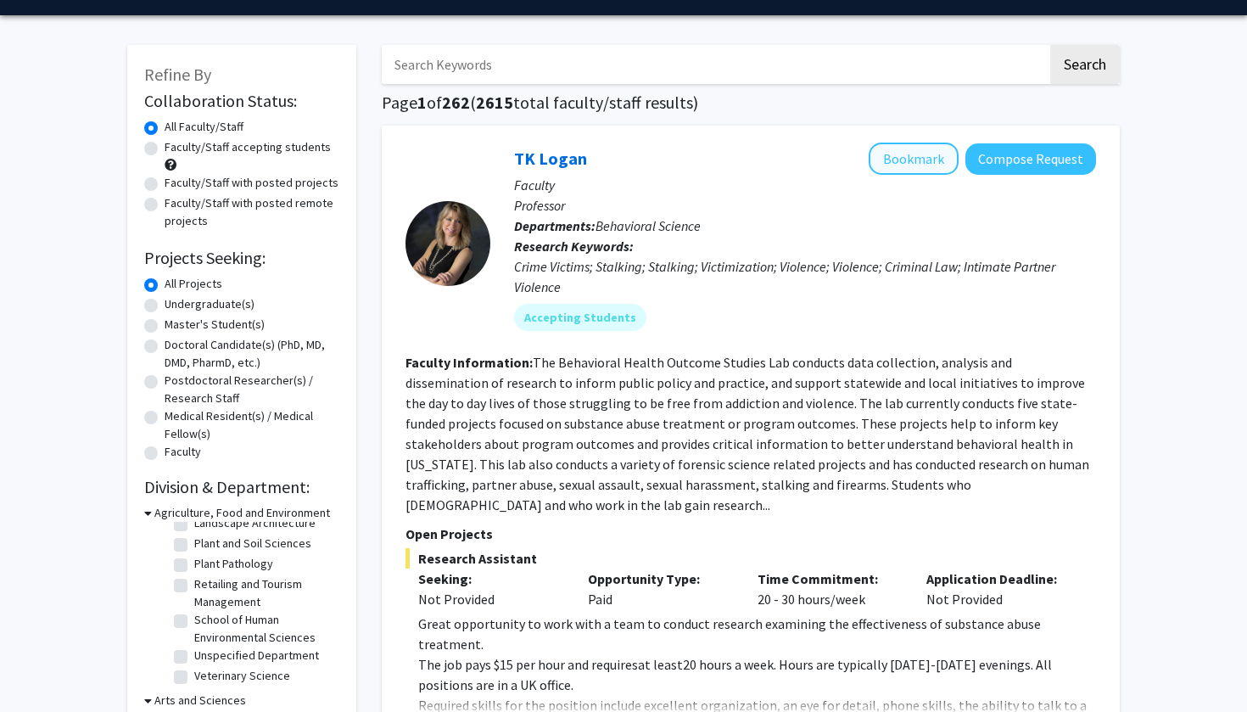
click at [907, 160] on button "Bookmark" at bounding box center [914, 159] width 90 height 32
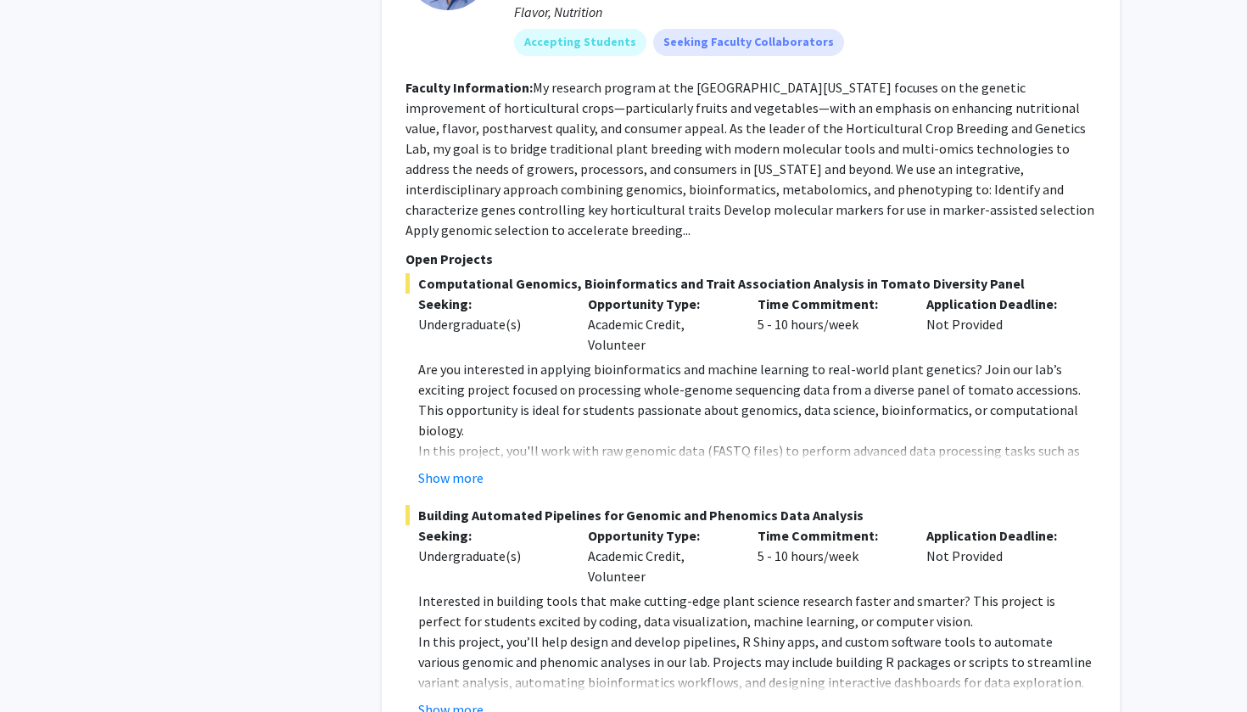
scroll to position [8961, 0]
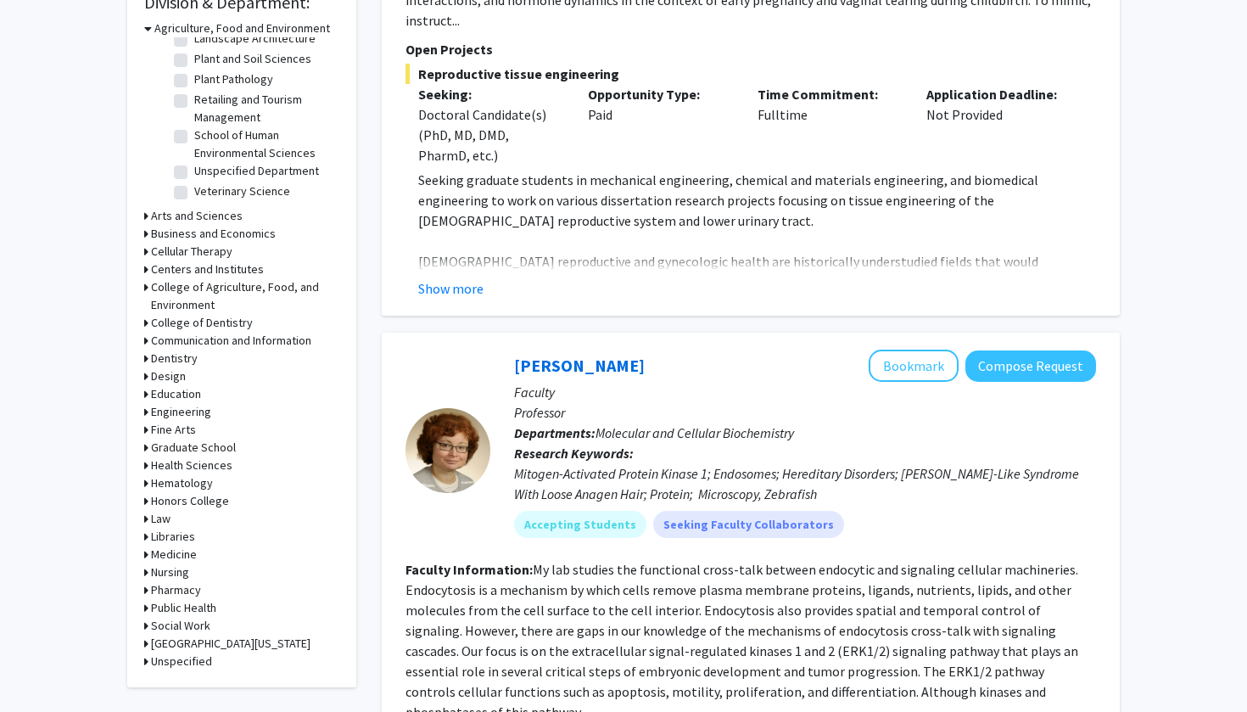
scroll to position [515, 0]
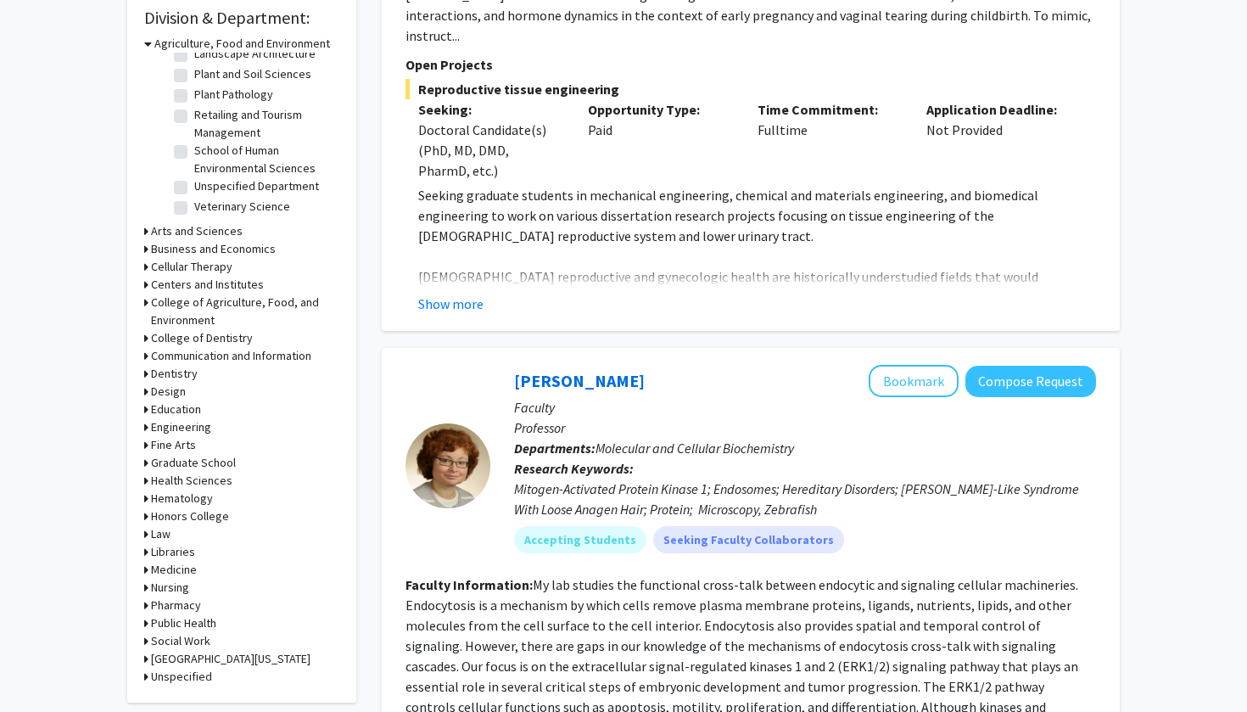
click at [168, 416] on h3 "Education" at bounding box center [176, 410] width 50 height 18
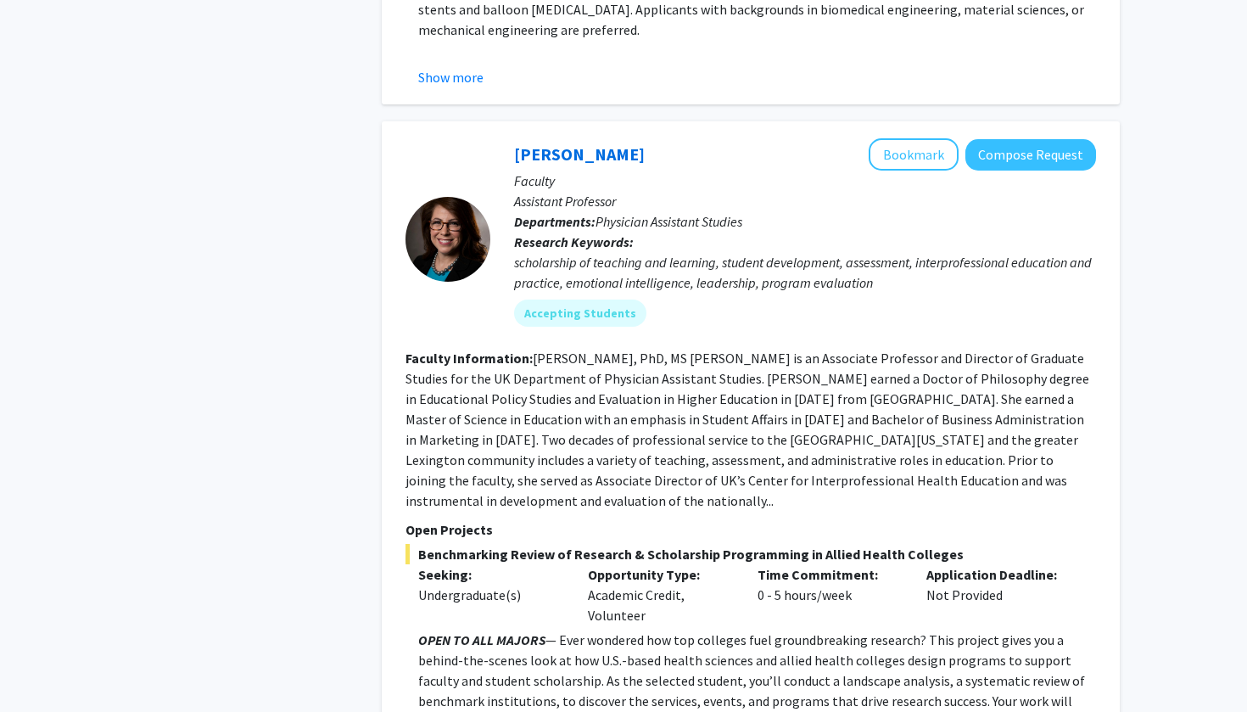
scroll to position [2649, 0]
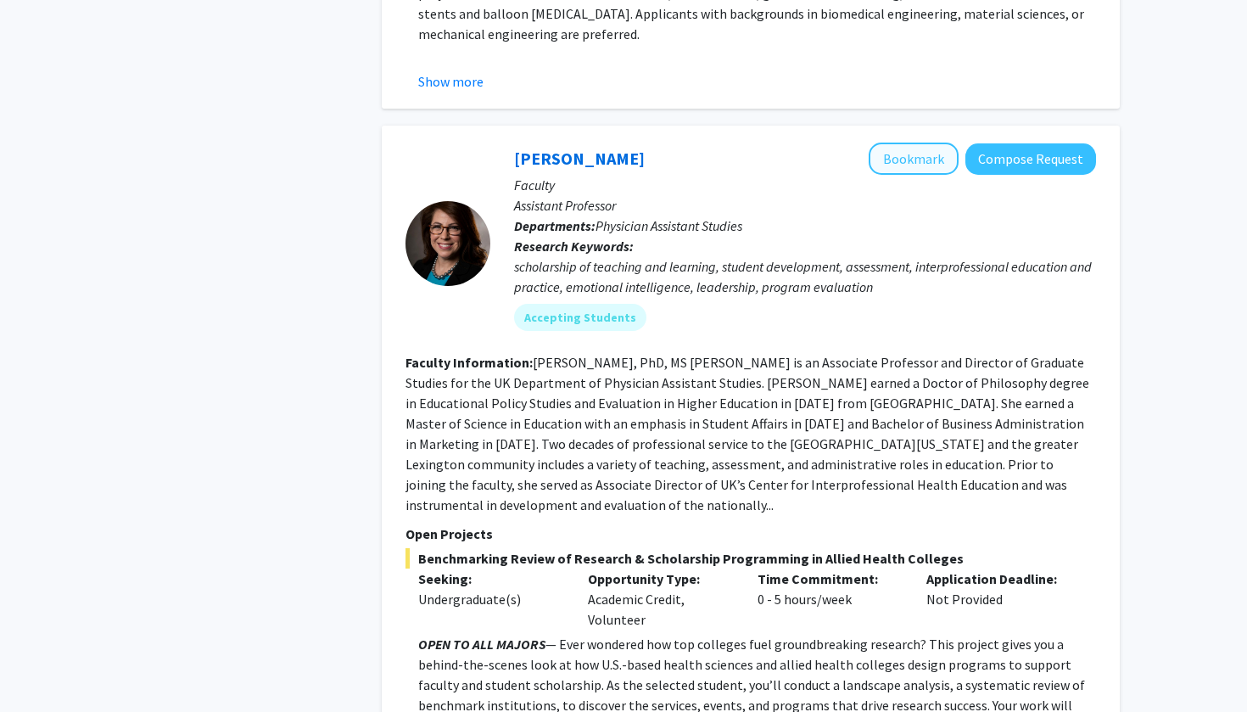
click at [885, 143] on button "Bookmark" at bounding box center [914, 159] width 90 height 32
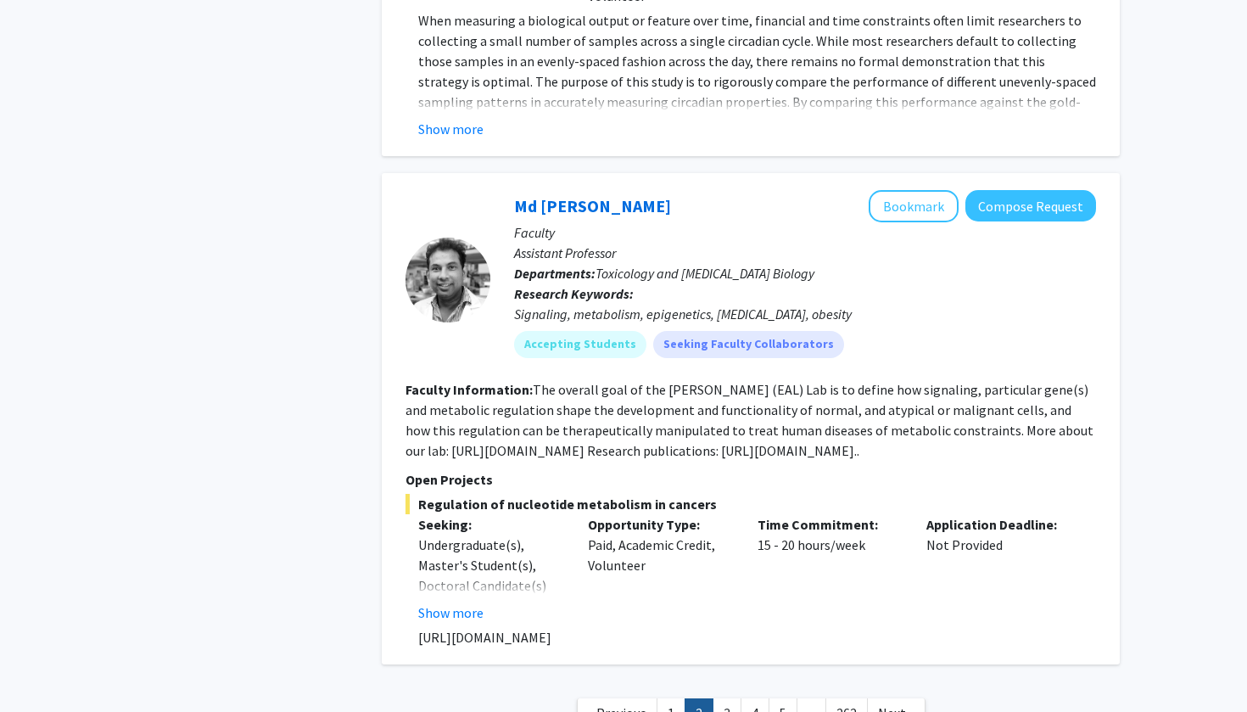
scroll to position [6480, 0]
click at [735, 699] on link "3" at bounding box center [727, 714] width 29 height 30
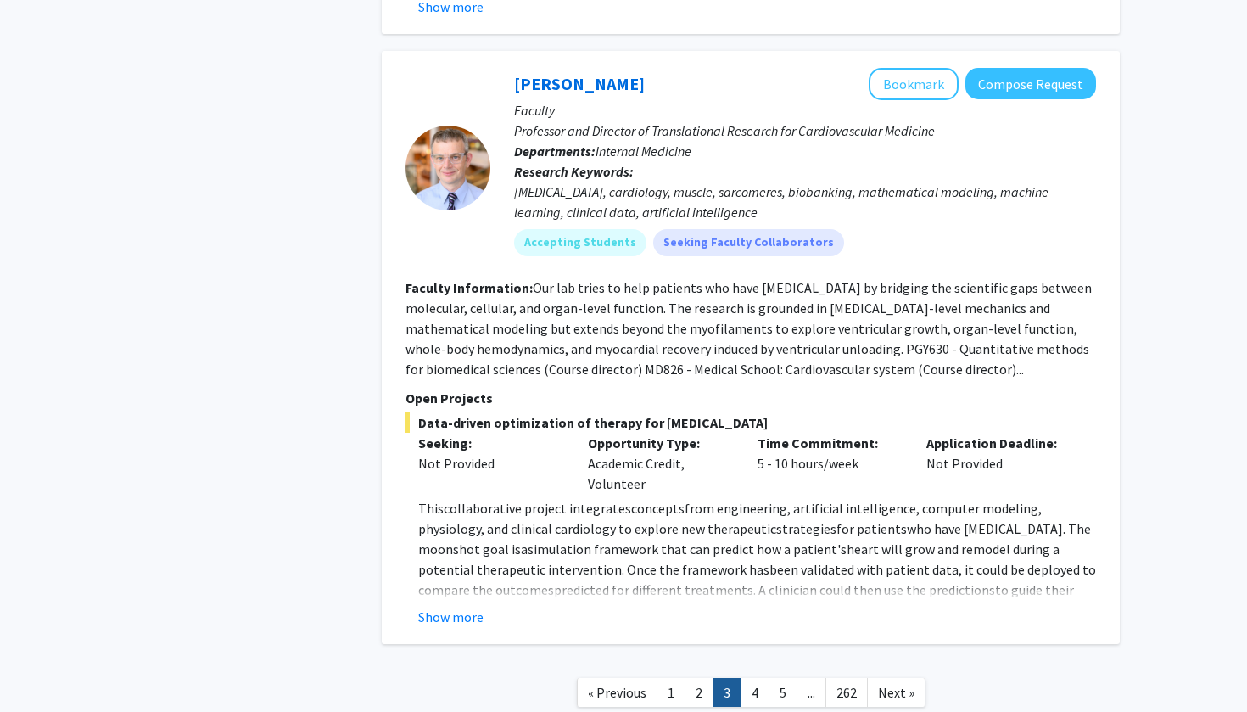
scroll to position [5628, 0]
click at [748, 679] on link "4" at bounding box center [755, 694] width 29 height 30
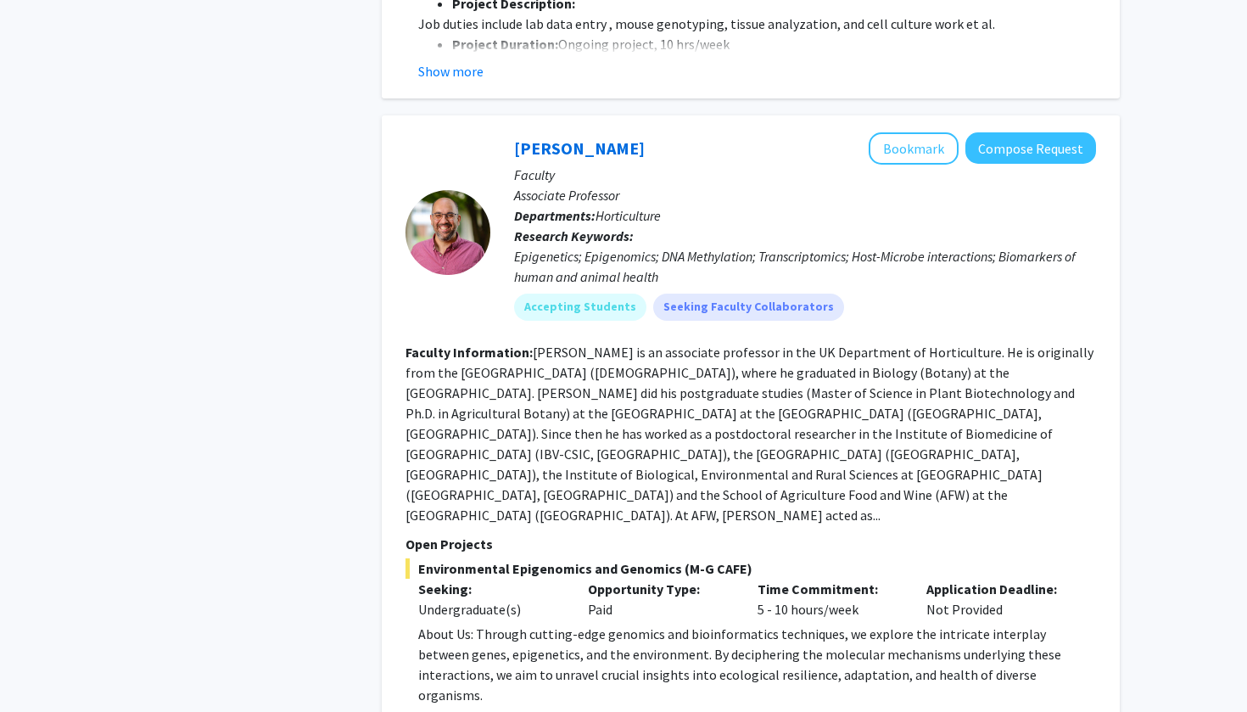
scroll to position [2562, 0]
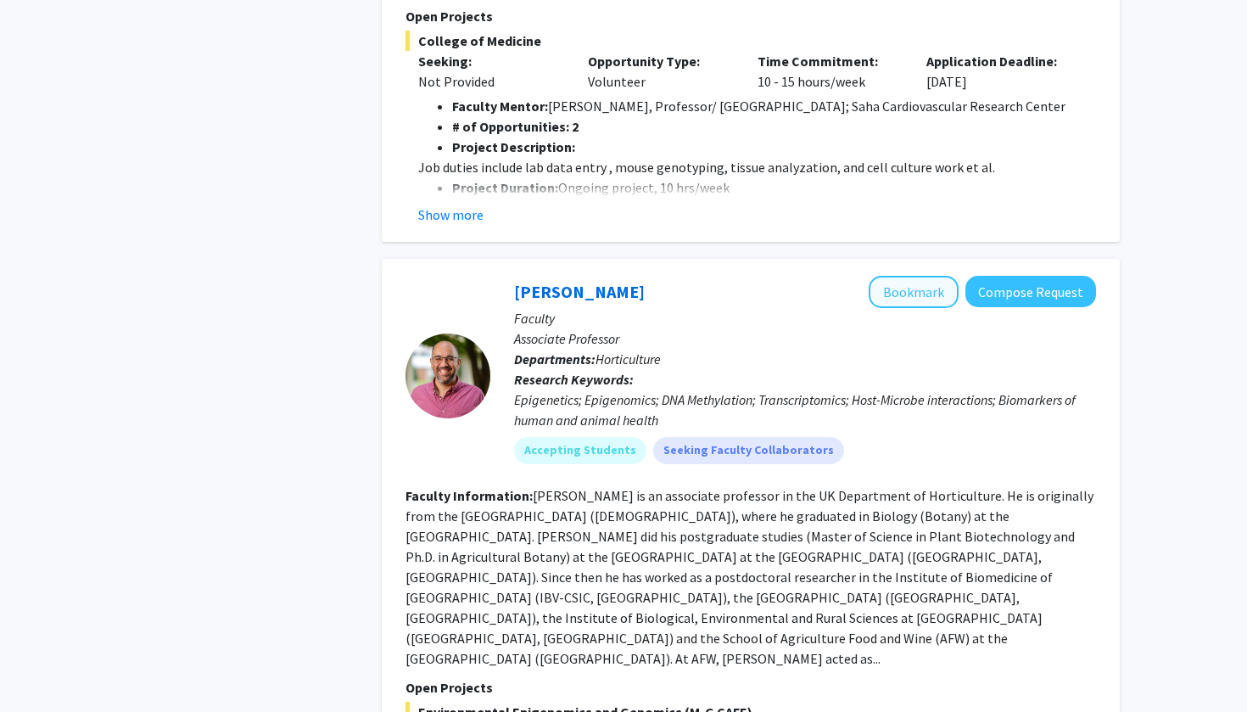
click at [916, 276] on button "Bookmark" at bounding box center [914, 292] width 90 height 32
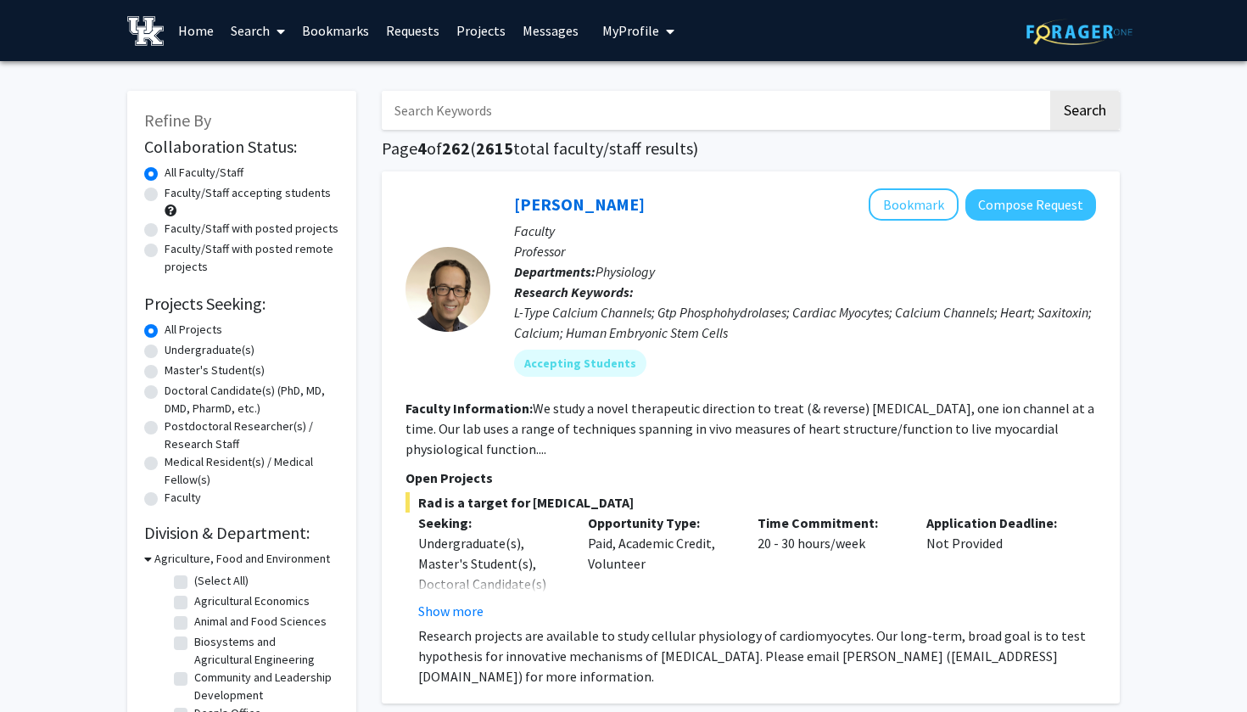
scroll to position [0, 0]
click at [632, 37] on span "My Profile" at bounding box center [630, 30] width 57 height 17
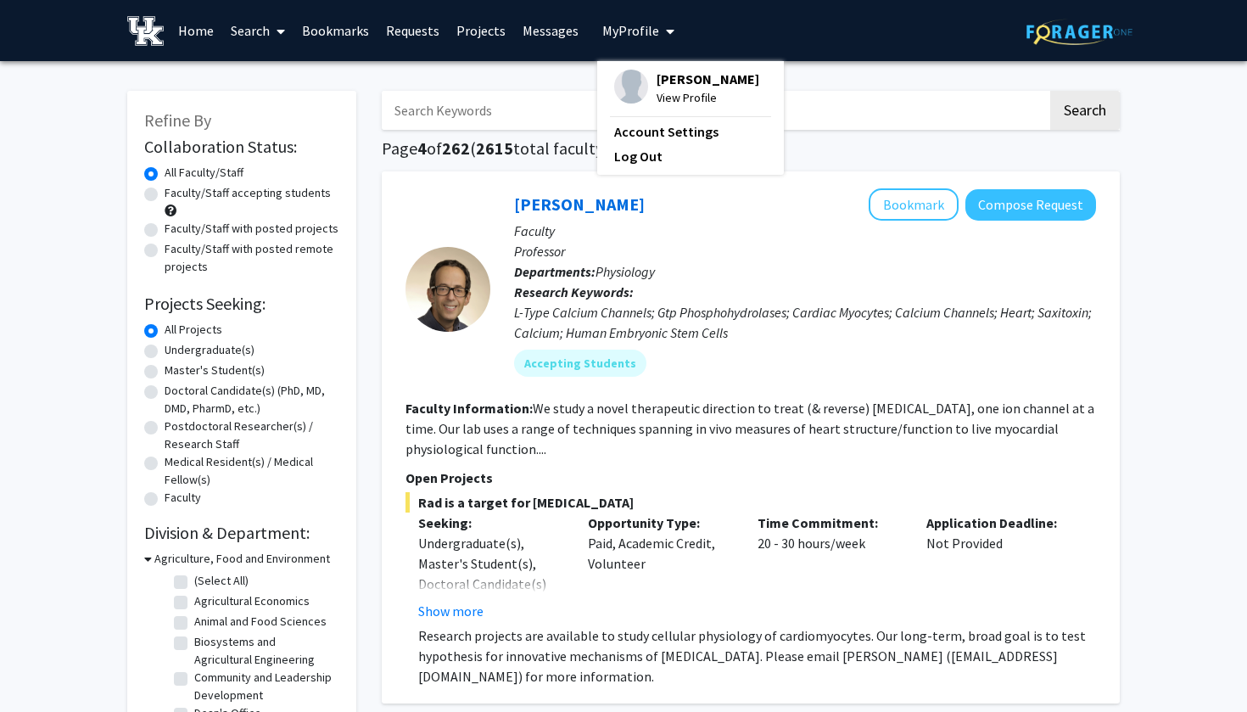
click at [675, 74] on span "[PERSON_NAME]" at bounding box center [708, 79] width 103 height 19
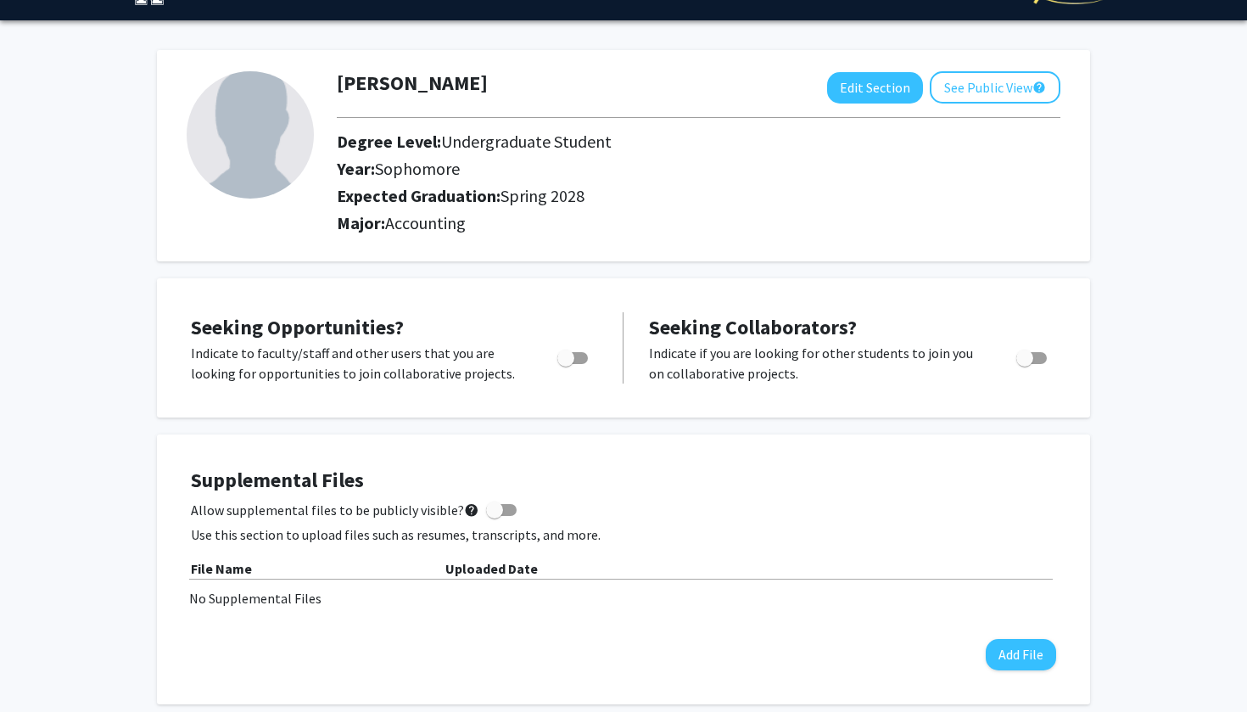
scroll to position [42, 0]
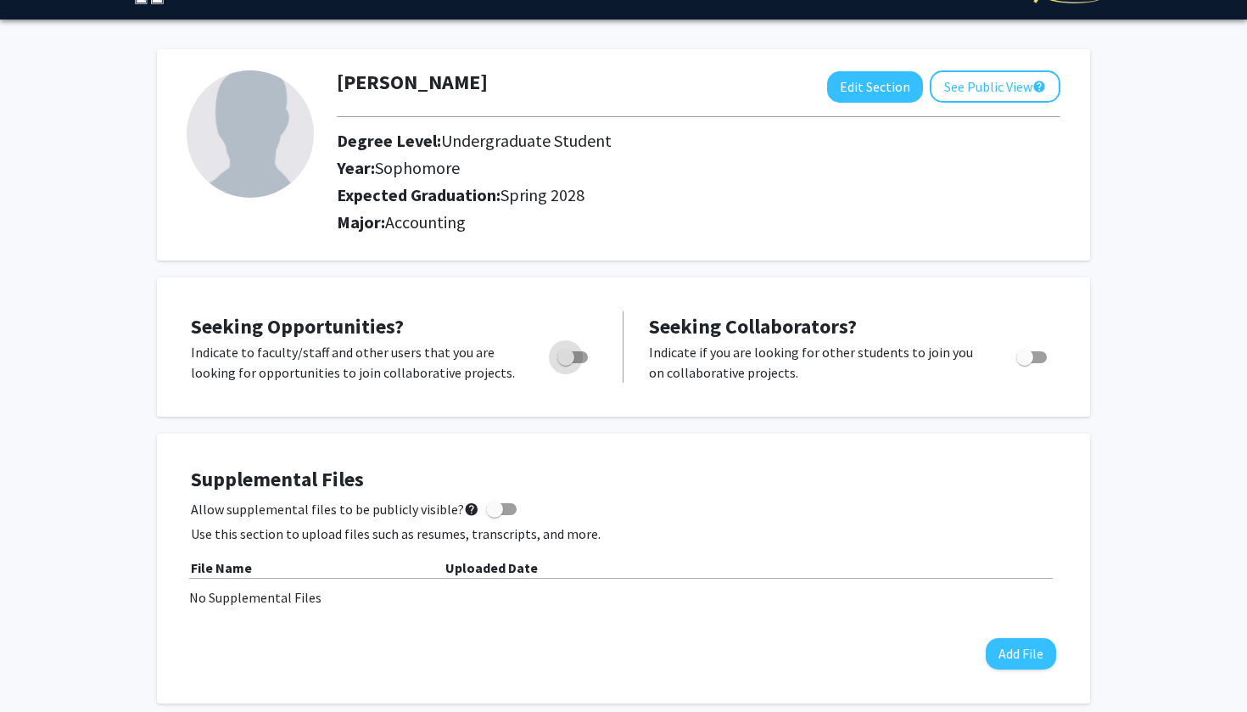
click at [574, 357] on span "Toggle" at bounding box center [566, 357] width 17 height 17
click at [566, 363] on input "Are you actively seeking opportunities?" at bounding box center [565, 363] width 1 height 1
checkbox input "true"
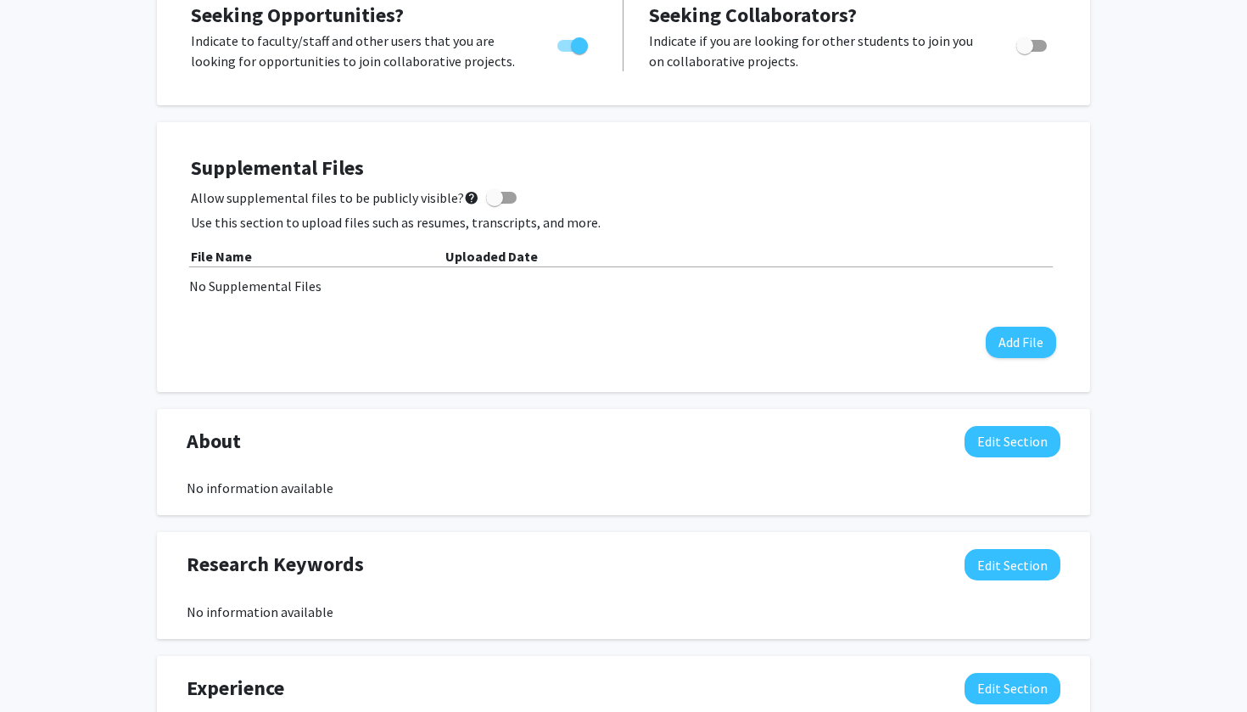
scroll to position [352, 0]
click at [995, 343] on button "Add File" at bounding box center [1021, 343] width 70 height 31
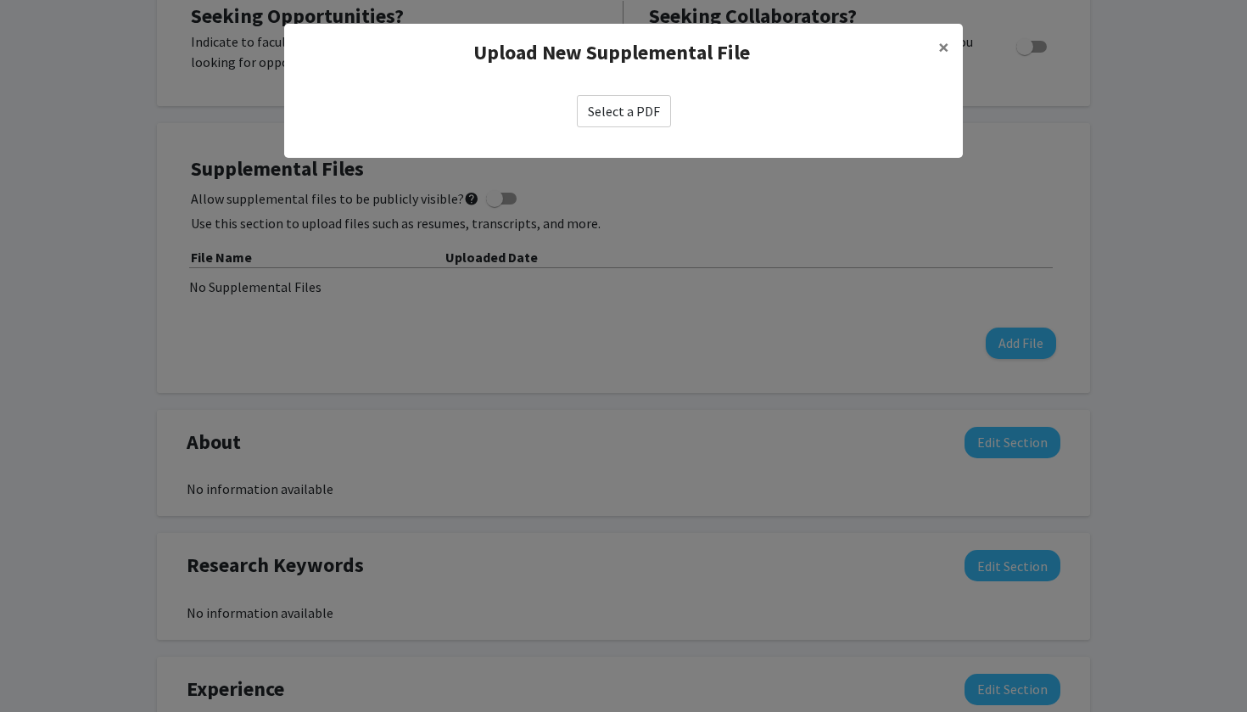
click at [629, 111] on label "Select a PDF" at bounding box center [624, 111] width 94 height 32
click at [0, 0] on input "Select a PDF" at bounding box center [0, 0] width 0 height 0
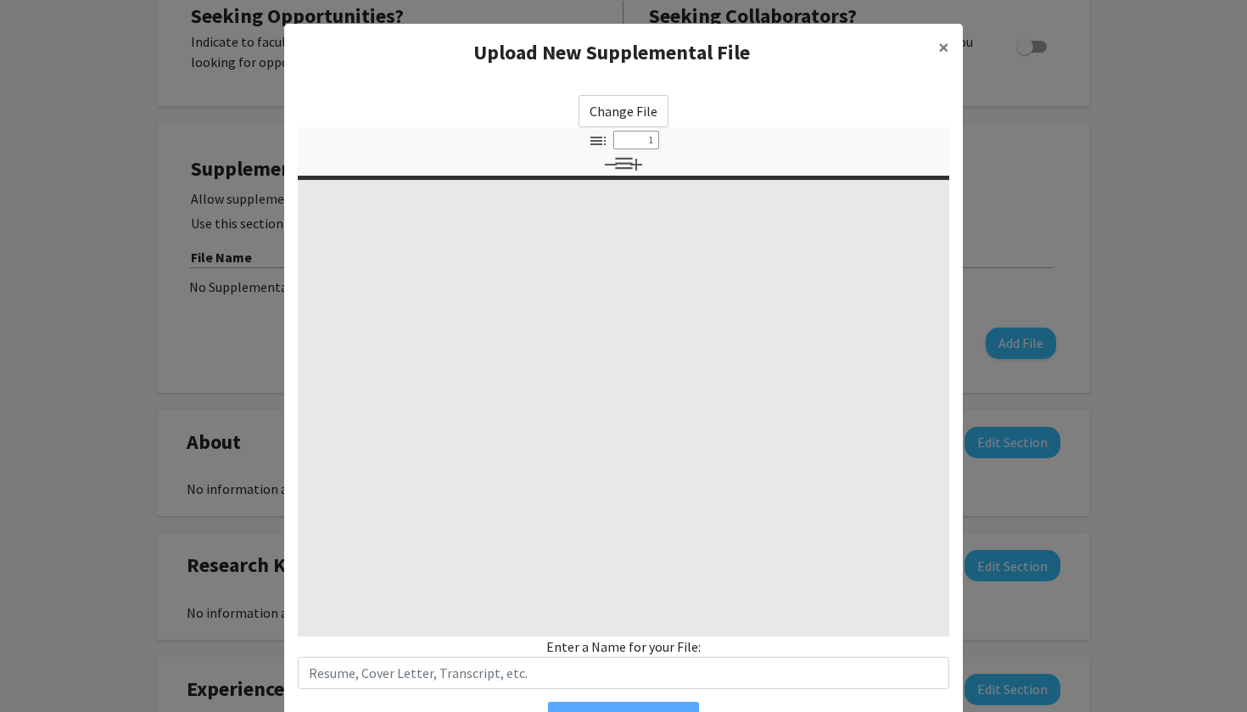
select select "custom"
type input "0"
select select "custom"
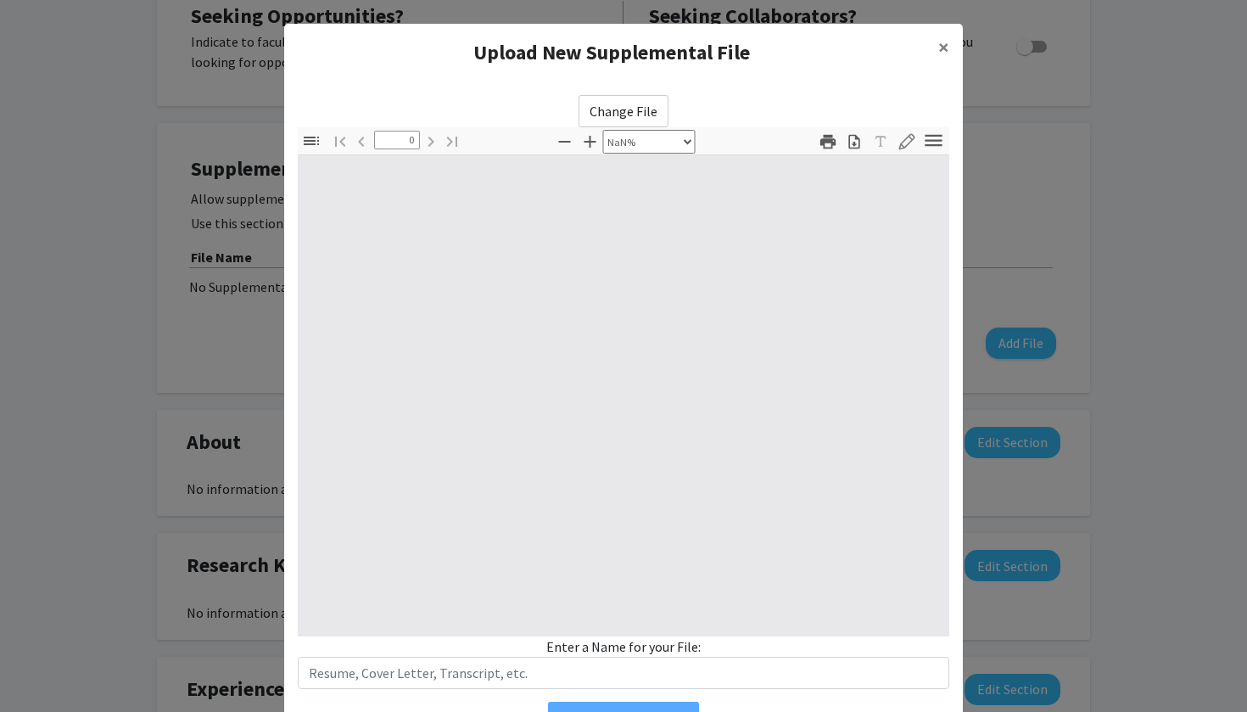
type input "1"
select select "auto"
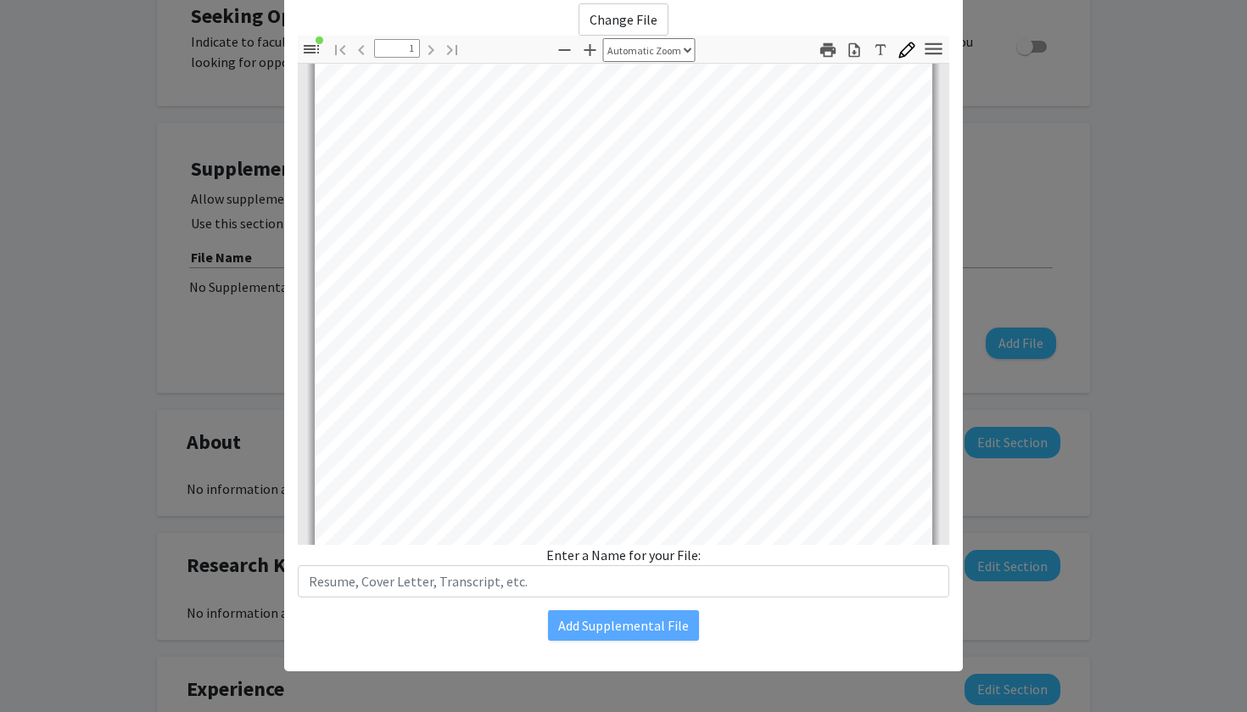
scroll to position [155, 0]
click at [490, 563] on div "Enter a Name for your File:" at bounding box center [624, 571] width 652 height 53
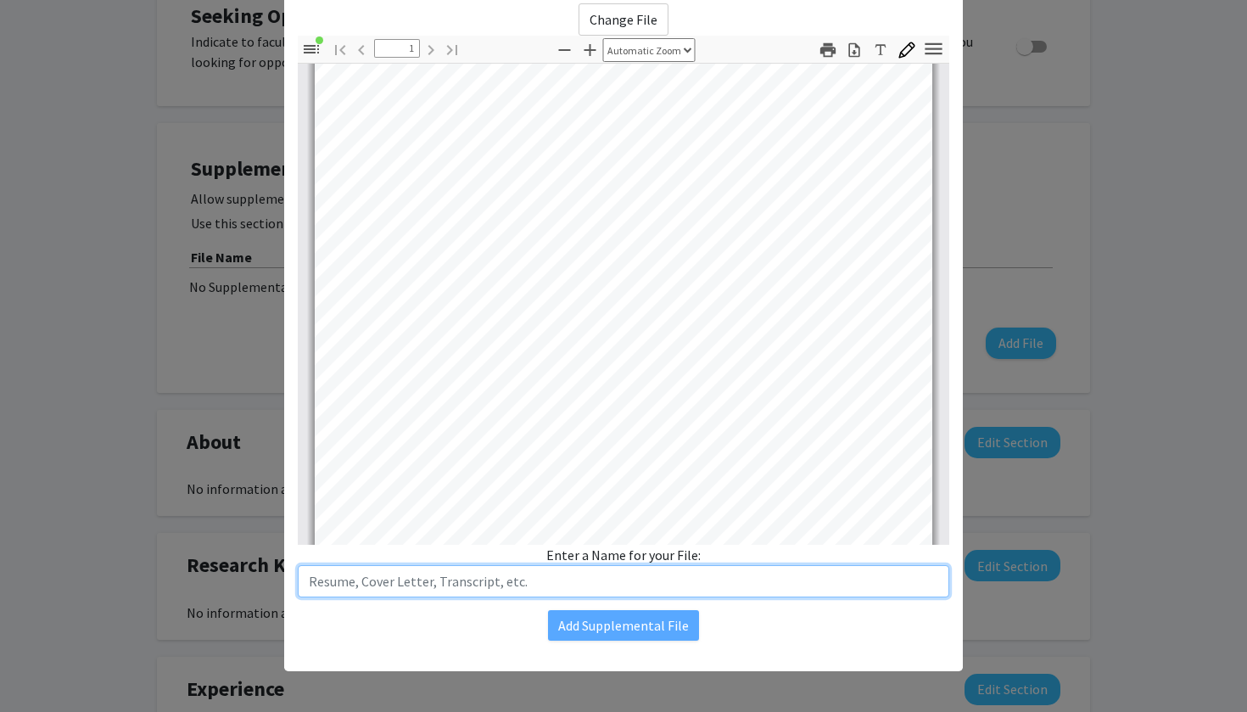
click at [489, 573] on input "text" at bounding box center [624, 581] width 652 height 32
type input "r"
type input "Resume"
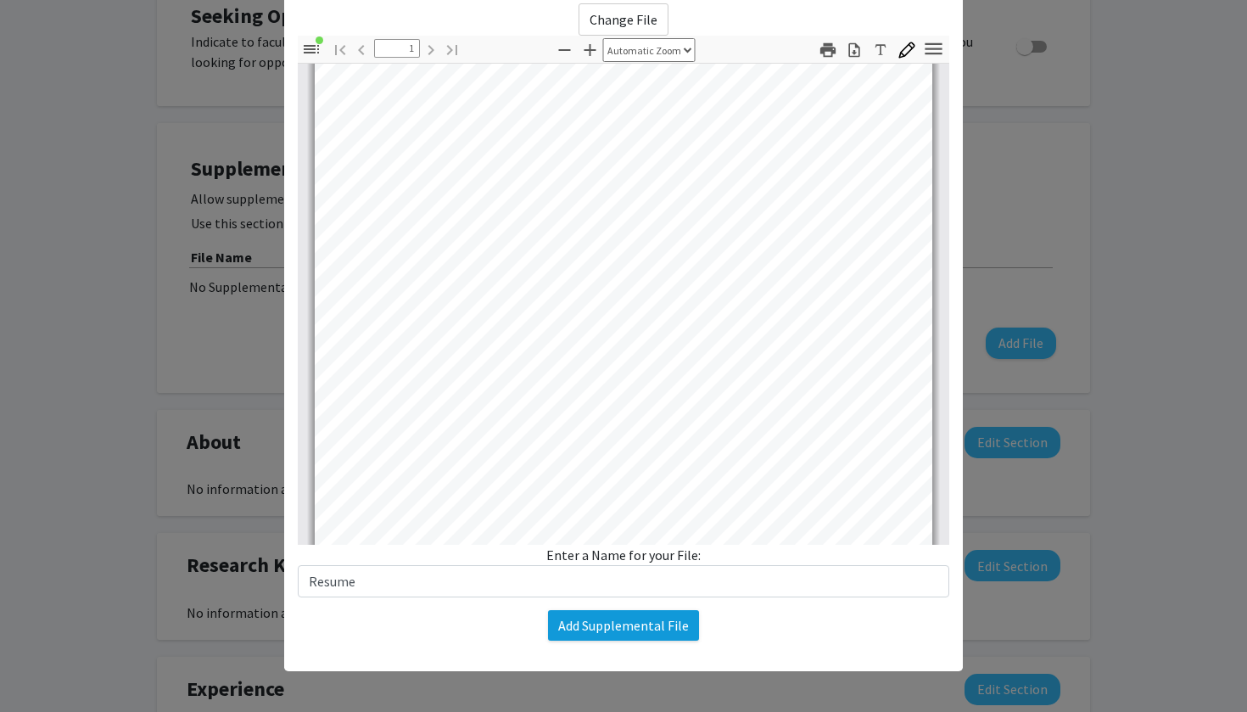
click at [605, 619] on button "Add Supplemental File" at bounding box center [623, 625] width 151 height 31
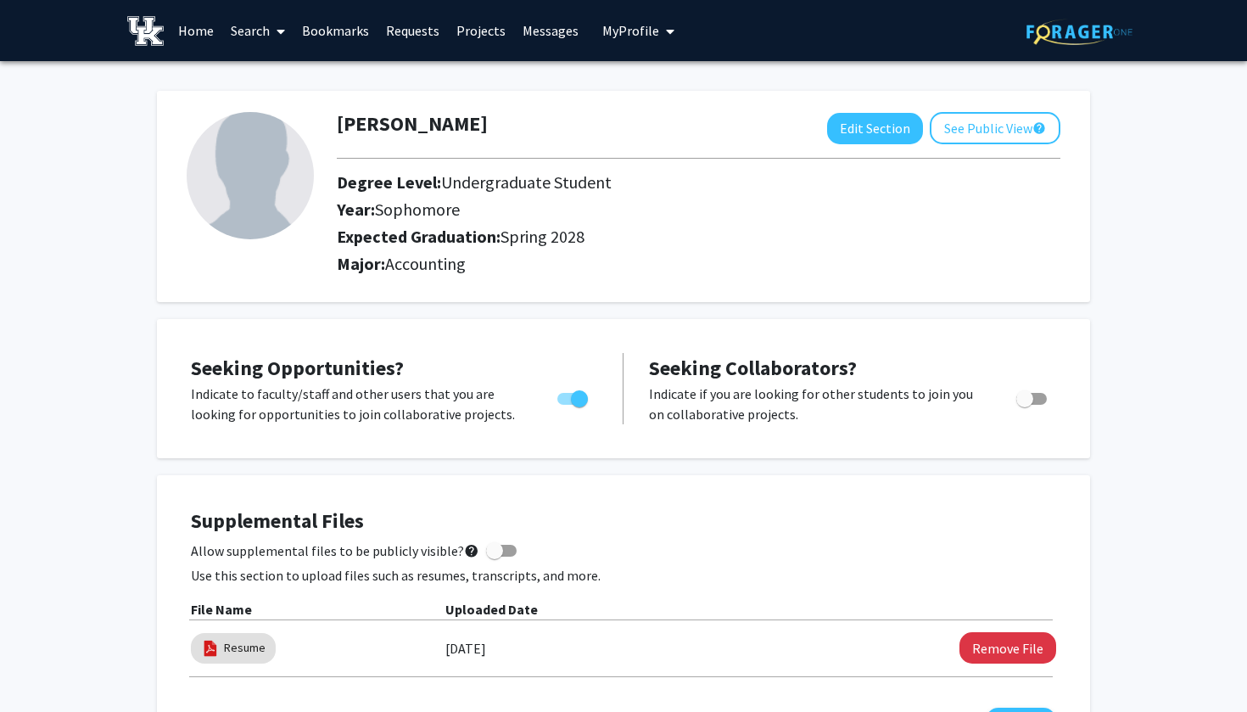
scroll to position [0, 0]
click at [191, 37] on link "Home" at bounding box center [196, 30] width 53 height 59
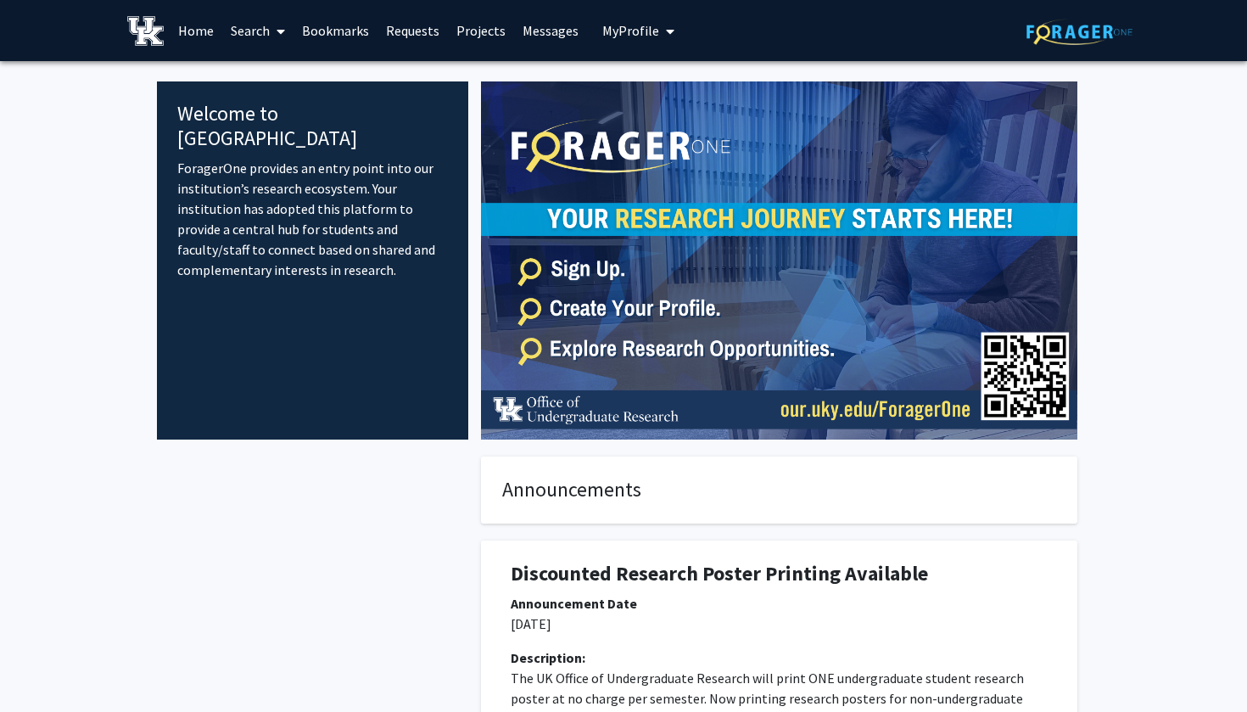
click at [265, 33] on link "Search" at bounding box center [257, 30] width 71 height 59
click at [289, 120] on span "Students" at bounding box center [274, 112] width 104 height 34
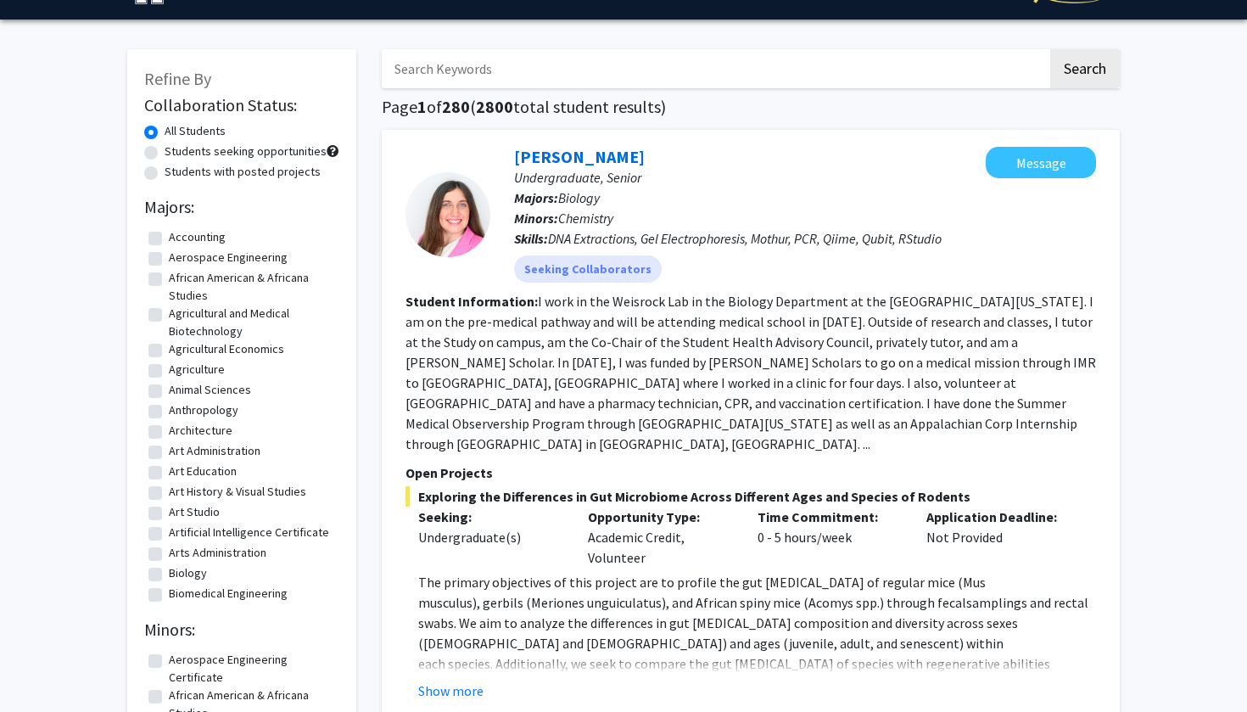
scroll to position [42, 0]
click at [169, 280] on label "African American & Africana Studies" at bounding box center [252, 287] width 166 height 36
click at [169, 280] on input "African American & Africana Studies" at bounding box center [174, 274] width 11 height 11
checkbox input "true"
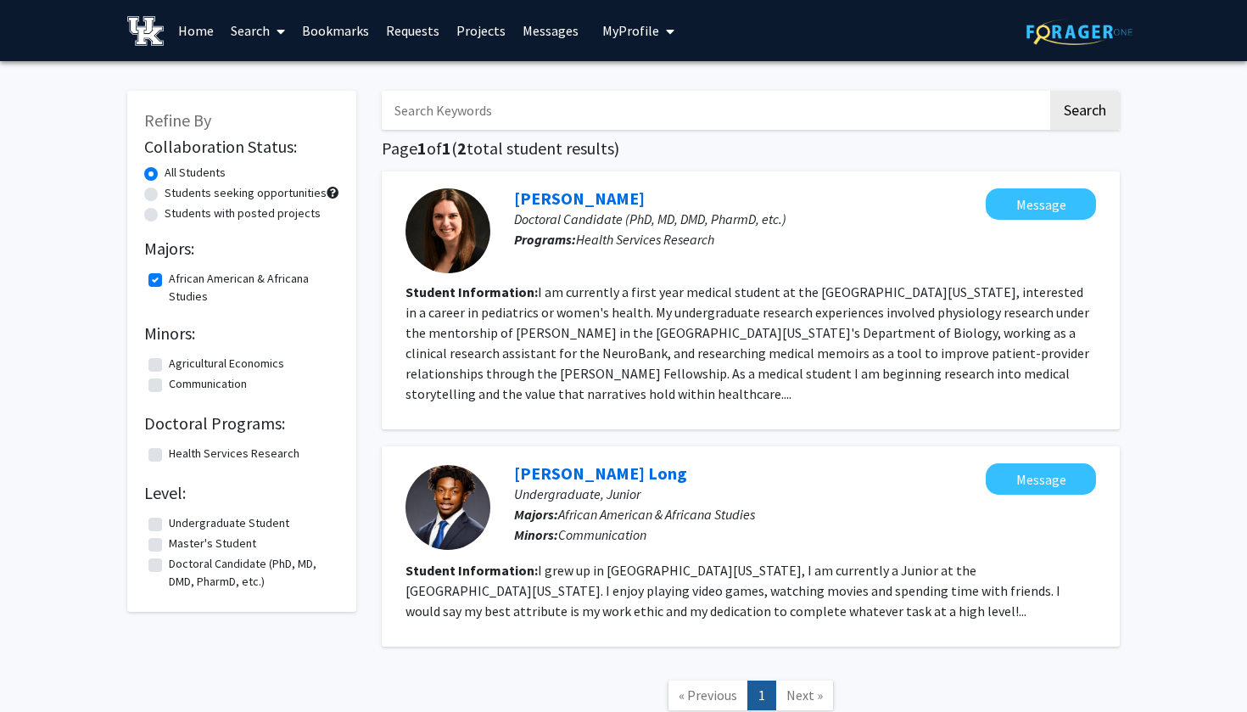
click at [165, 174] on label "All Students" at bounding box center [195, 173] width 61 height 18
click at [165, 174] on input "All Students" at bounding box center [170, 169] width 11 height 11
click at [165, 180] on label "All Students" at bounding box center [195, 173] width 61 height 18
click at [165, 175] on input "All Students" at bounding box center [170, 169] width 11 height 11
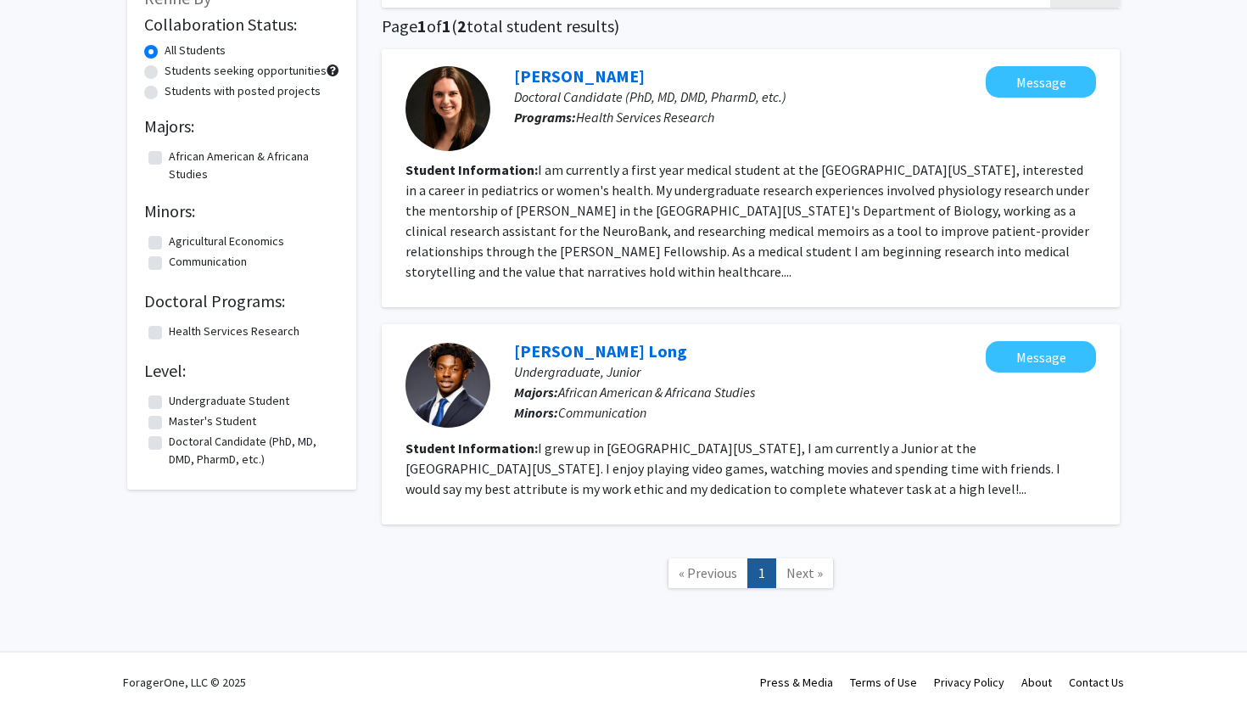
checkbox input "false"
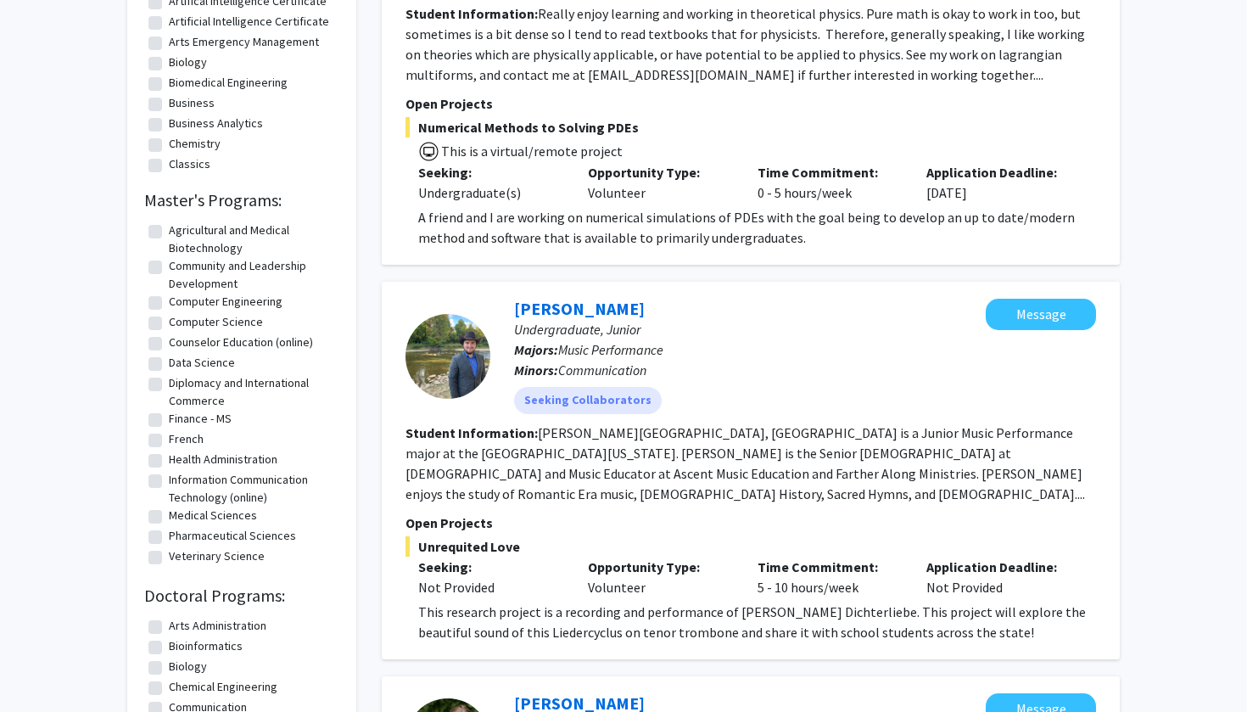
scroll to position [1016, 0]
